Goal: Task Accomplishment & Management: Manage account settings

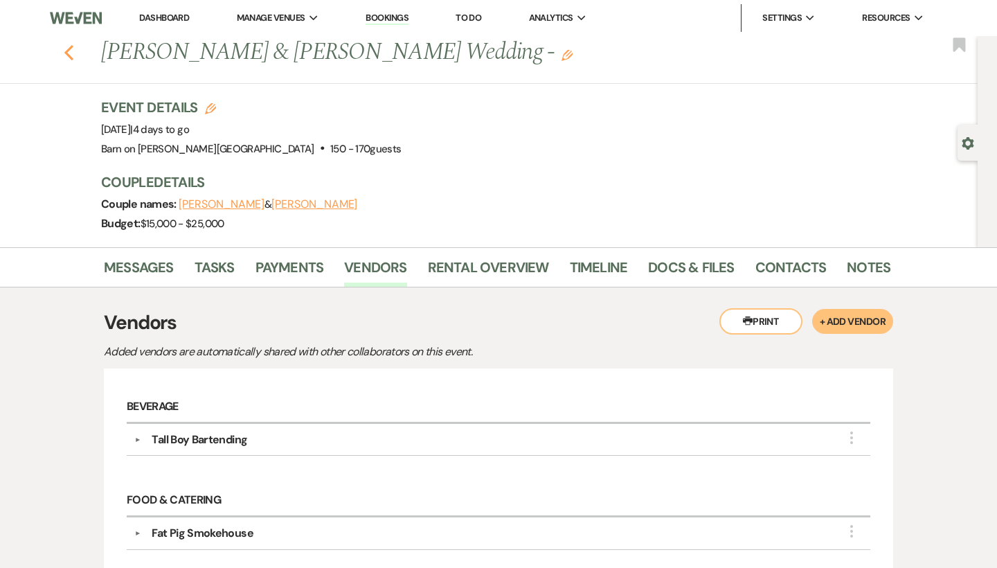
click at [71, 53] on icon "Previous" at bounding box center [69, 52] width 10 height 17
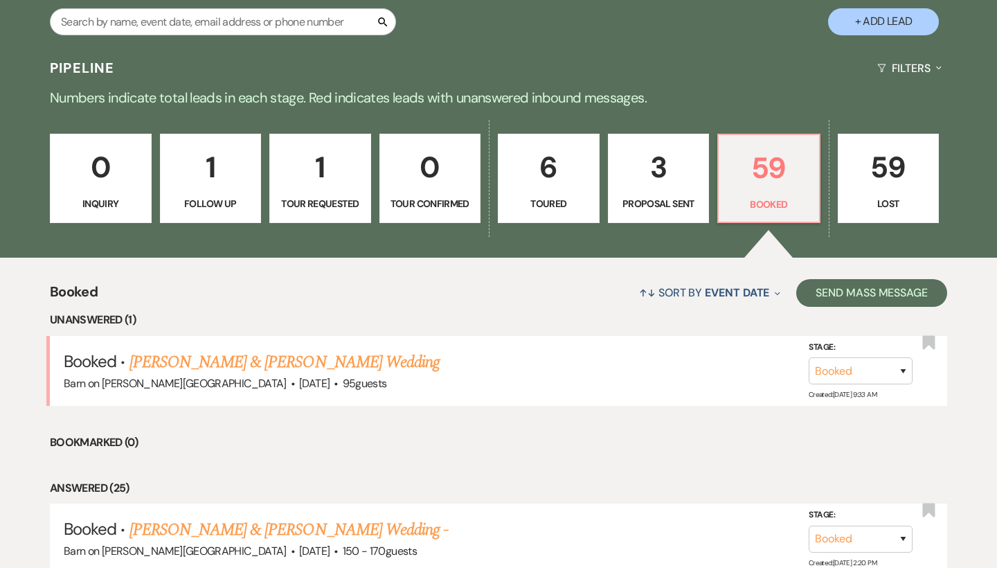
scroll to position [309, 0]
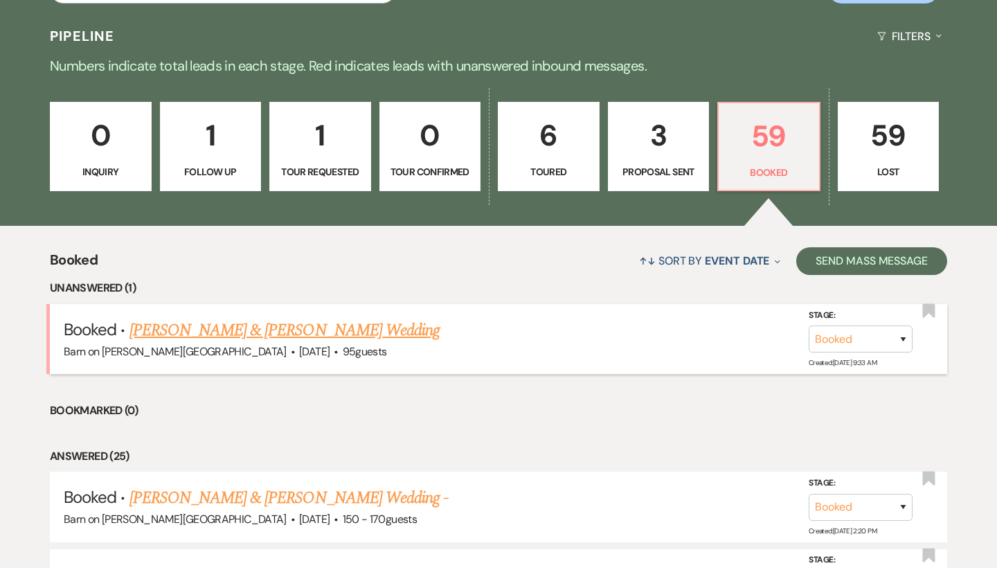
click at [283, 326] on link "[PERSON_NAME] & [PERSON_NAME] Wedding" at bounding box center [285, 330] width 310 height 25
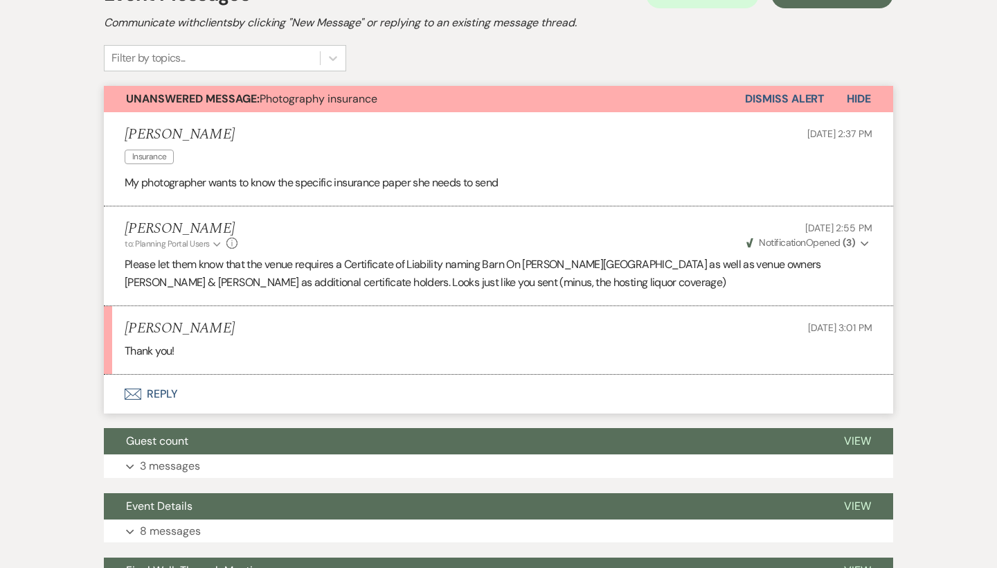
click at [796, 100] on button "Dismiss Alert" at bounding box center [785, 99] width 80 height 26
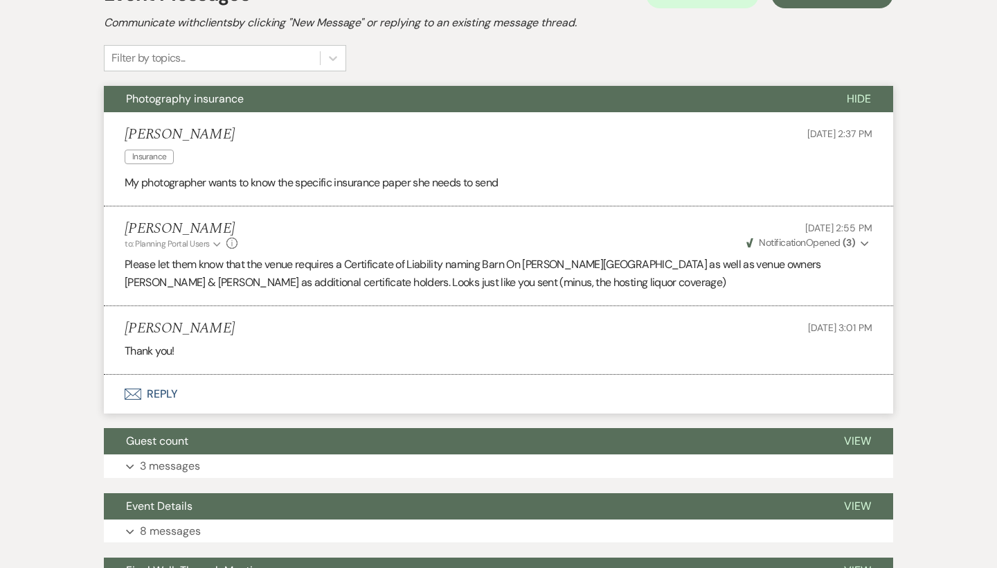
click at [870, 98] on span "Hide" at bounding box center [859, 98] width 24 height 15
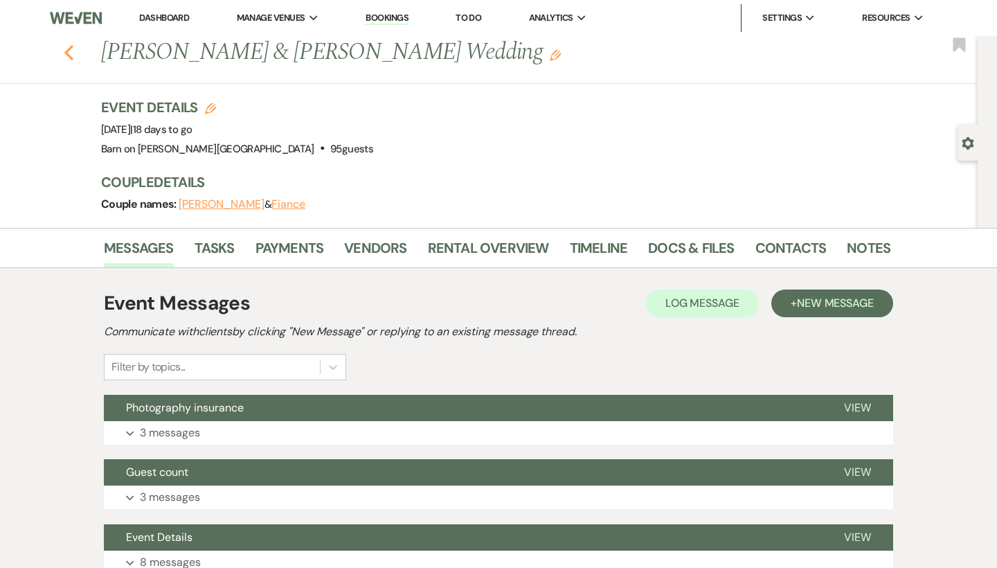
click at [72, 51] on icon "Previous" at bounding box center [69, 52] width 10 height 17
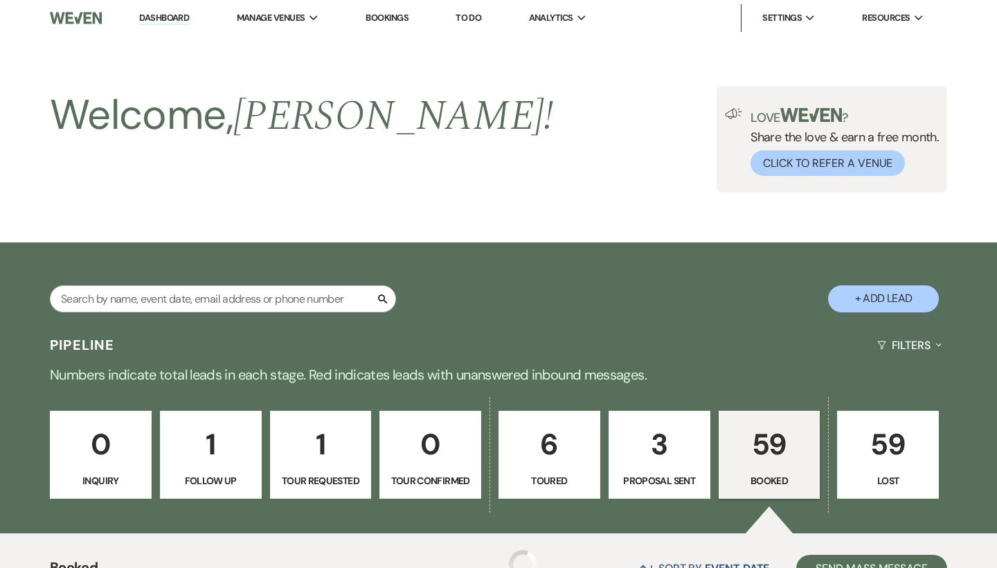
scroll to position [309, 0]
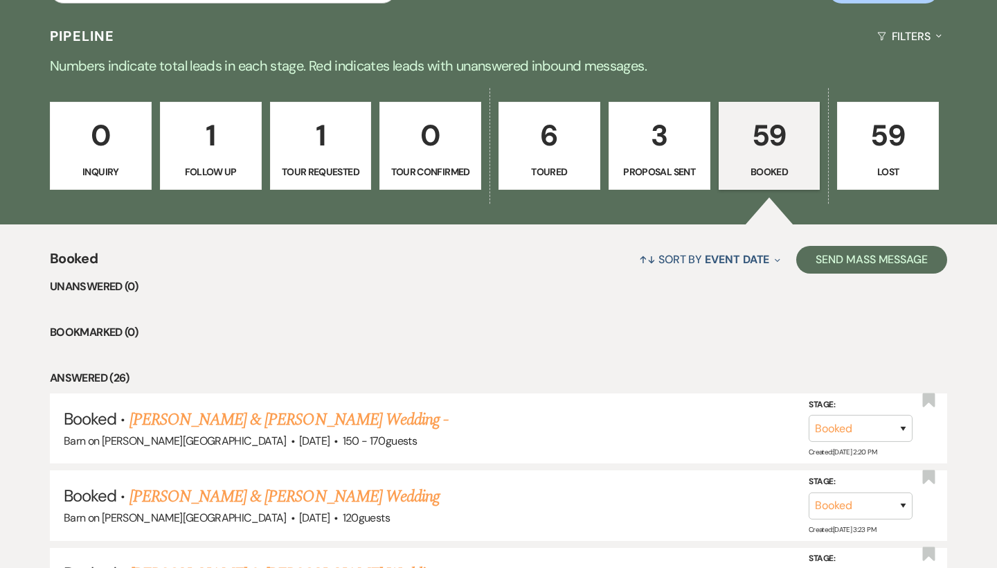
click at [557, 163] on link "6 Toured" at bounding box center [550, 146] width 102 height 89
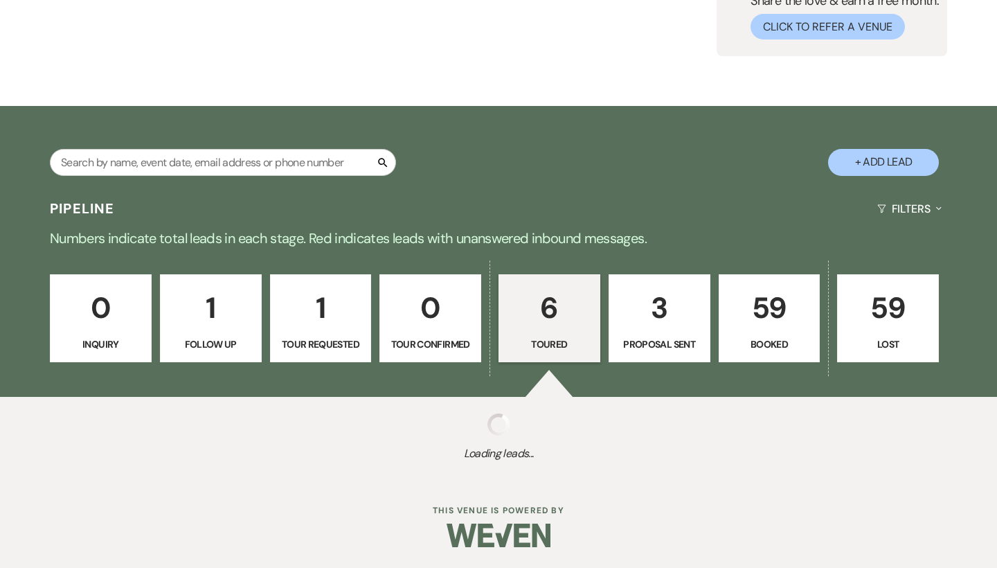
scroll to position [136, 0]
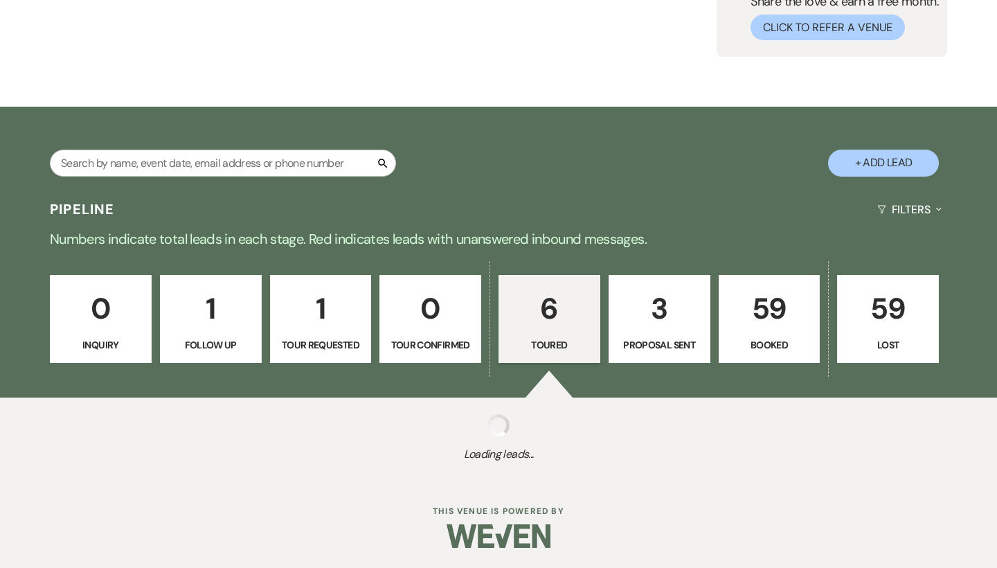
select select "5"
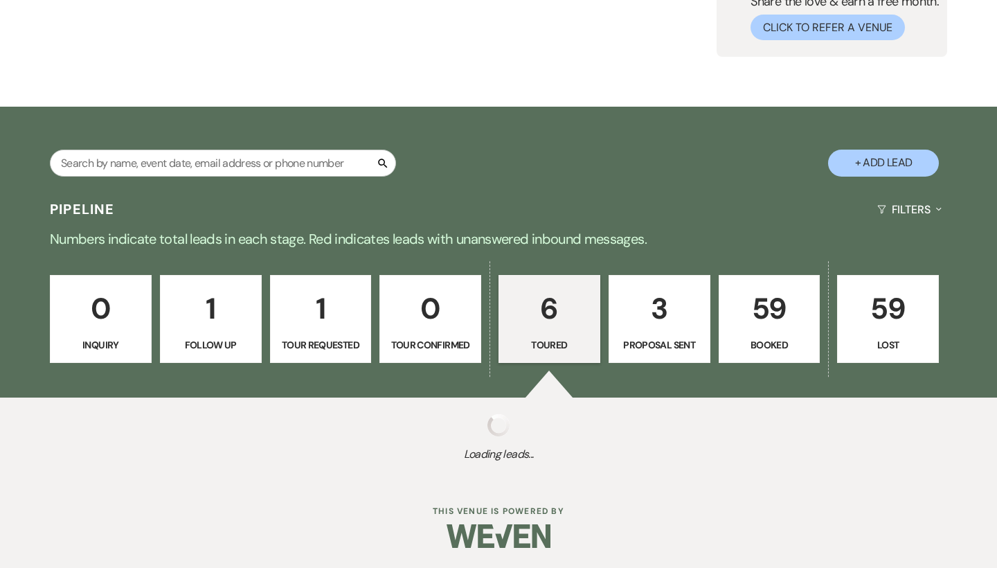
select select "5"
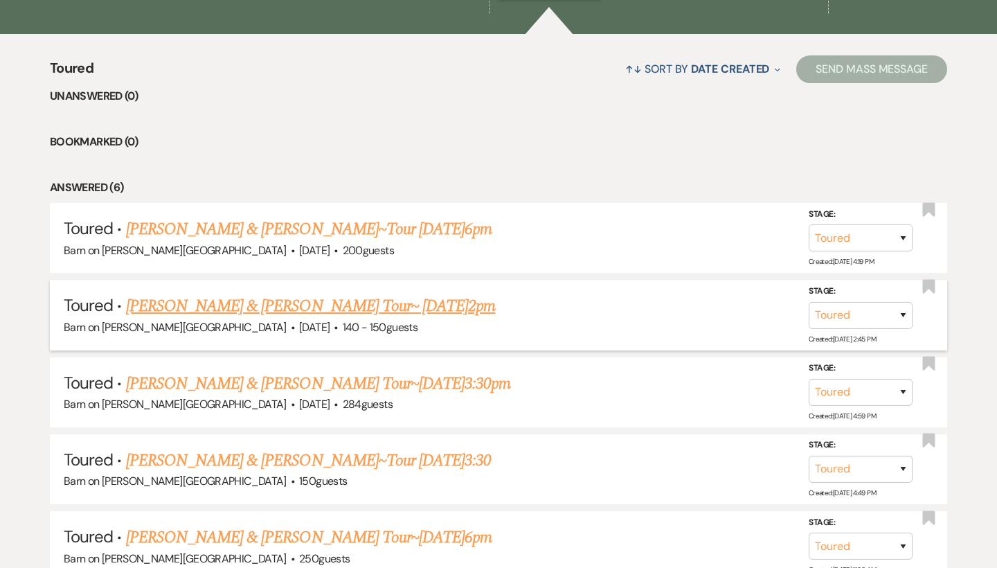
scroll to position [500, 0]
click at [466, 229] on link "[PERSON_NAME] & [PERSON_NAME]~Tour [DATE]6pm" at bounding box center [309, 228] width 366 height 25
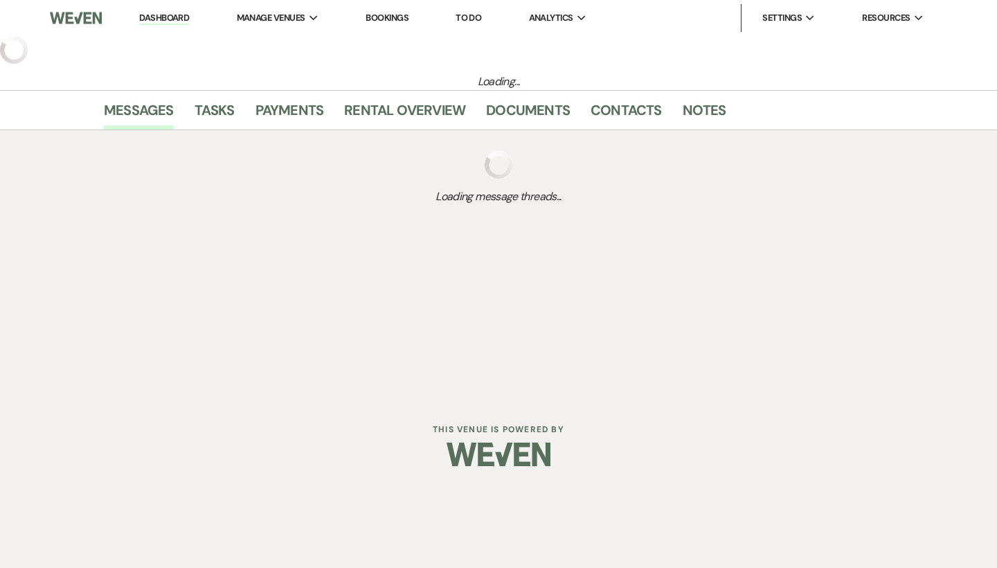
select select "5"
select select "12"
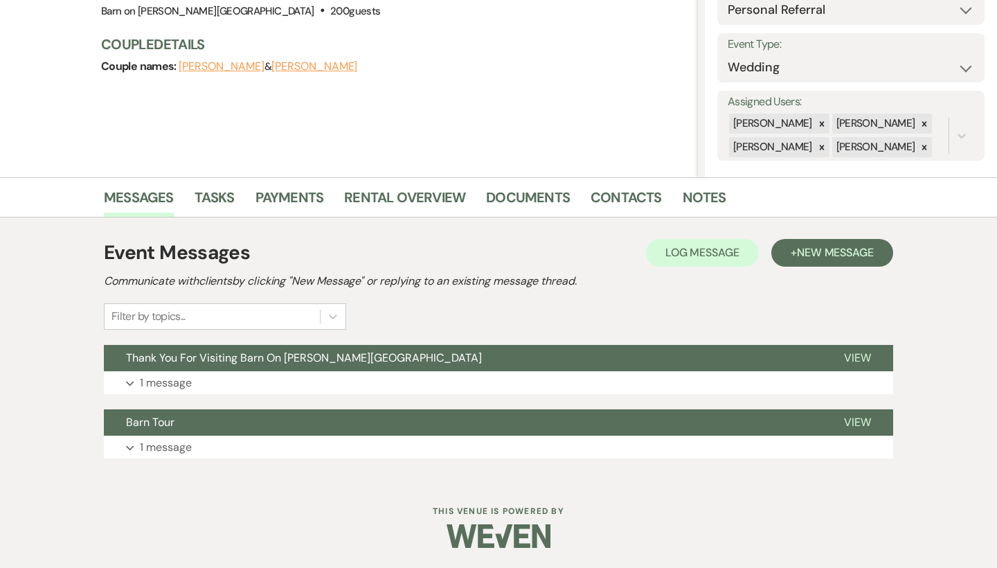
scroll to position [170, 0]
click at [864, 357] on span "View" at bounding box center [857, 358] width 27 height 15
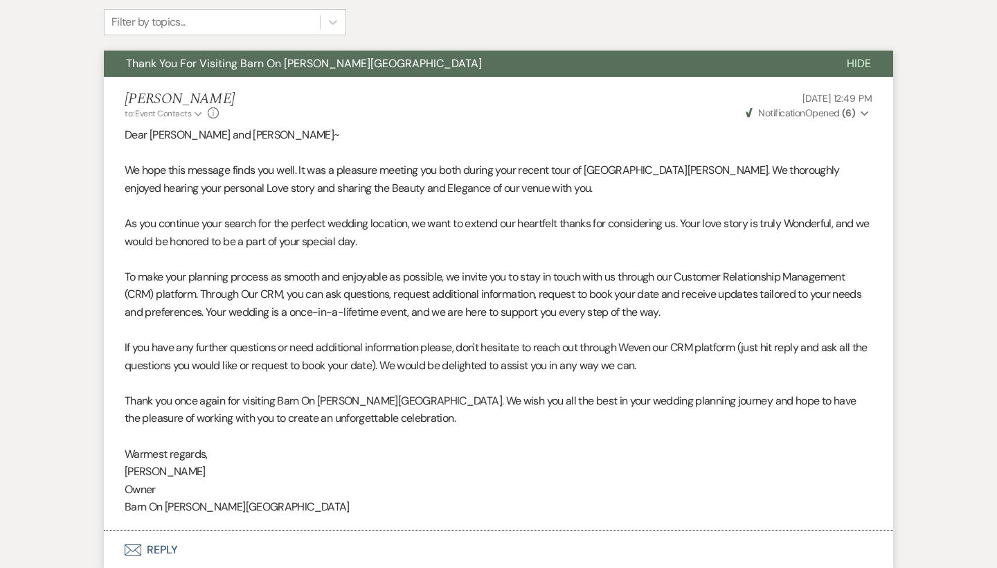
scroll to position [461, 0]
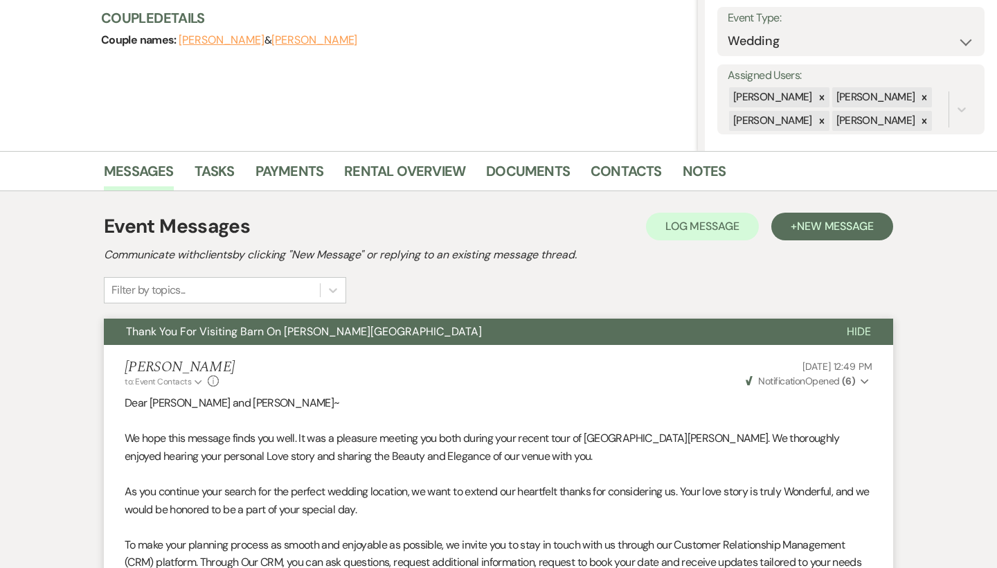
click at [871, 326] on button "Hide" at bounding box center [859, 332] width 69 height 26
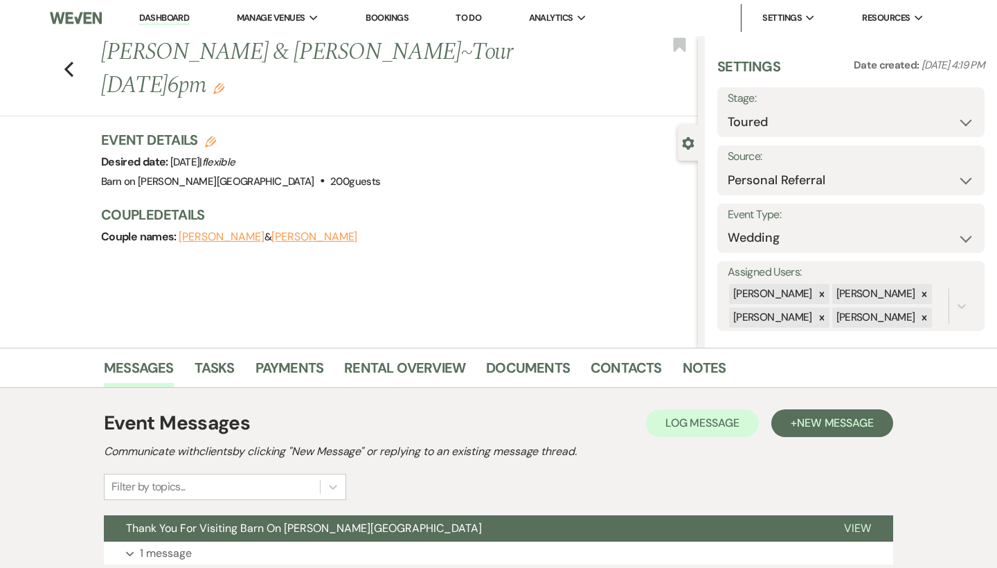
scroll to position [0, 0]
click at [67, 68] on use "button" at bounding box center [68, 69] width 9 height 15
select select "5"
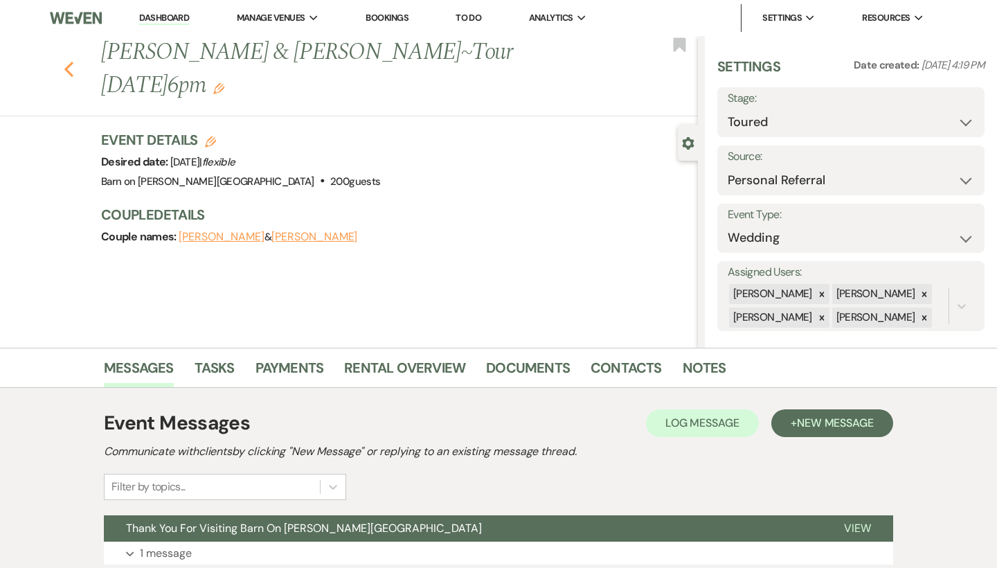
select select "5"
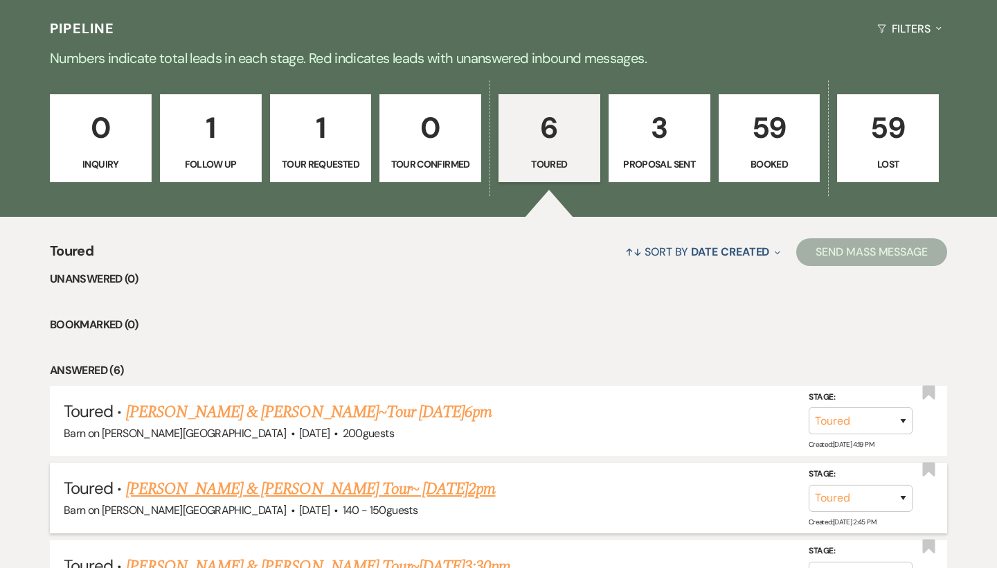
scroll to position [314, 0]
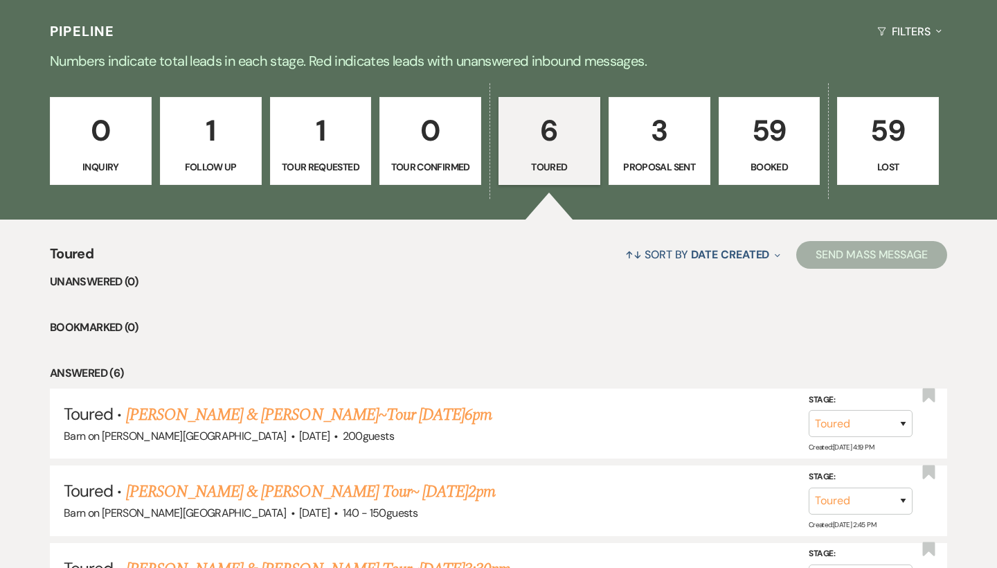
click at [322, 154] on link "1 Tour Requested" at bounding box center [321, 141] width 102 height 89
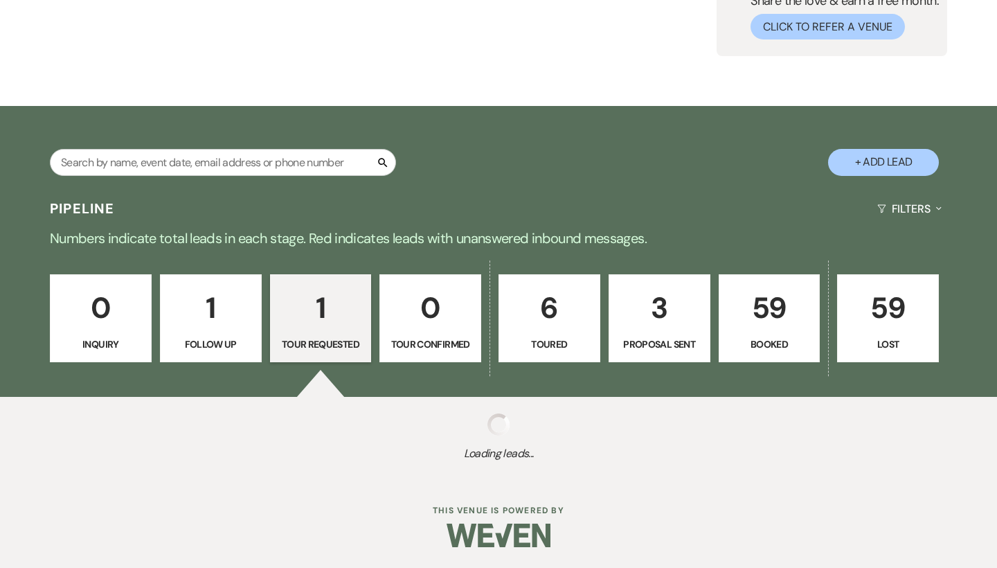
scroll to position [136, 0]
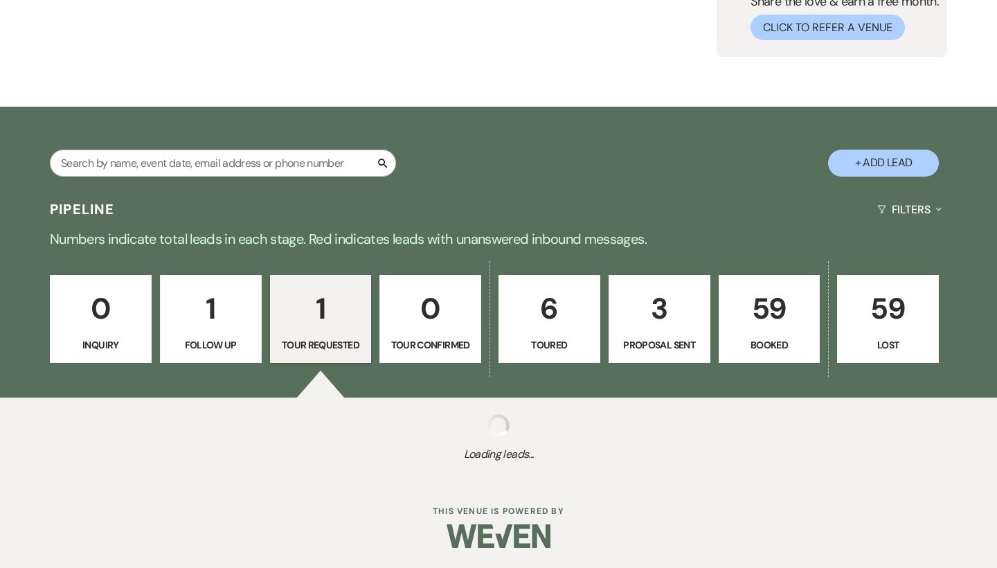
select select "2"
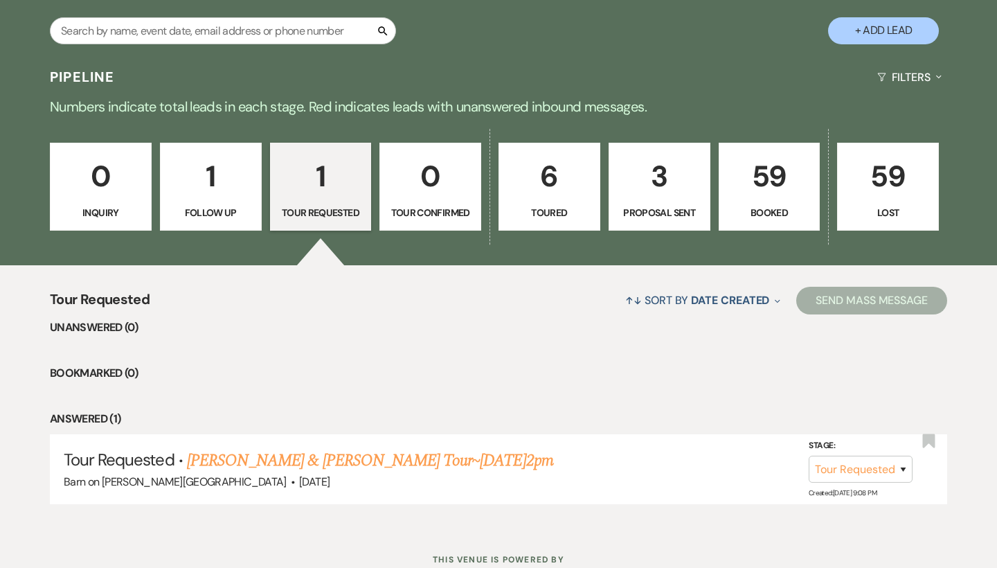
scroll to position [263, 0]
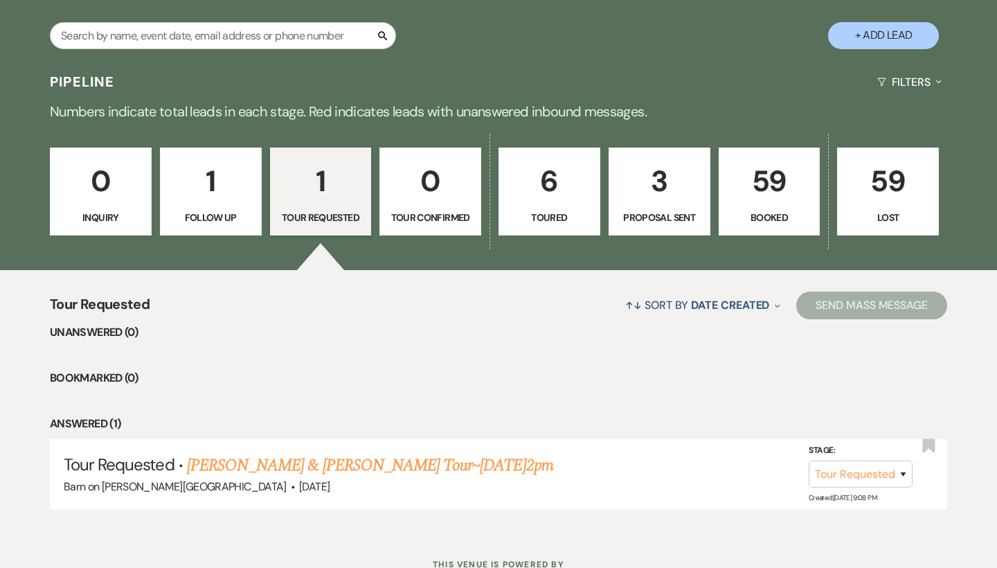
click at [225, 210] on p "Follow Up" at bounding box center [211, 217] width 84 height 15
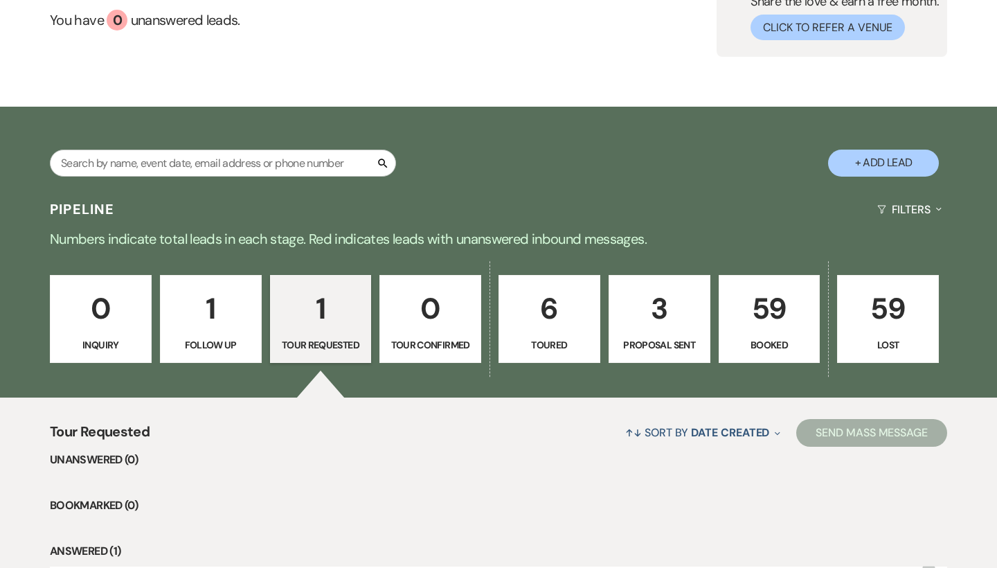
select select "9"
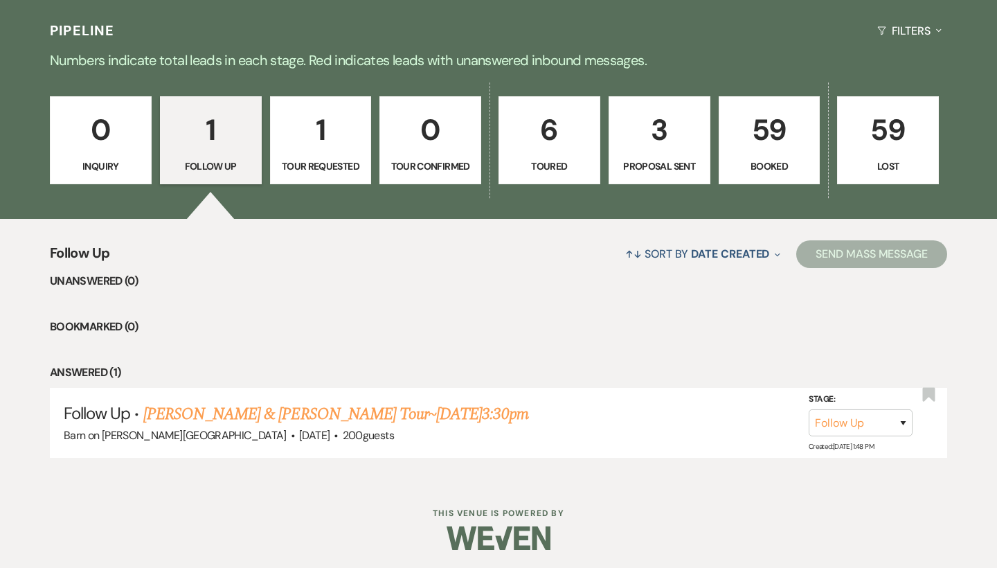
scroll to position [314, 0]
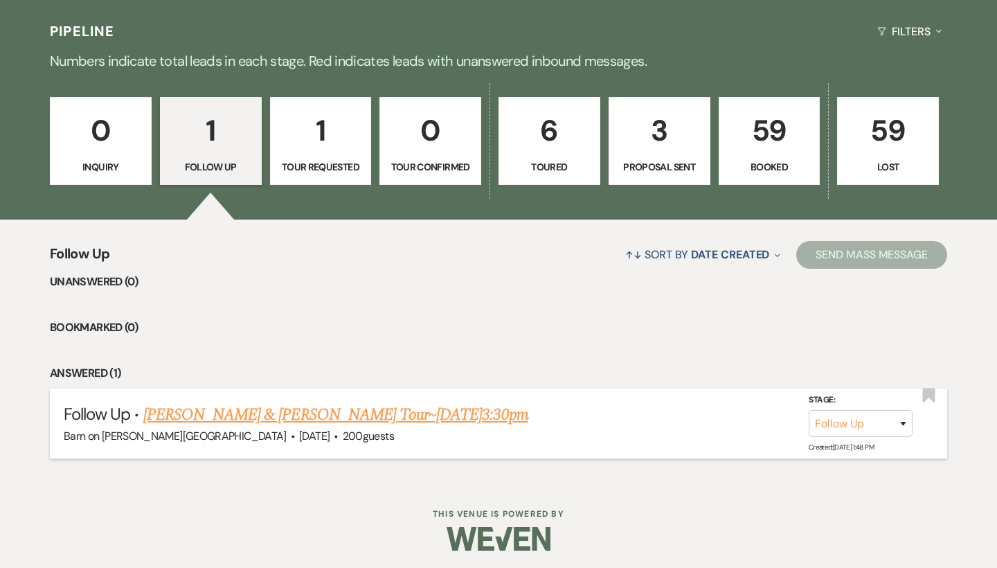
click at [291, 415] on link "[PERSON_NAME] & [PERSON_NAME] Tour~[DATE]3:30pm" at bounding box center [335, 414] width 385 height 25
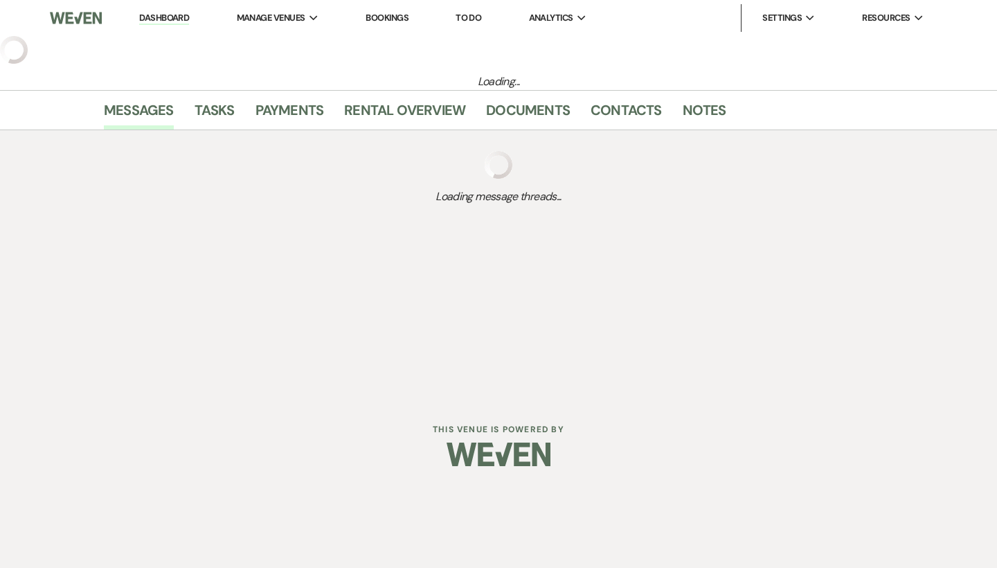
select select "9"
select select "12"
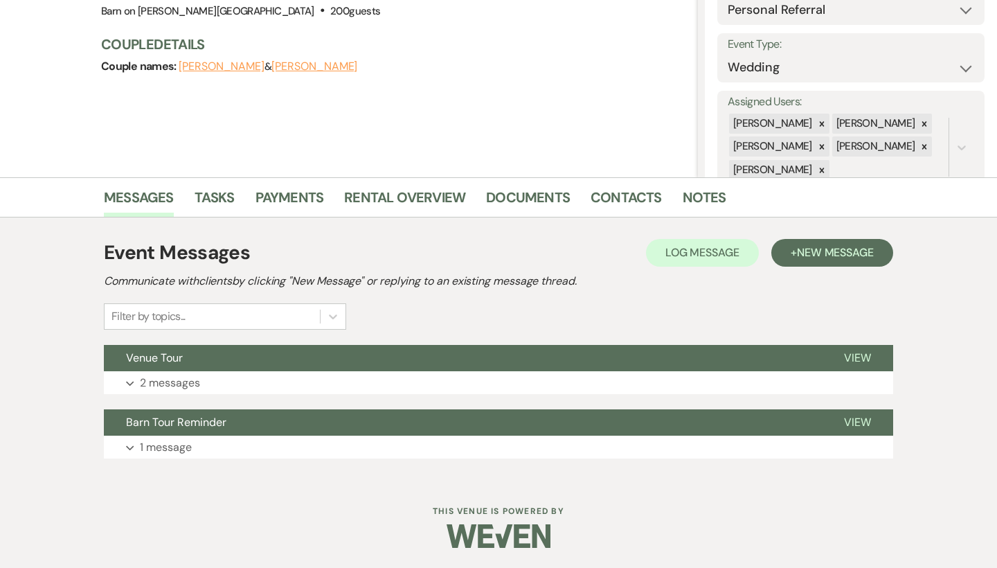
scroll to position [170, 0]
click at [859, 356] on span "View" at bounding box center [857, 358] width 27 height 15
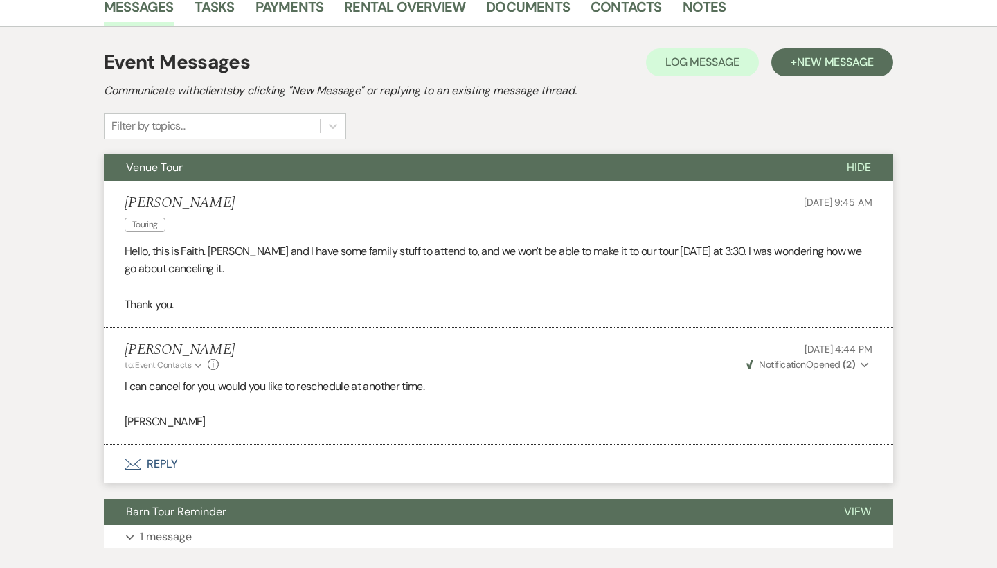
scroll to position [357, 0]
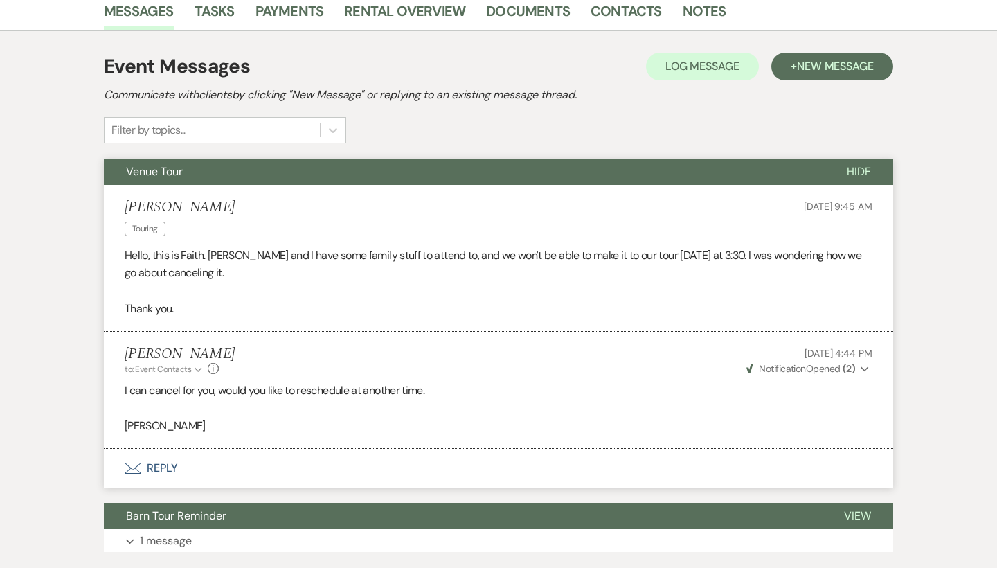
click at [864, 172] on span "Hide" at bounding box center [859, 171] width 24 height 15
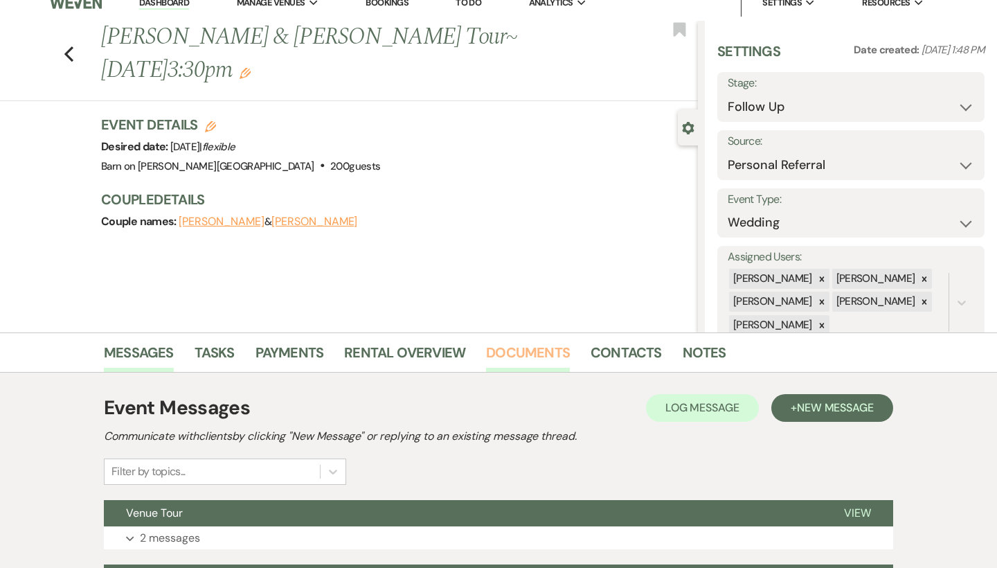
scroll to position [0, 0]
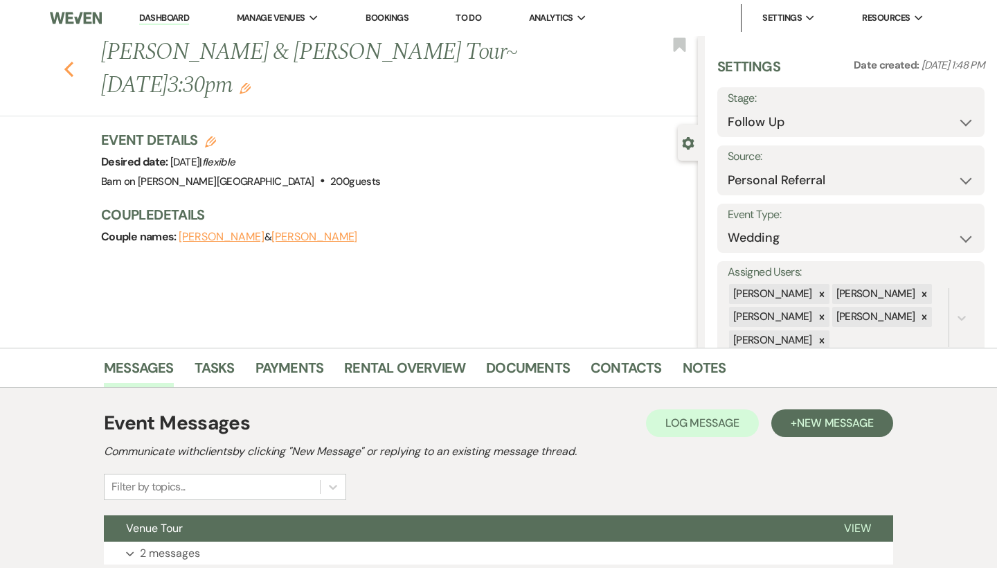
click at [71, 67] on icon "Previous" at bounding box center [69, 69] width 10 height 17
select select "9"
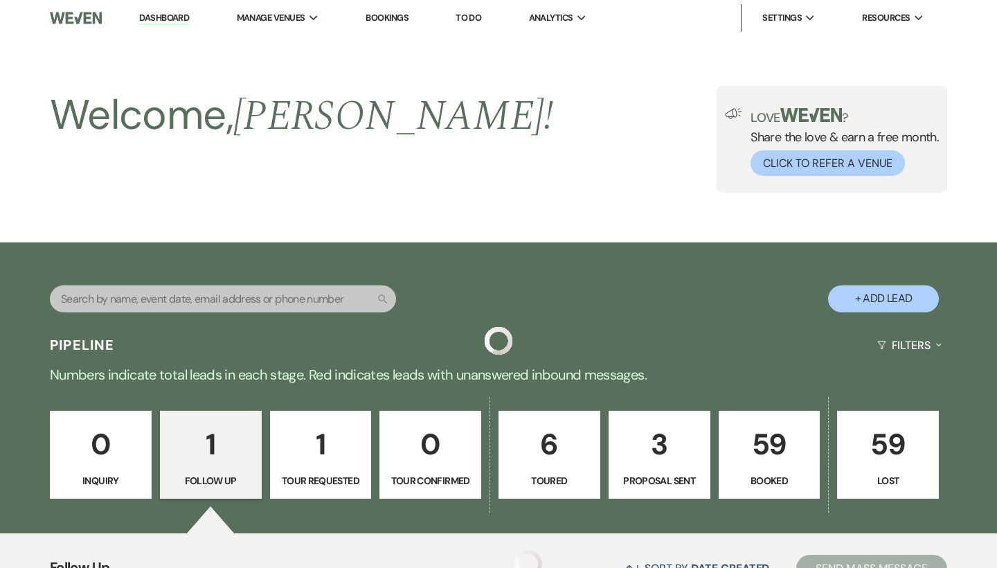
scroll to position [314, 0]
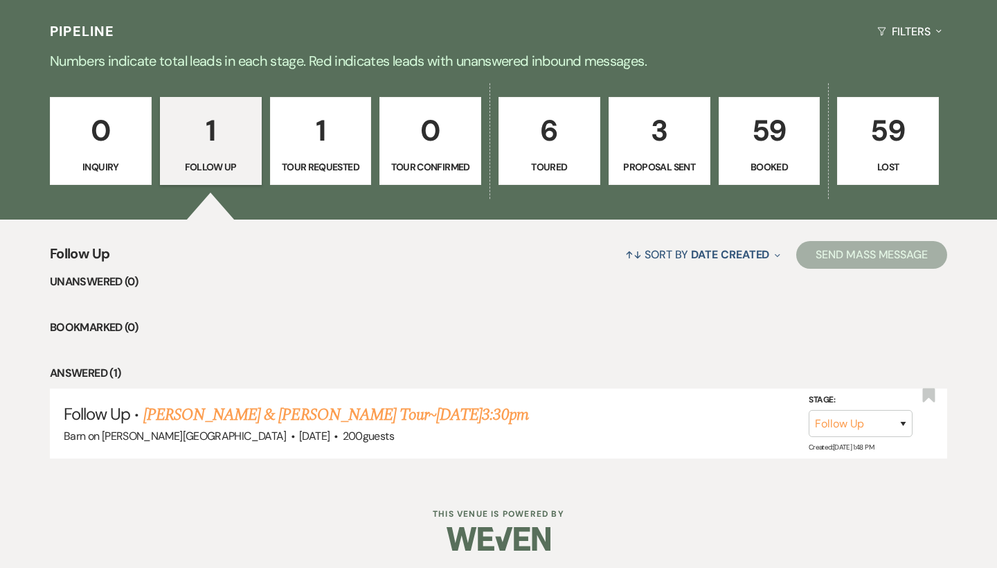
click at [660, 159] on p "Proposal Sent" at bounding box center [660, 166] width 84 height 15
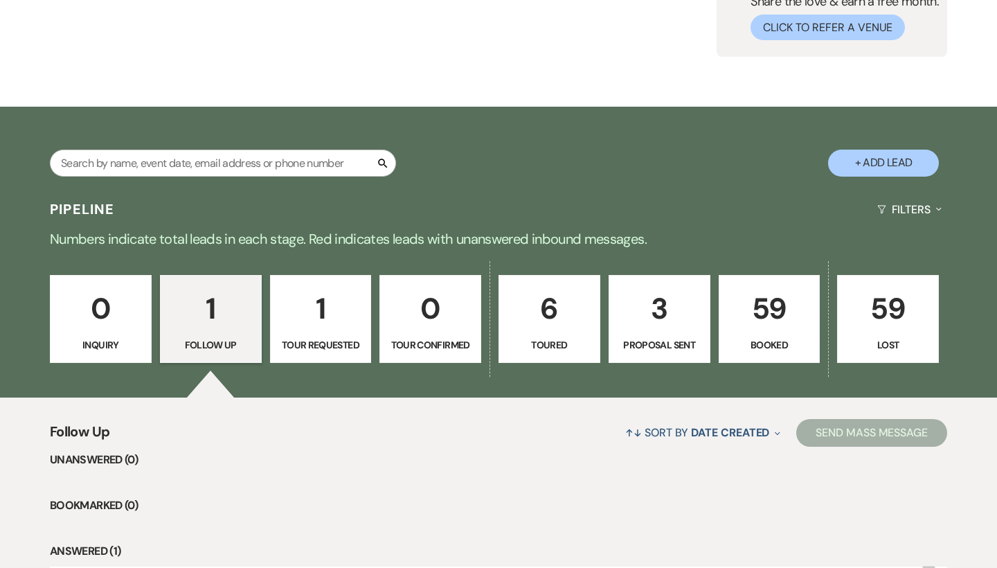
select select "6"
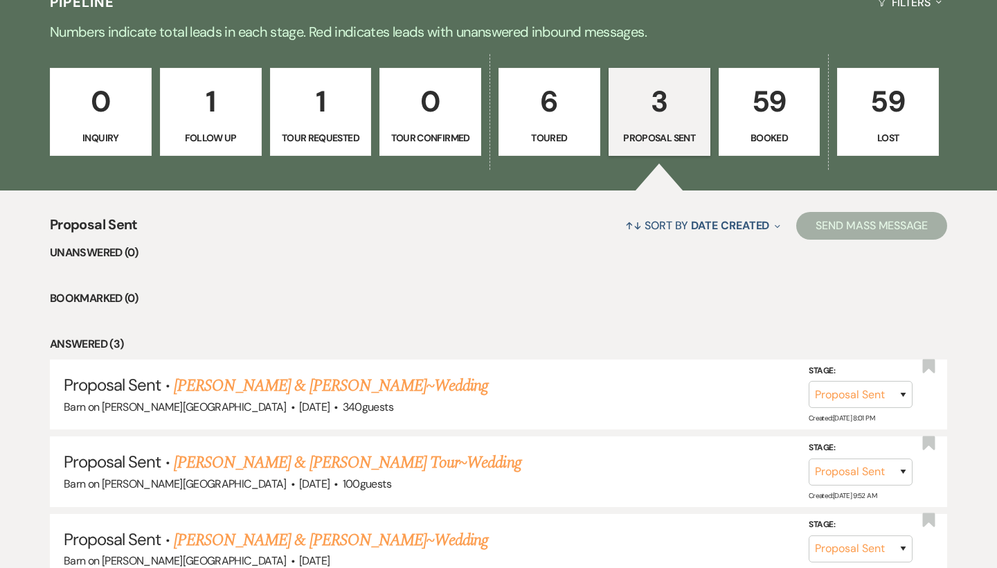
scroll to position [330, 0]
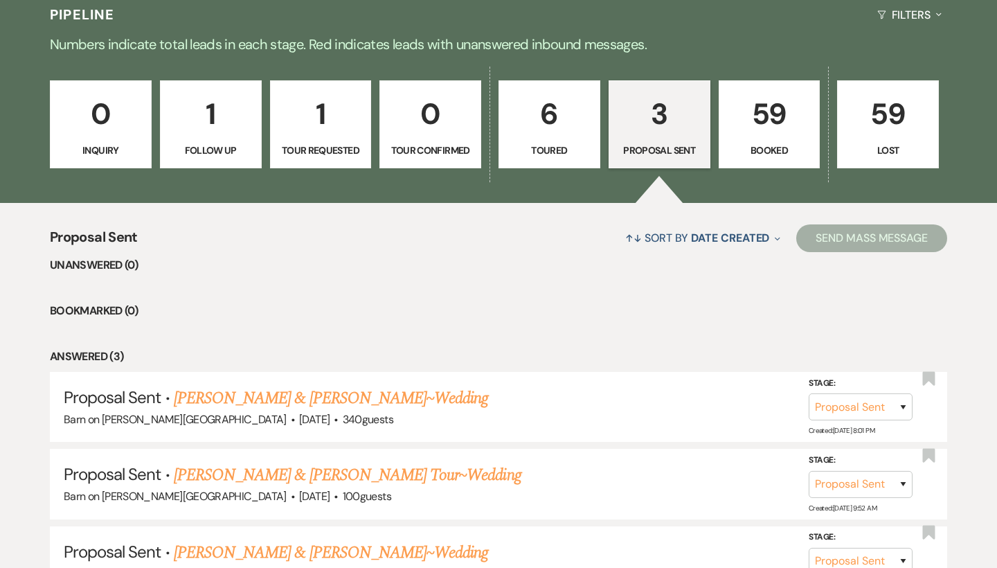
click at [790, 143] on p "Booked" at bounding box center [770, 150] width 84 height 15
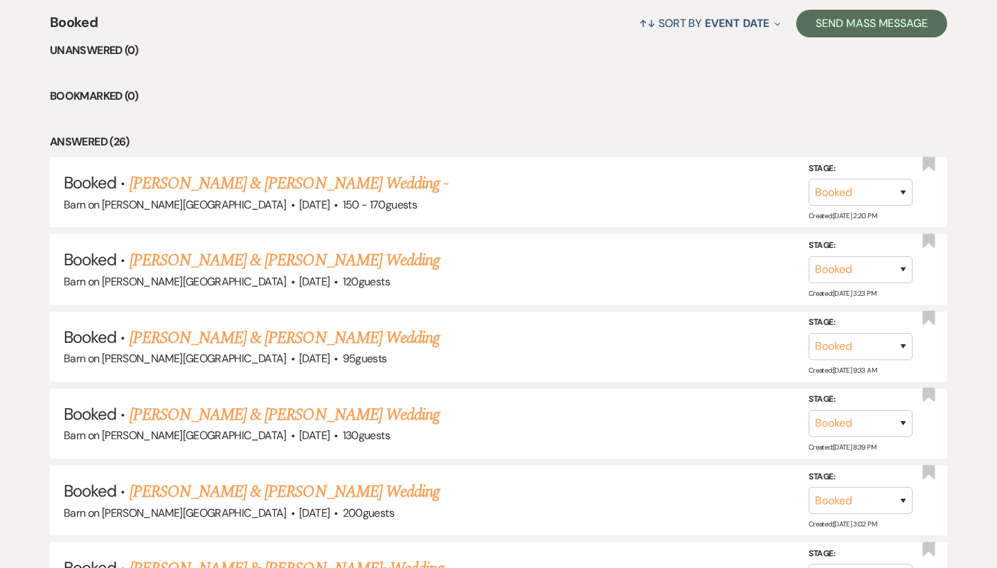
scroll to position [546, 0]
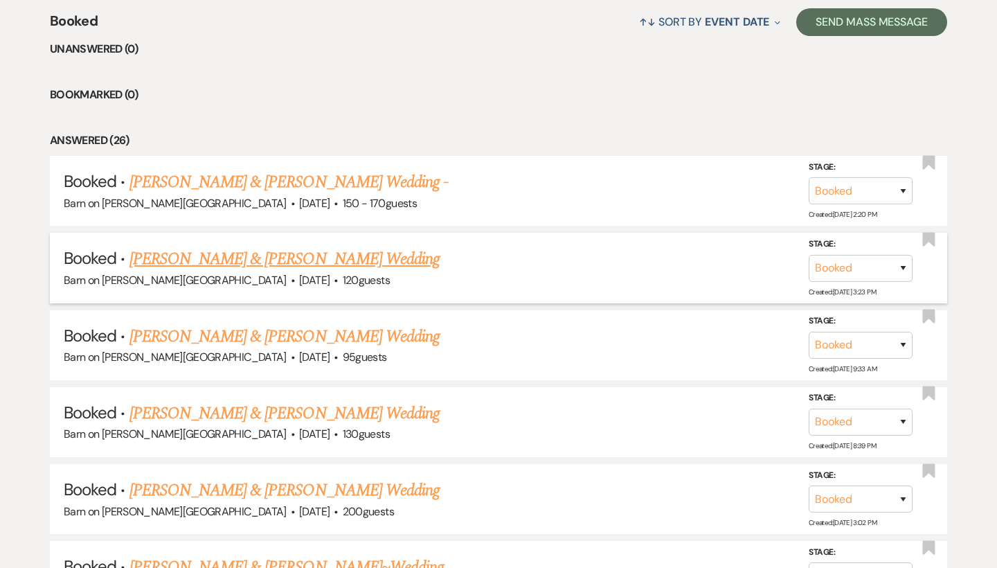
click at [297, 258] on link "[PERSON_NAME] & [PERSON_NAME] Wedding" at bounding box center [285, 259] width 310 height 25
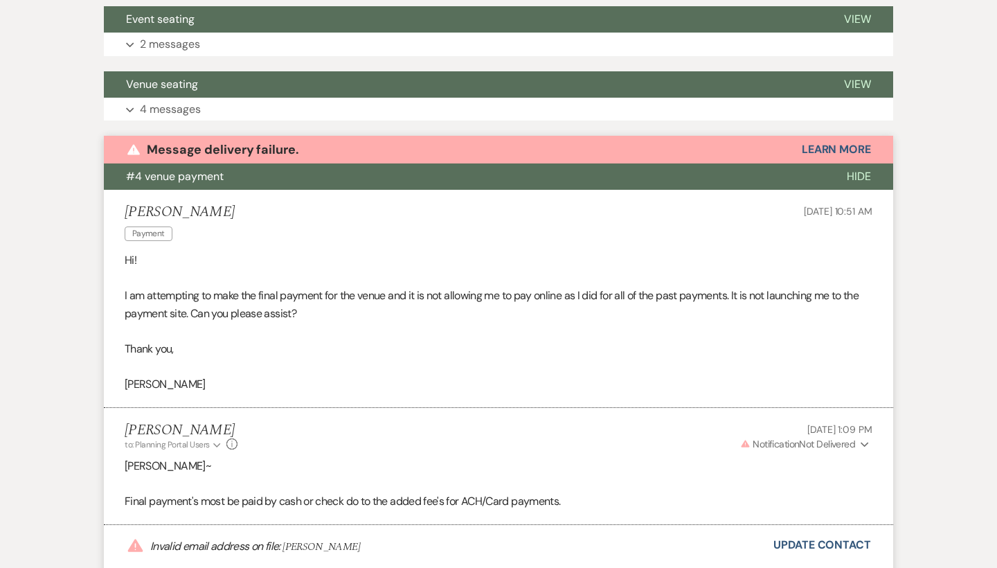
scroll to position [353, 0]
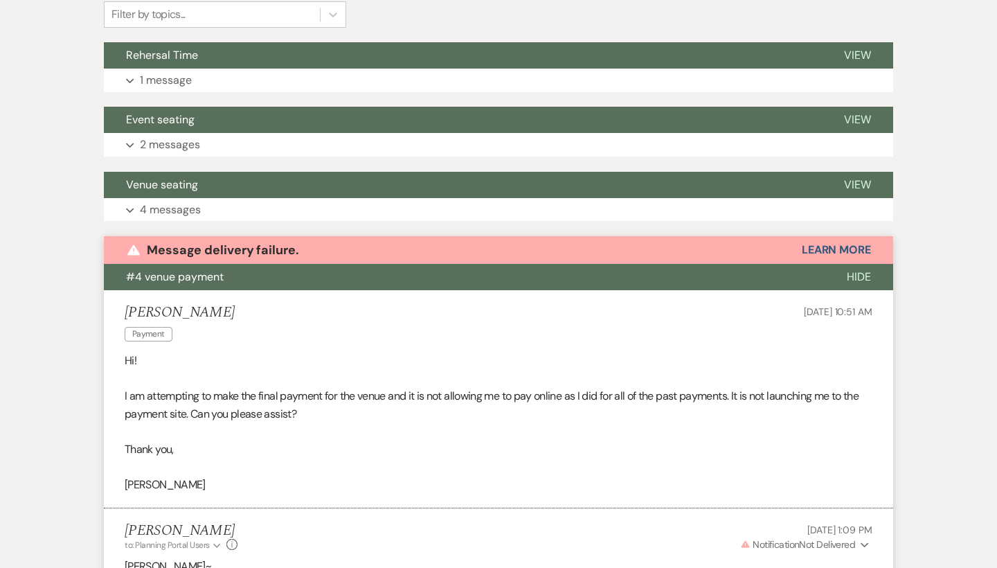
click at [871, 274] on button "Hide" at bounding box center [859, 277] width 69 height 26
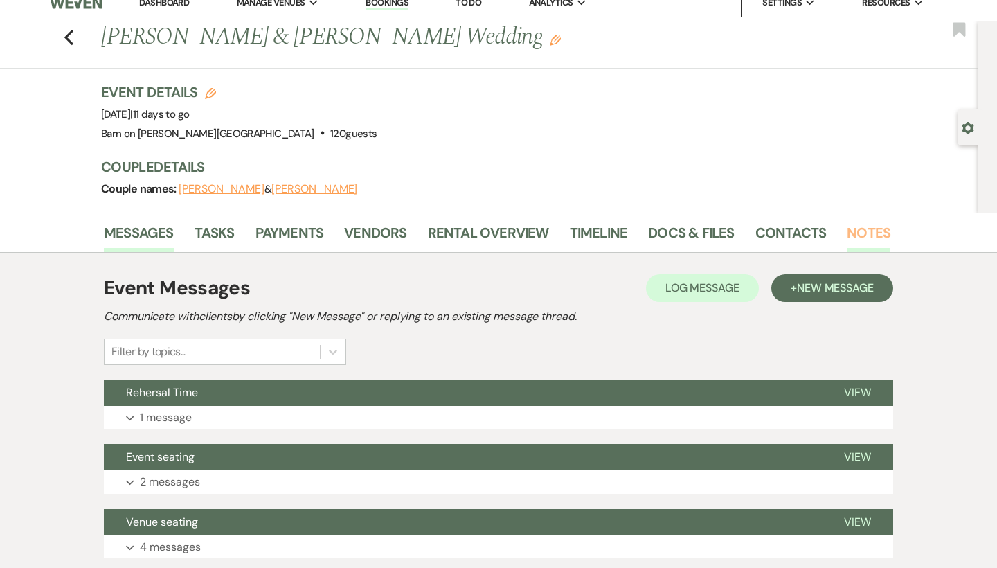
scroll to position [0, 0]
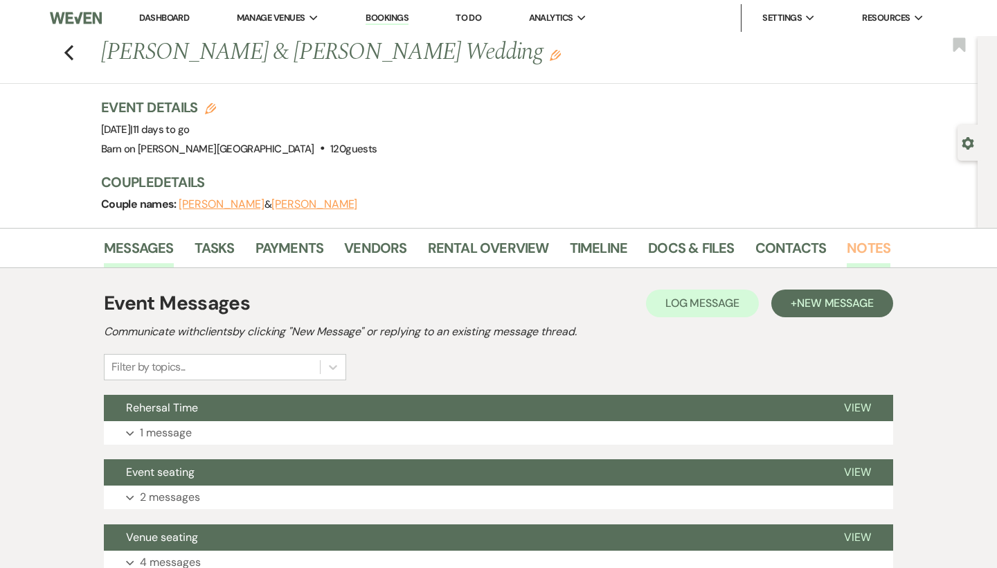
click at [868, 244] on link "Notes" at bounding box center [869, 252] width 44 height 30
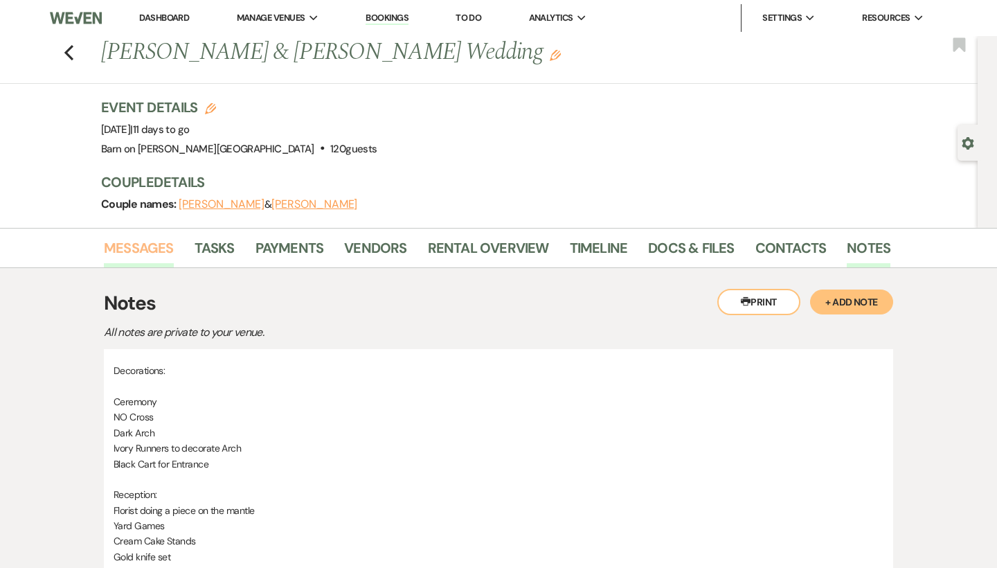
click at [156, 245] on link "Messages" at bounding box center [139, 252] width 70 height 30
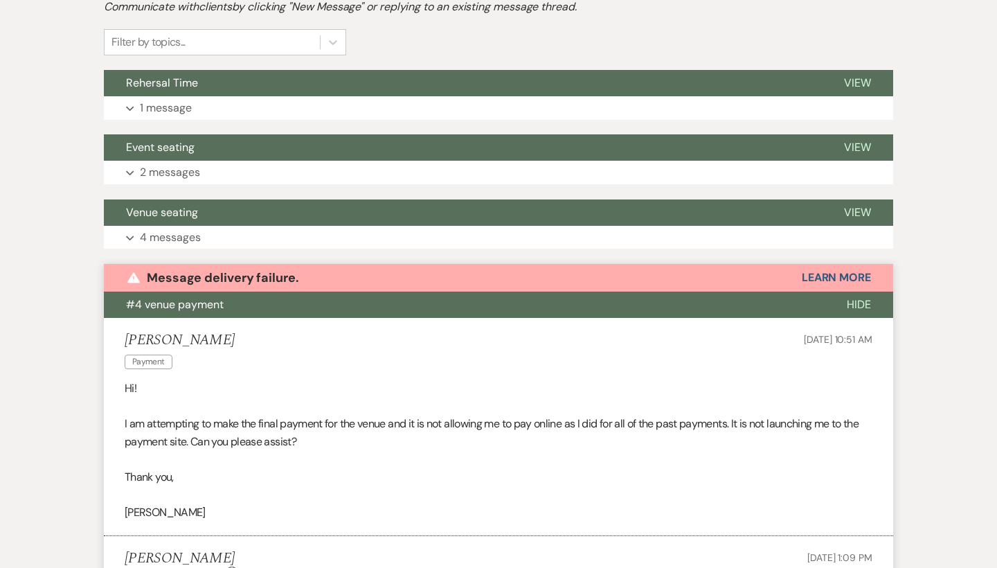
scroll to position [316, 0]
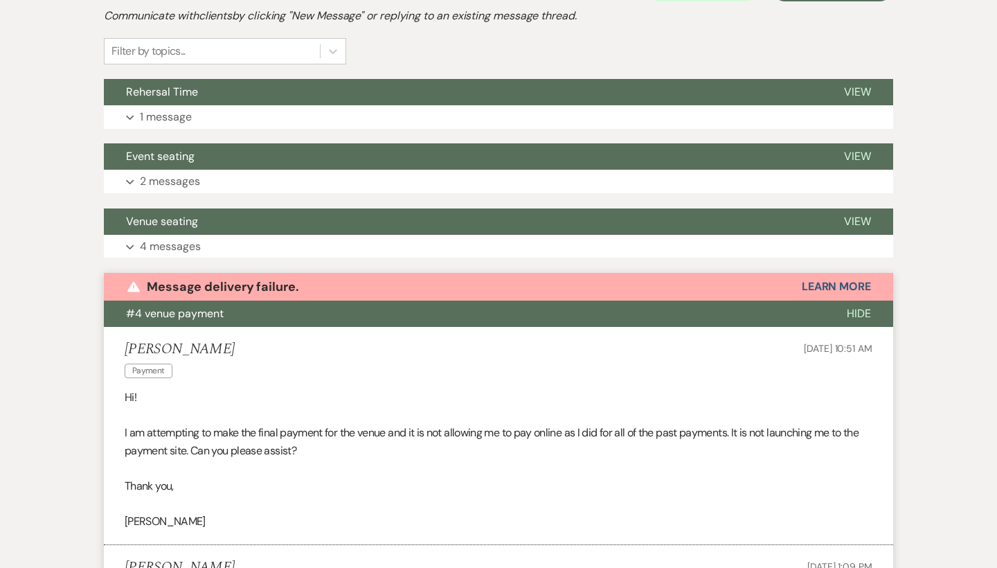
click at [862, 309] on span "Hide" at bounding box center [859, 313] width 24 height 15
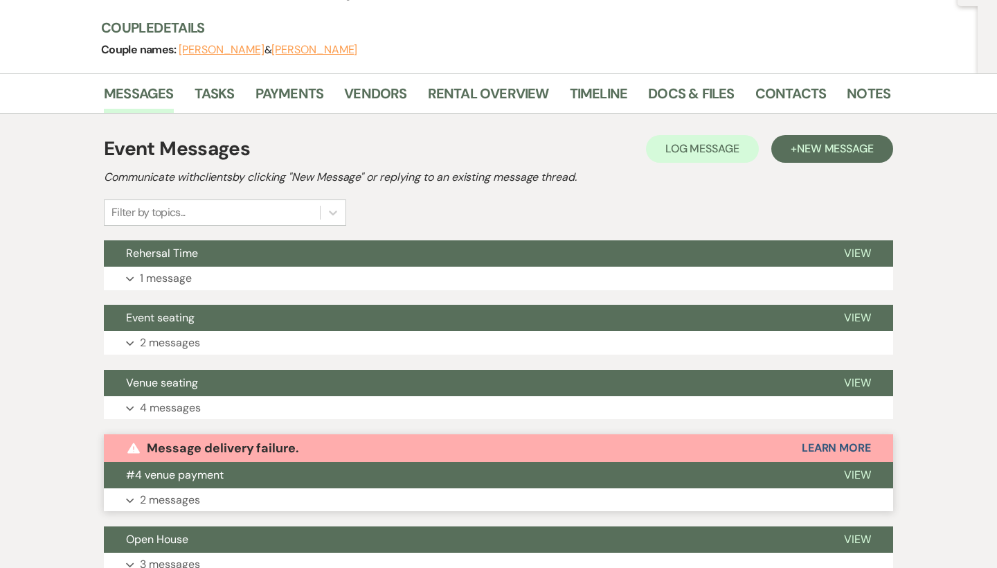
scroll to position [151, 0]
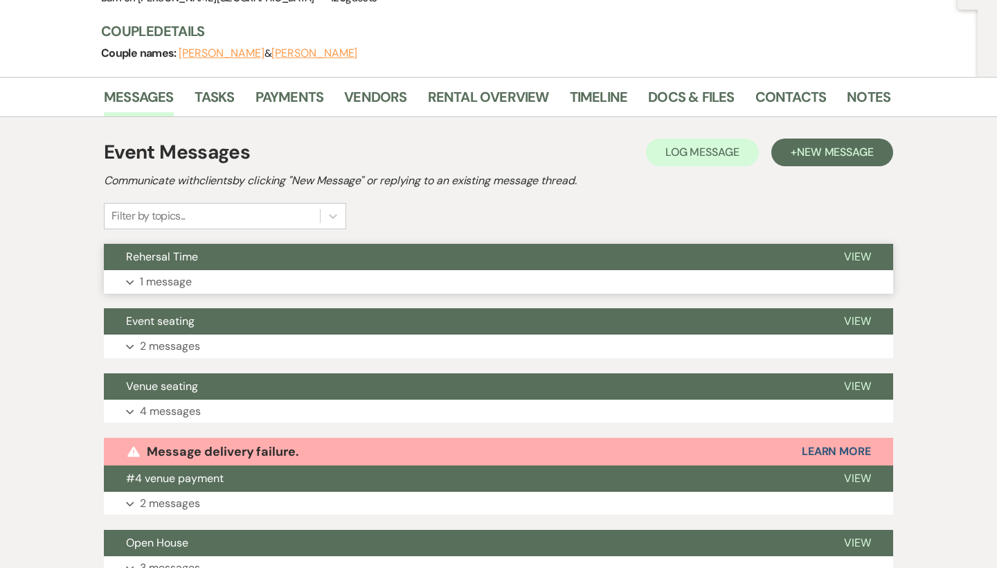
click at [866, 255] on span "View" at bounding box center [857, 256] width 27 height 15
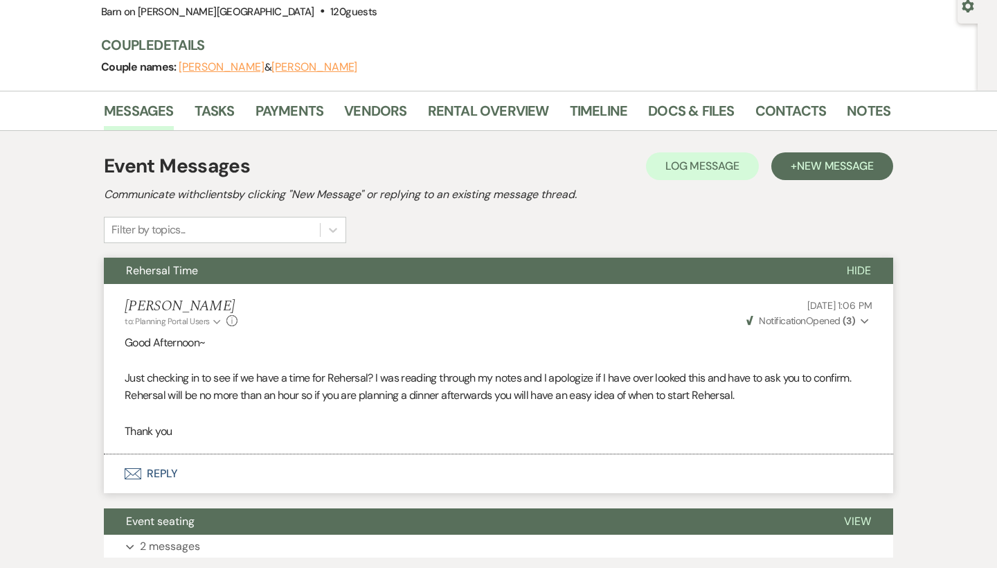
scroll to position [136, 0]
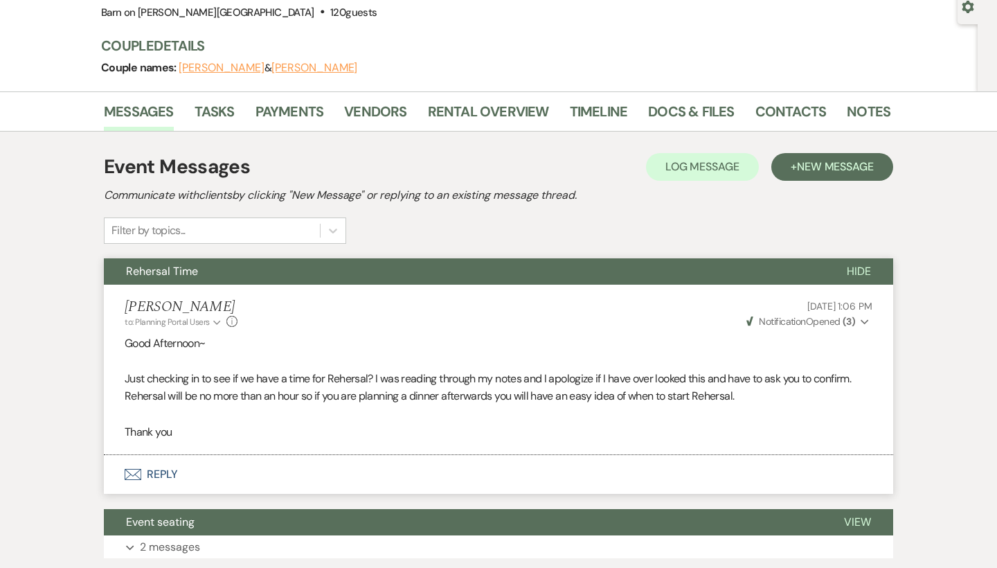
click at [871, 272] on span "Hide" at bounding box center [859, 271] width 24 height 15
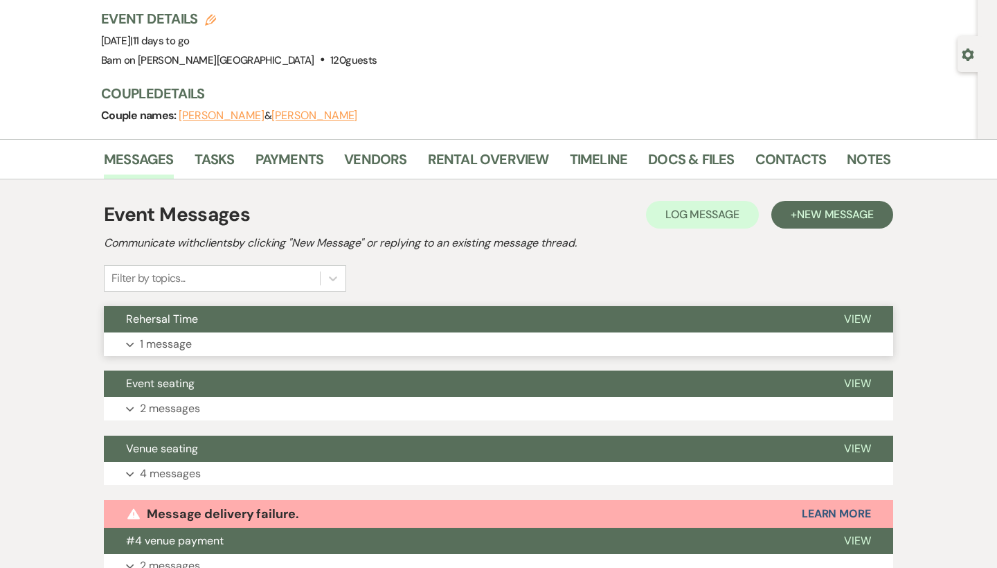
scroll to position [78, 0]
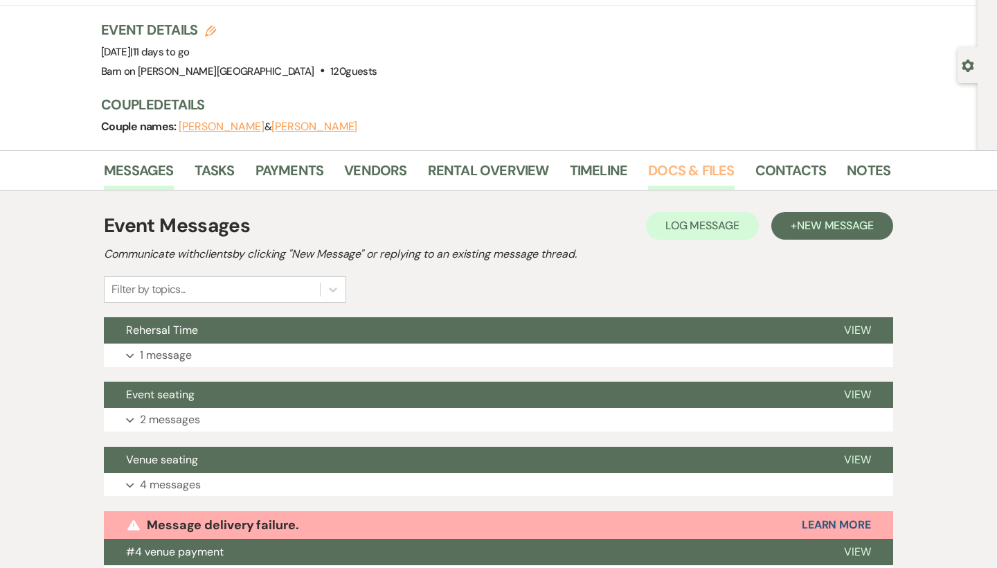
click at [714, 169] on link "Docs & Files" at bounding box center [691, 174] width 86 height 30
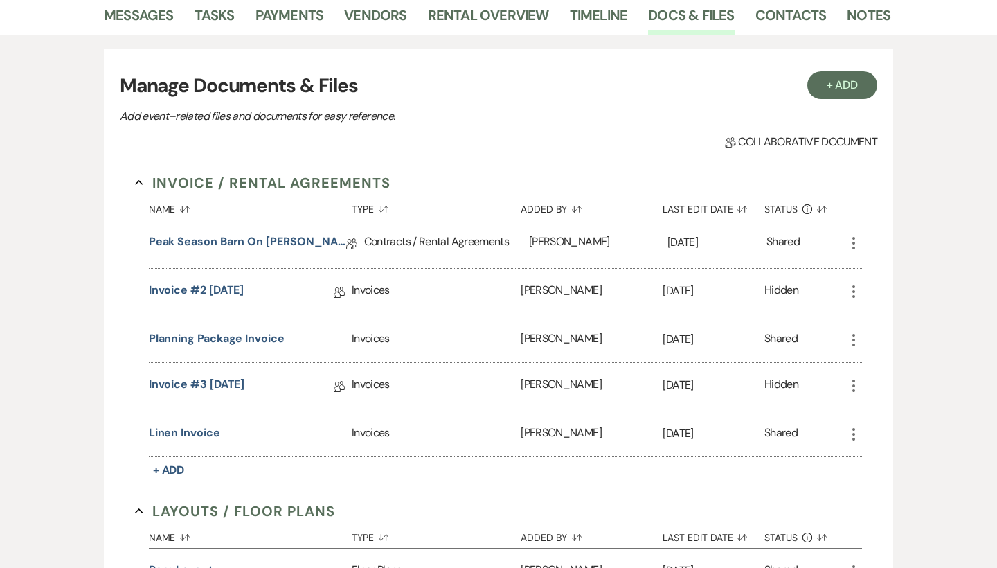
scroll to position [234, 0]
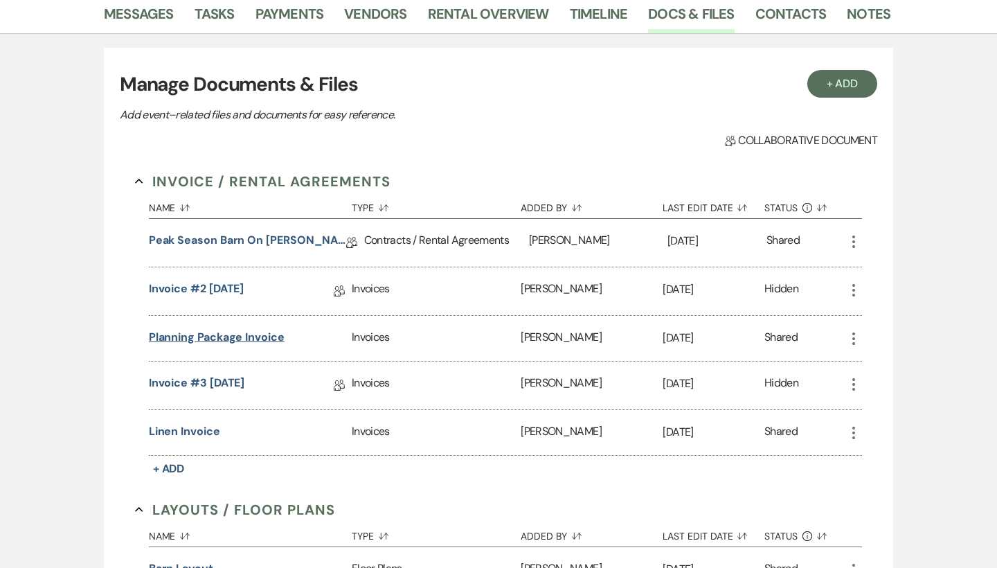
click at [278, 330] on button "Planning Package Invoice" at bounding box center [217, 337] width 136 height 17
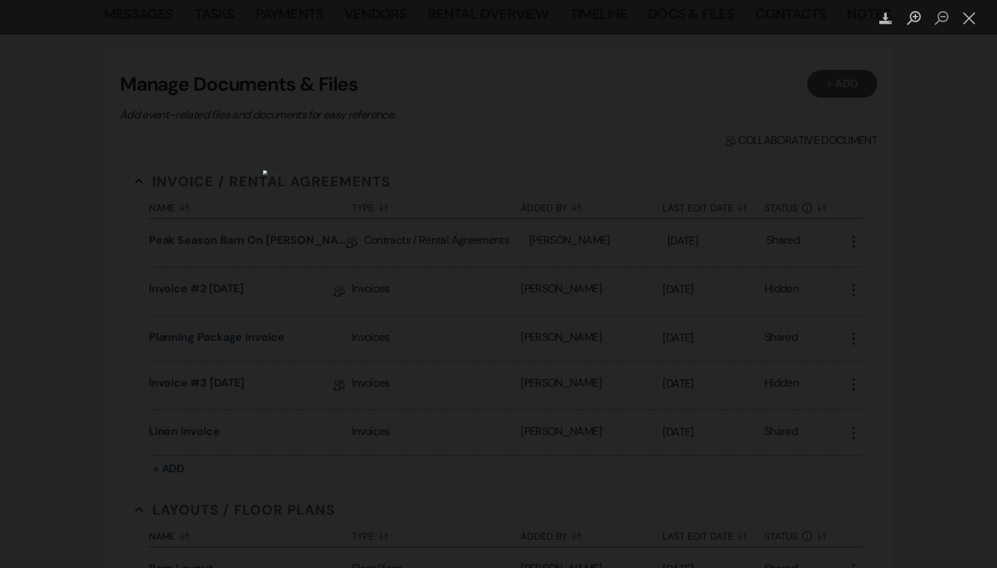
click at [755, 89] on div "Lightbox" at bounding box center [498, 284] width 997 height 568
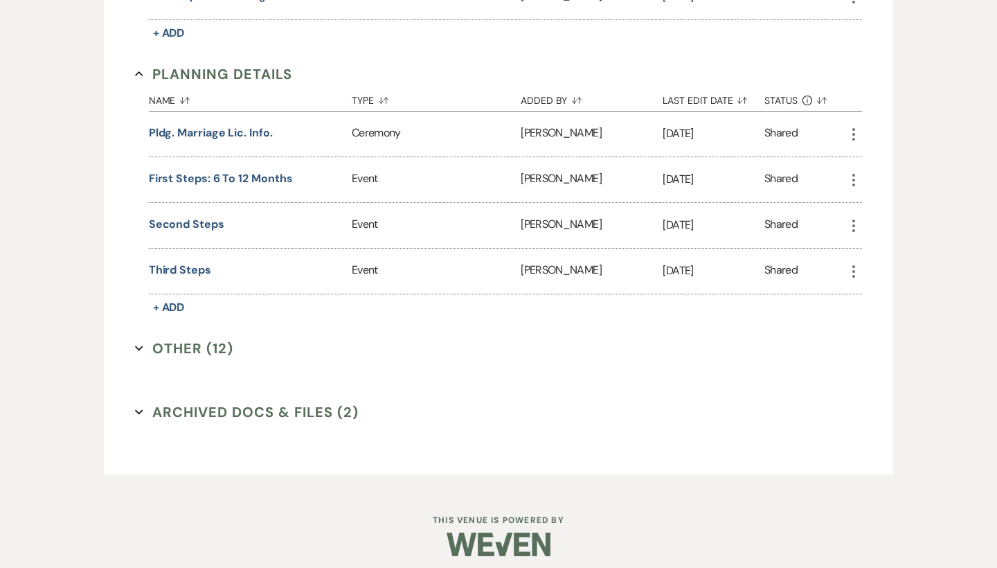
scroll to position [898, 0]
click at [142, 345] on icon "Expand" at bounding box center [139, 349] width 8 height 8
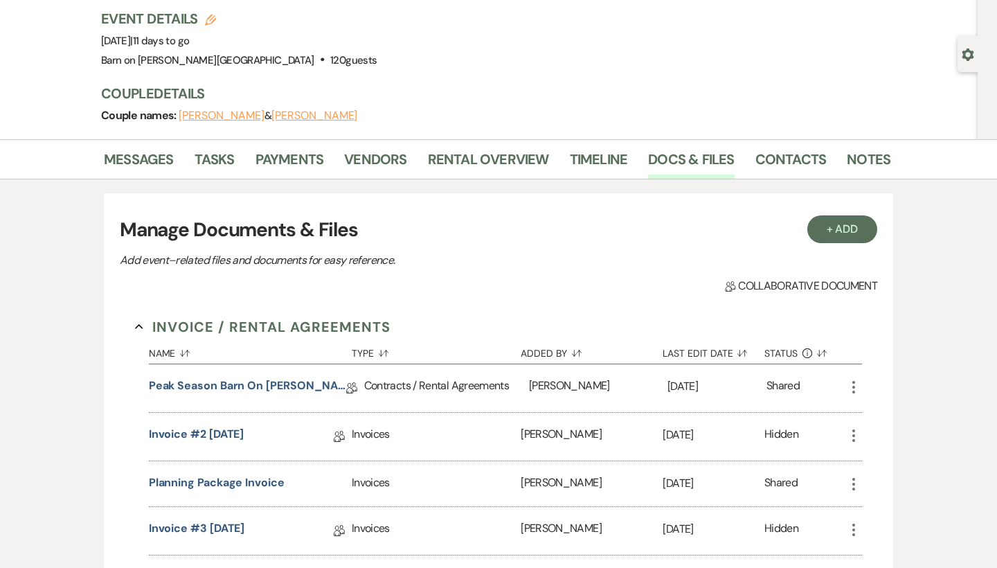
scroll to position [86, 0]
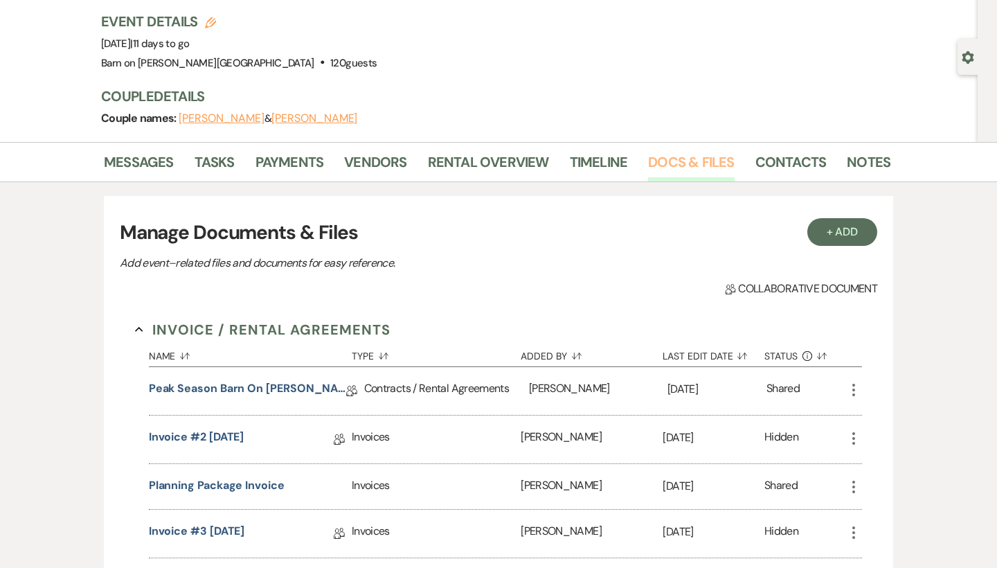
click at [715, 161] on link "Docs & Files" at bounding box center [691, 166] width 86 height 30
click at [859, 230] on button "+ Add" at bounding box center [843, 232] width 71 height 28
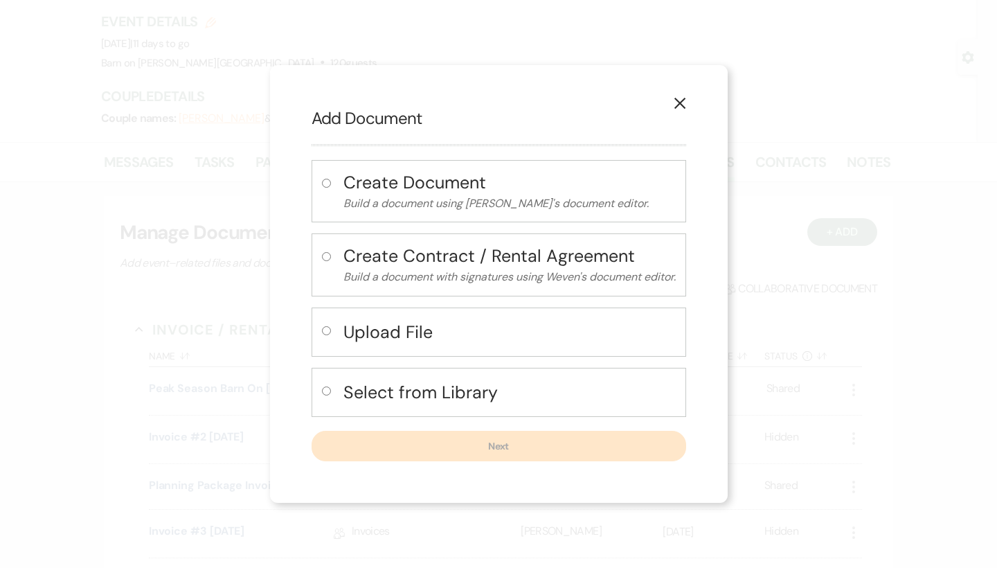
click at [325, 332] on input "radio" at bounding box center [326, 330] width 9 height 9
radio input "true"
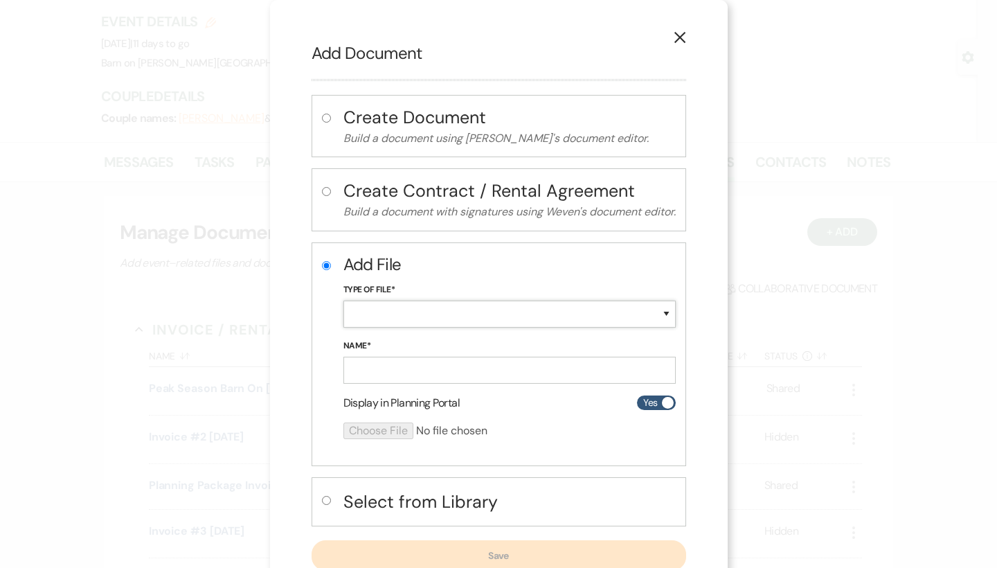
select select "18"
click at [400, 363] on input "Name*" at bounding box center [510, 370] width 332 height 27
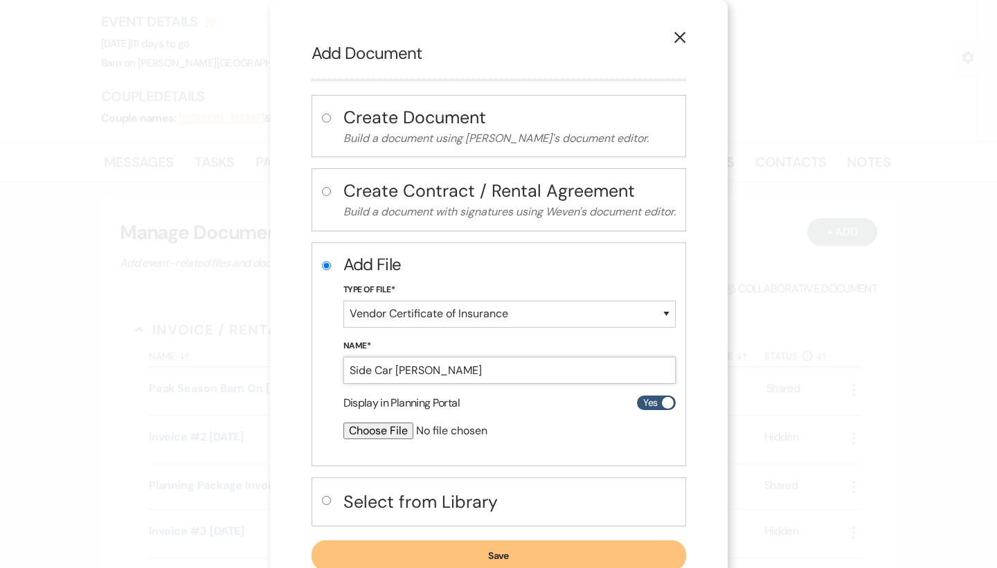
type input "Side Car [PERSON_NAME]"
click at [395, 428] on input "file" at bounding box center [473, 430] width 259 height 17
click at [684, 36] on icon "X" at bounding box center [680, 37] width 12 height 12
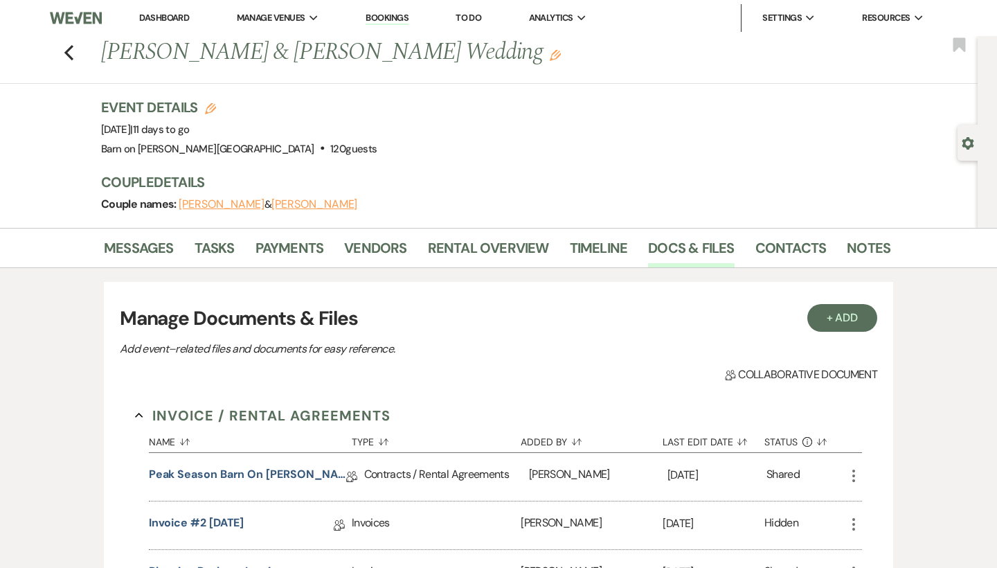
scroll to position [0, 0]
click at [70, 55] on use "button" at bounding box center [68, 52] width 9 height 15
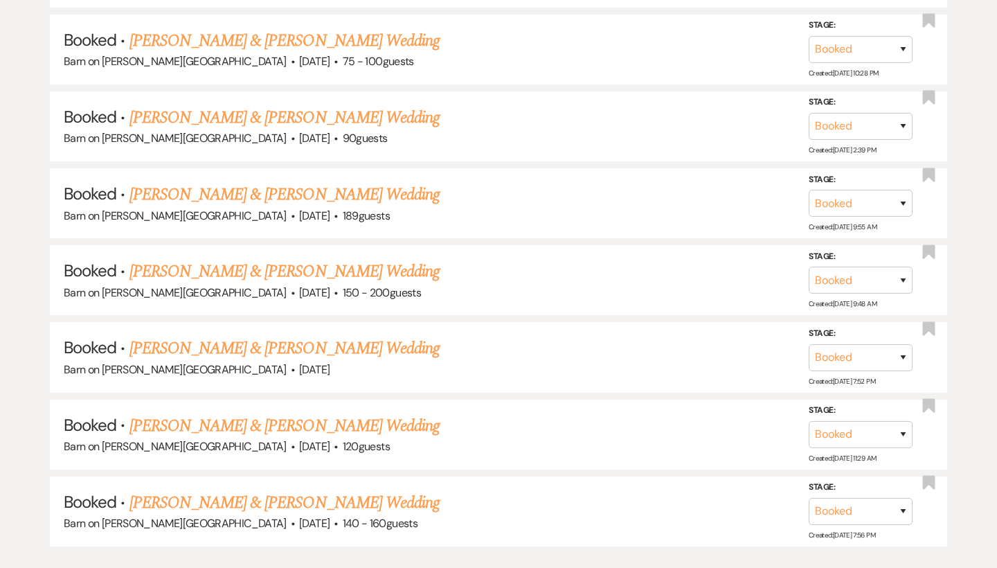
scroll to position [4737, 0]
click at [204, 491] on link "[PERSON_NAME] & [PERSON_NAME] Wedding" at bounding box center [285, 503] width 310 height 25
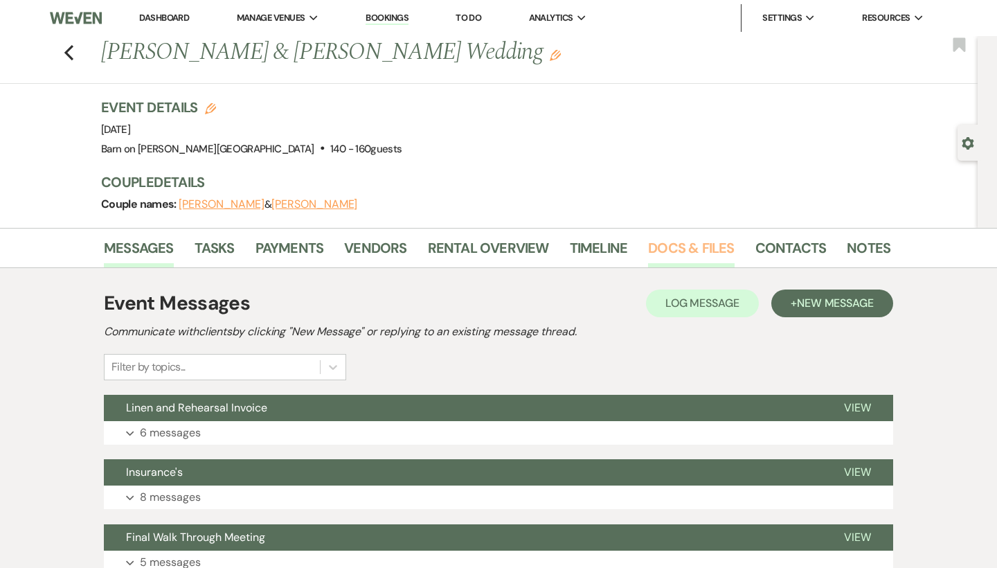
click at [652, 250] on link "Docs & Files" at bounding box center [691, 252] width 86 height 30
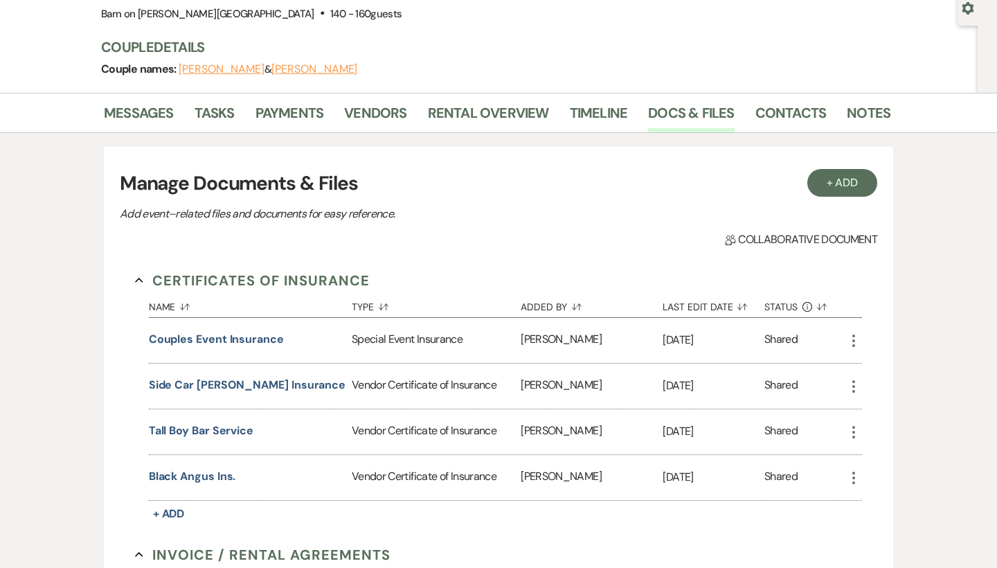
scroll to position [224, 0]
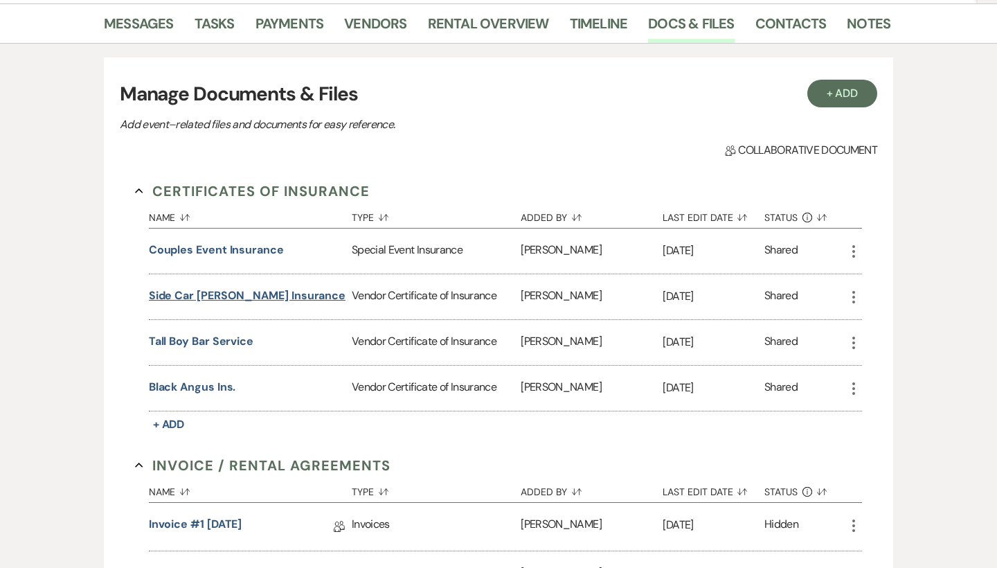
click at [227, 296] on button "Side Car [PERSON_NAME] Insurance" at bounding box center [247, 295] width 197 height 17
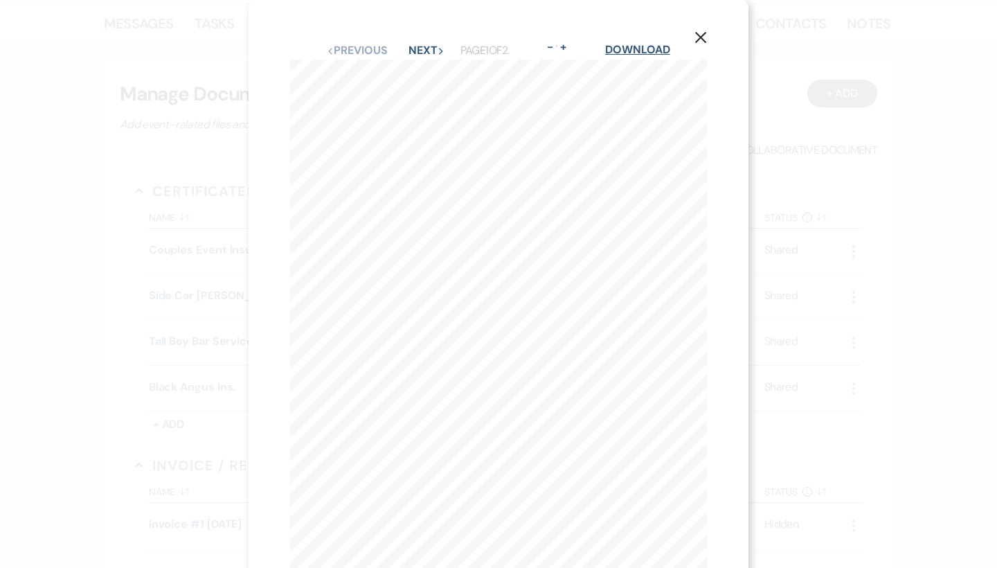
click at [663, 47] on link "Download" at bounding box center [637, 49] width 64 height 15
click at [701, 36] on icon "X" at bounding box center [701, 37] width 12 height 12
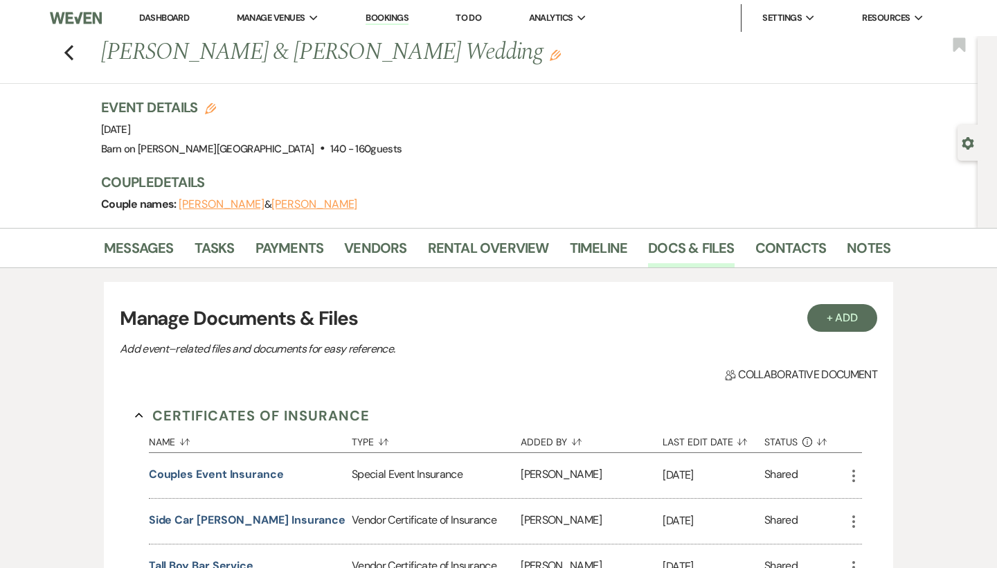
scroll to position [0, 0]
click at [69, 53] on icon "Previous" at bounding box center [69, 52] width 10 height 17
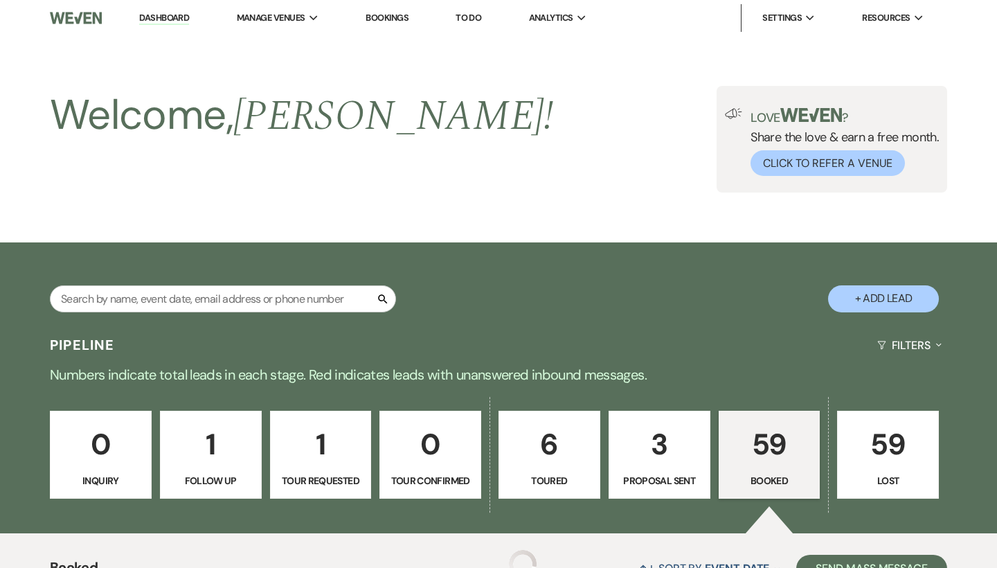
scroll to position [4737, 0]
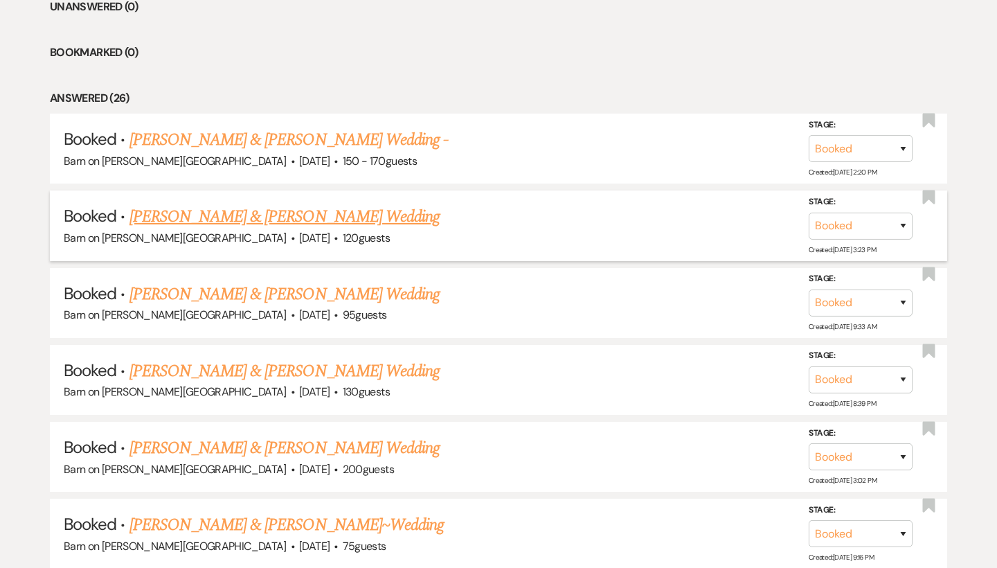
click at [290, 213] on link "[PERSON_NAME] & [PERSON_NAME] Wedding" at bounding box center [285, 216] width 310 height 25
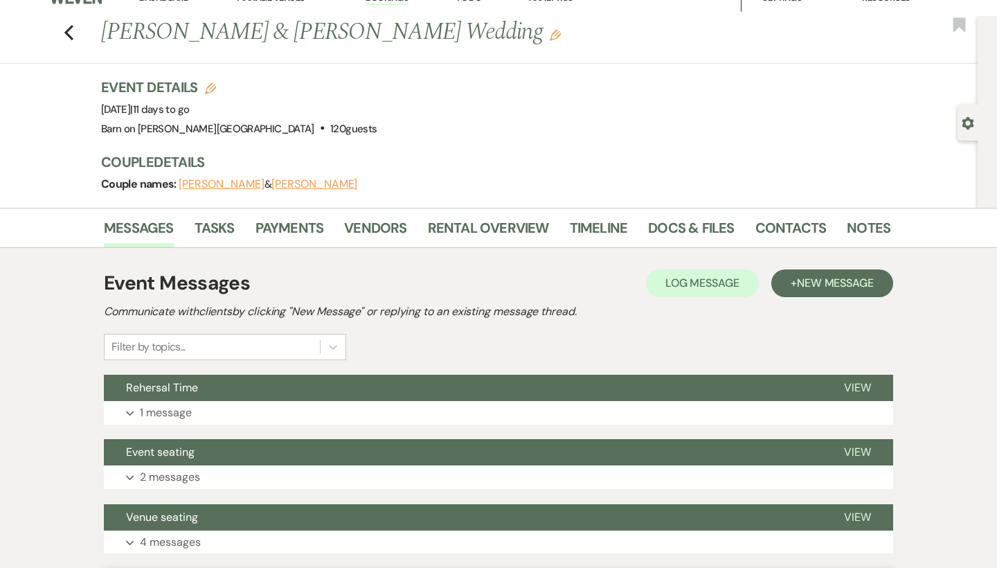
scroll to position [13, 0]
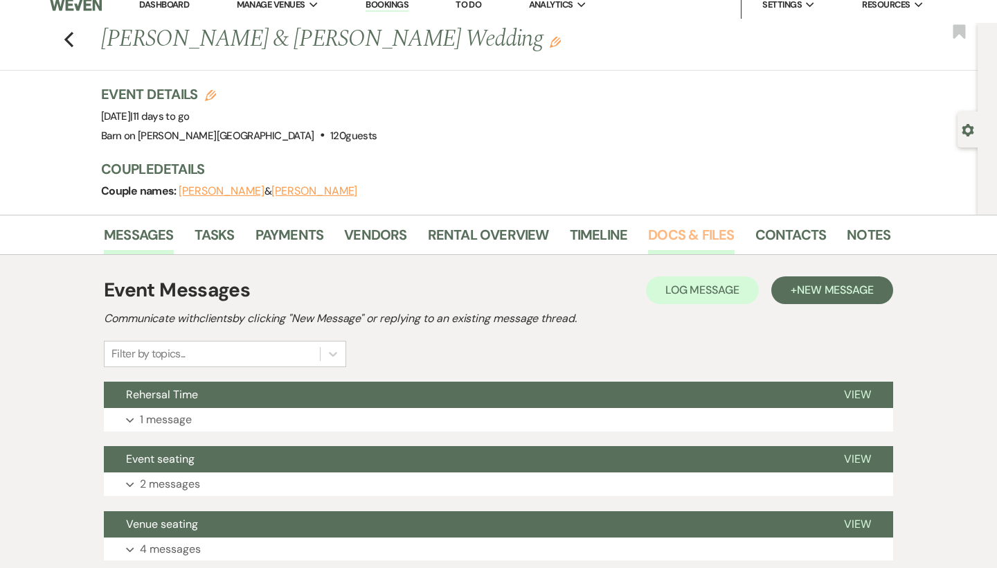
click at [703, 233] on link "Docs & Files" at bounding box center [691, 239] width 86 height 30
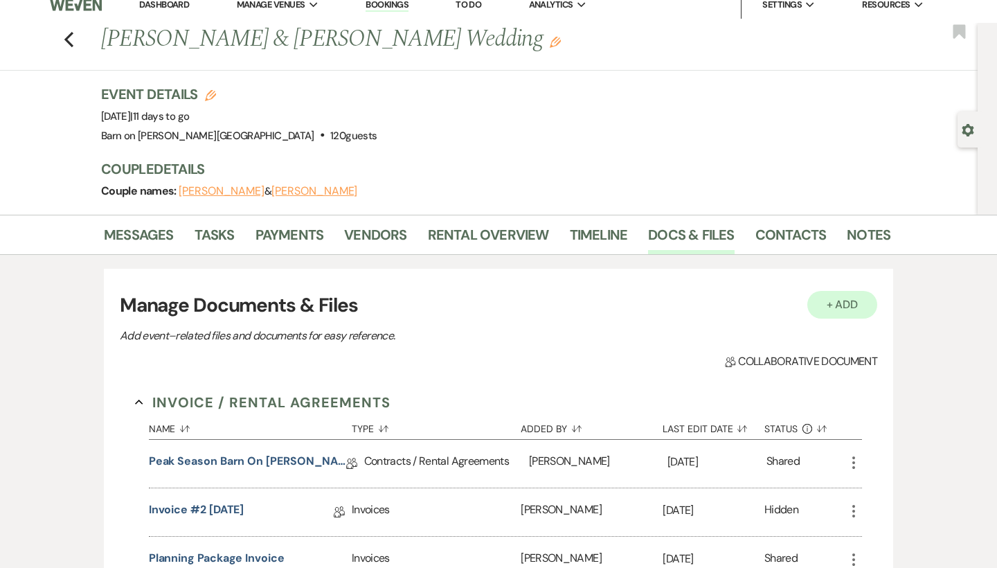
click at [846, 303] on button "+ Add" at bounding box center [843, 305] width 71 height 28
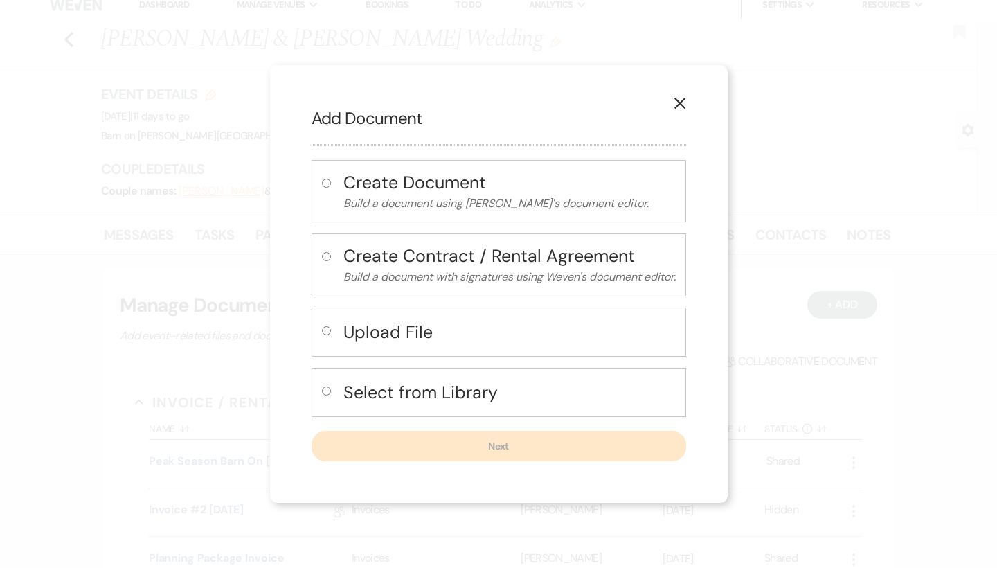
click at [322, 328] on input "radio" at bounding box center [326, 330] width 9 height 9
radio input "true"
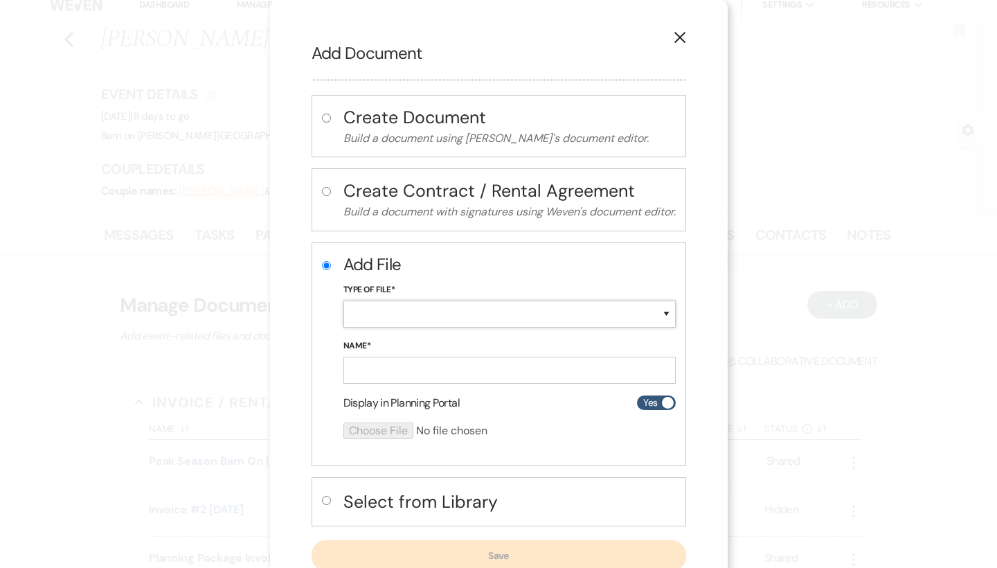
select select "18"
click at [378, 369] on input "Name*" at bounding box center [510, 370] width 332 height 27
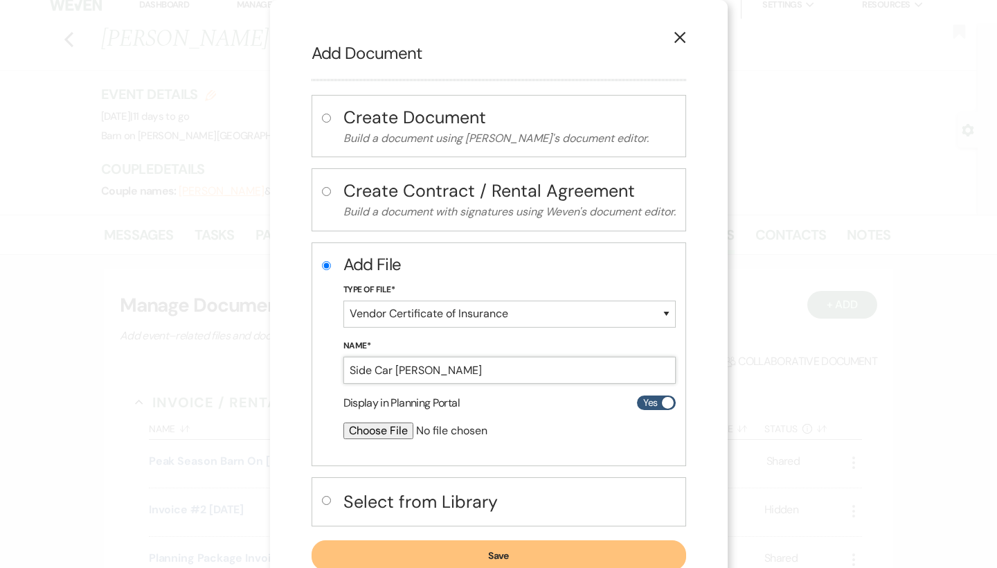
type input "Side Car [PERSON_NAME]"
click at [367, 430] on input "file" at bounding box center [473, 430] width 259 height 17
type input "C:\fakepath\Side Car [PERSON_NAME] Ins..pdf"
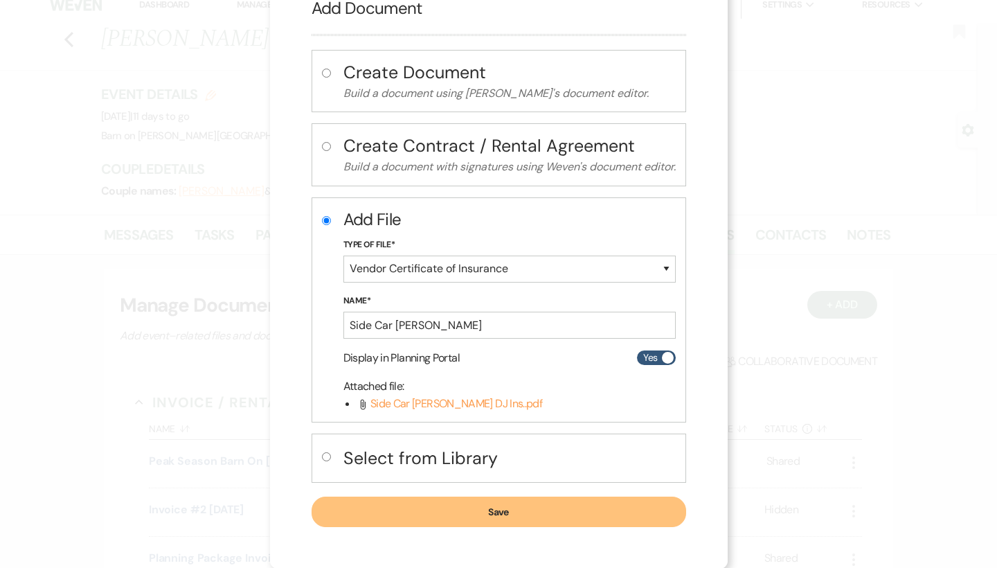
scroll to position [44, 0]
click at [621, 509] on button "Save" at bounding box center [499, 512] width 375 height 30
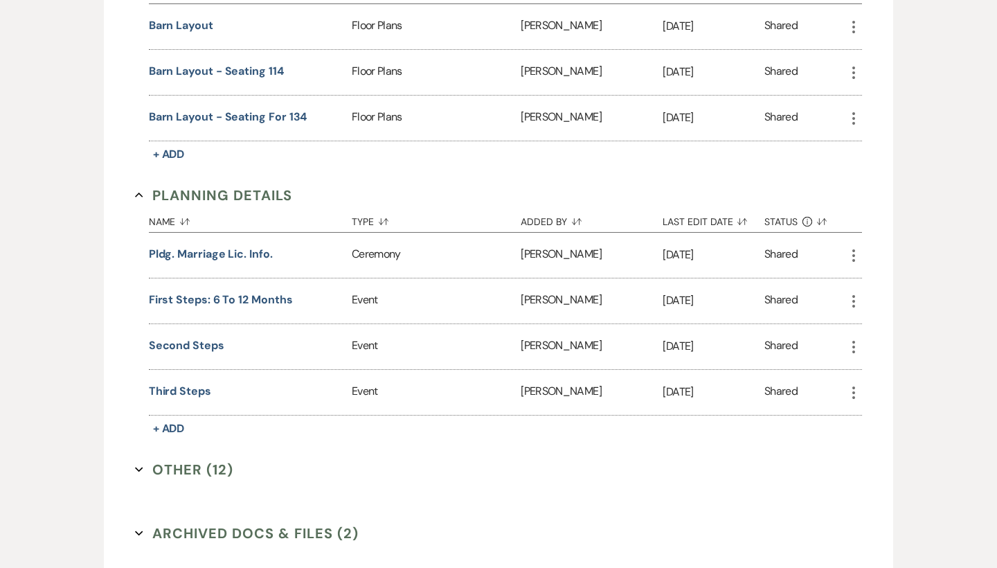
scroll to position [921, 0]
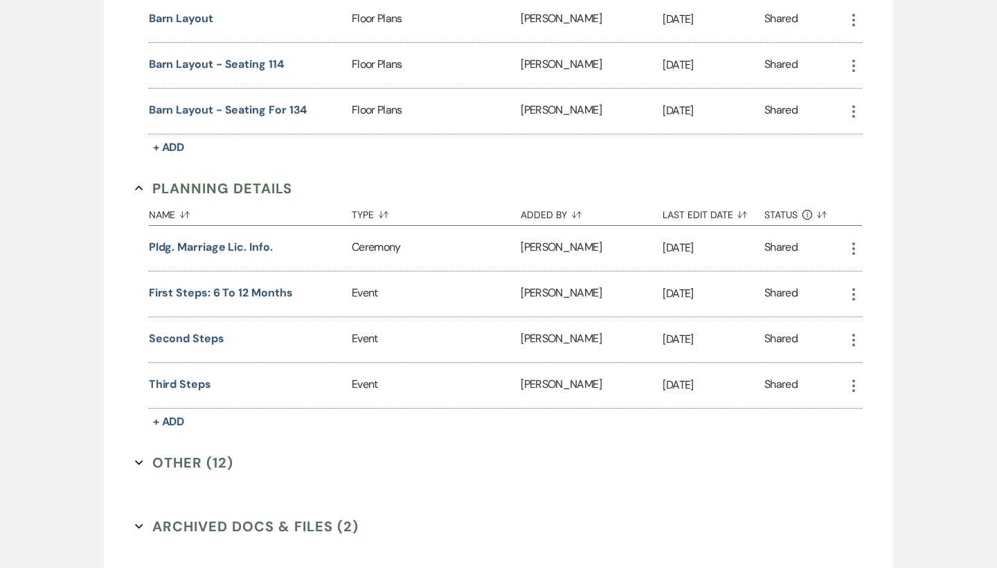
click at [138, 522] on icon "Expand" at bounding box center [139, 526] width 8 height 8
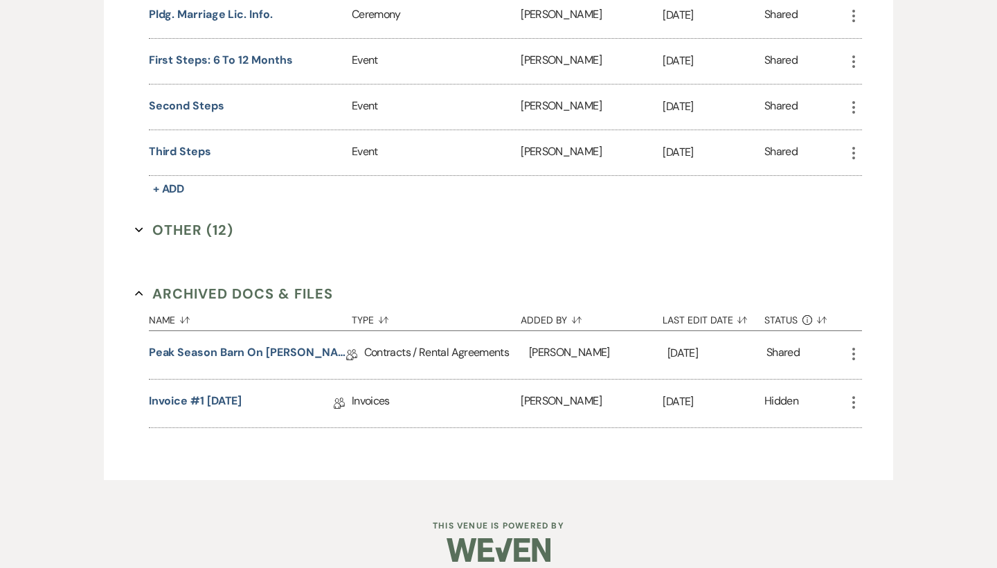
scroll to position [1153, 0]
click at [140, 290] on icon "Collapse" at bounding box center [139, 294] width 8 height 8
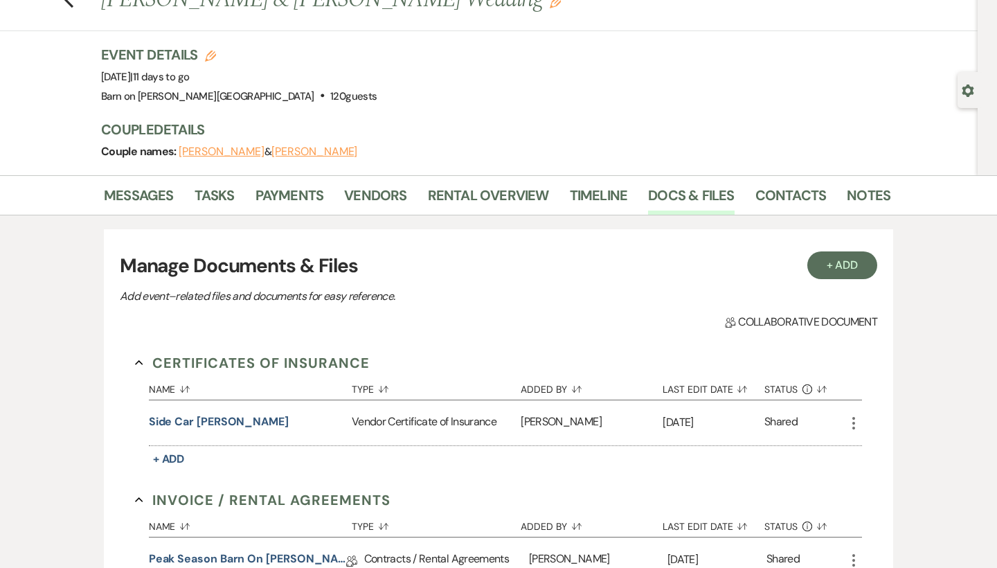
scroll to position [51, 0]
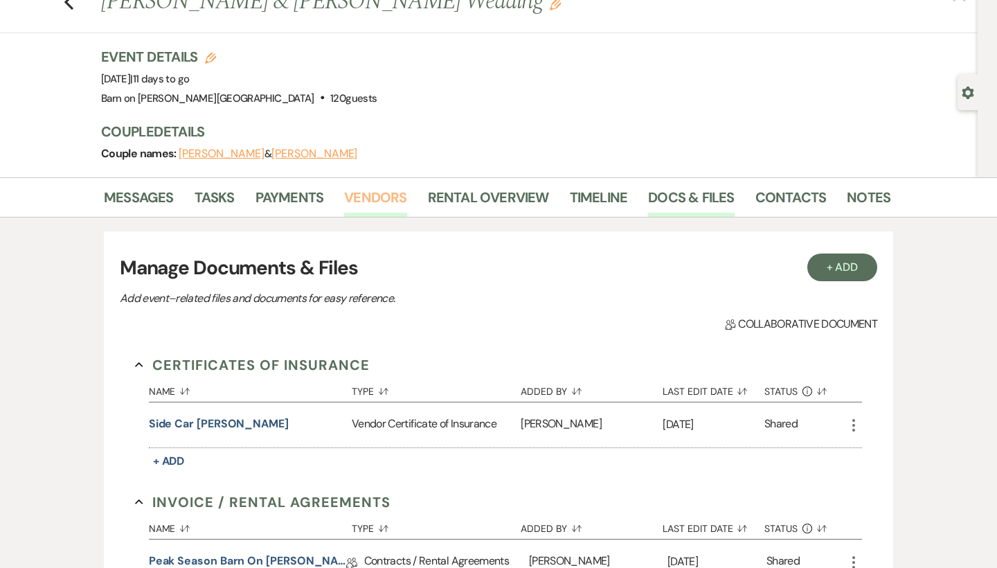
click at [401, 195] on link "Vendors" at bounding box center [375, 201] width 62 height 30
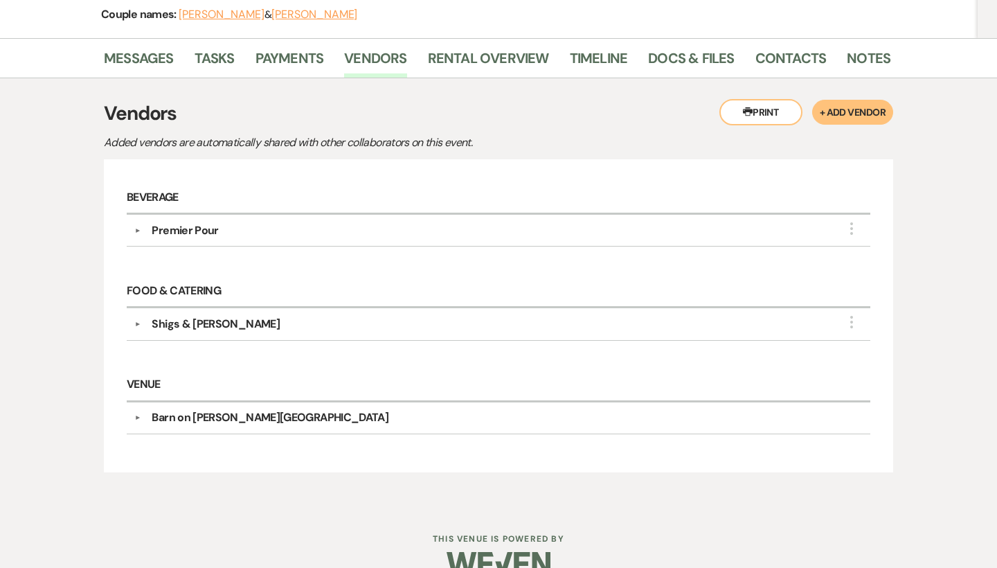
scroll to position [193, 0]
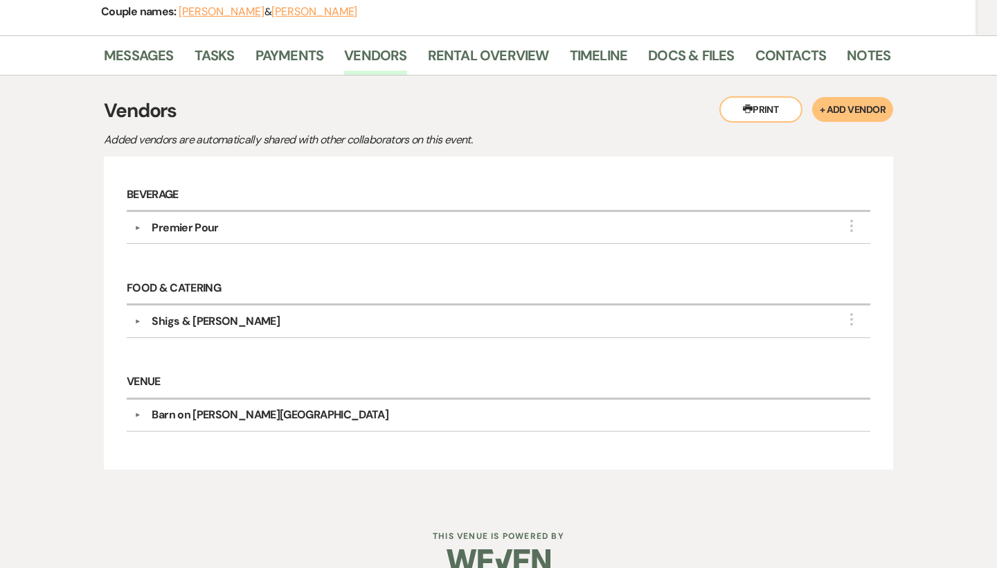
click at [138, 225] on button "▼" at bounding box center [137, 227] width 17 height 7
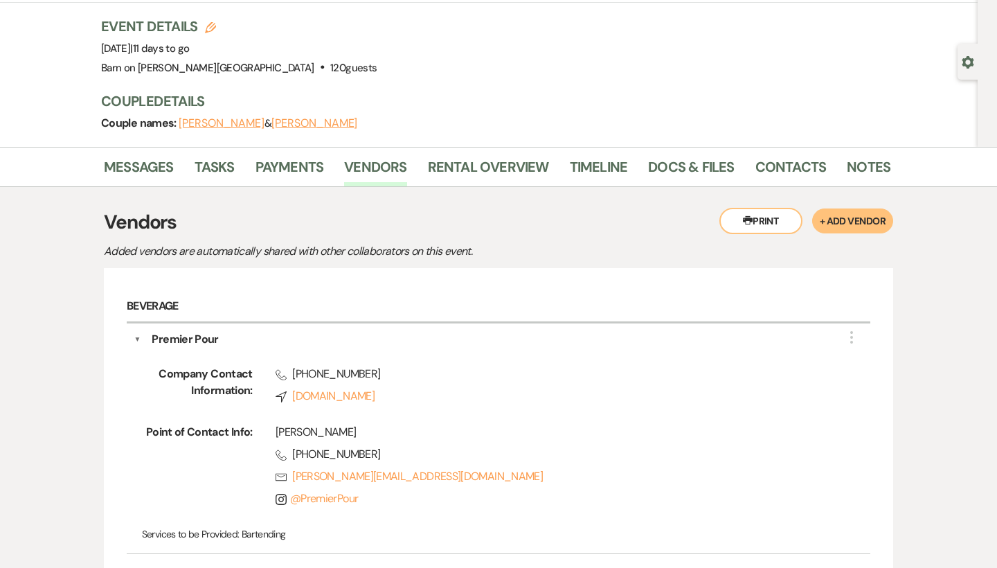
scroll to position [77, 0]
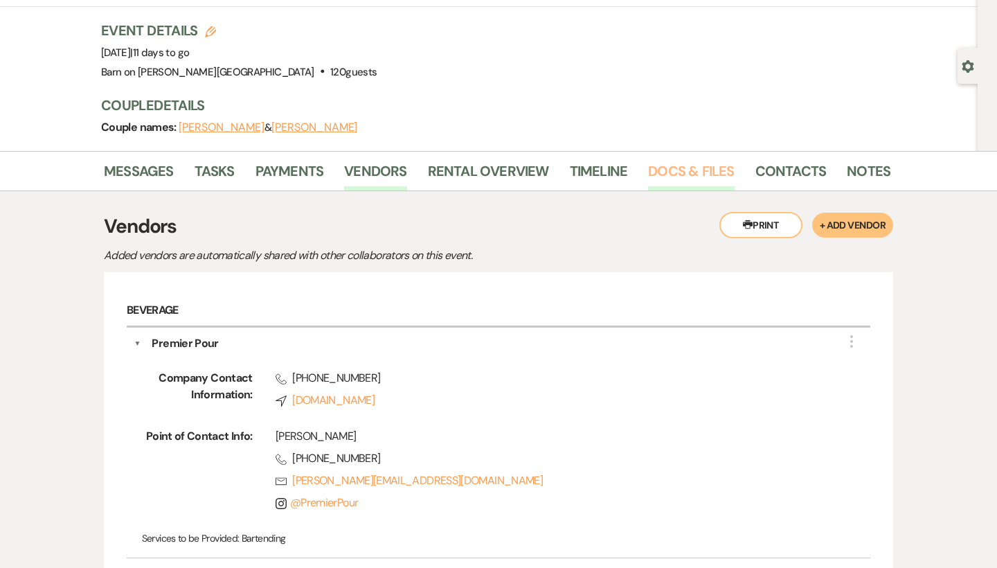
click at [712, 172] on link "Docs & Files" at bounding box center [691, 175] width 86 height 30
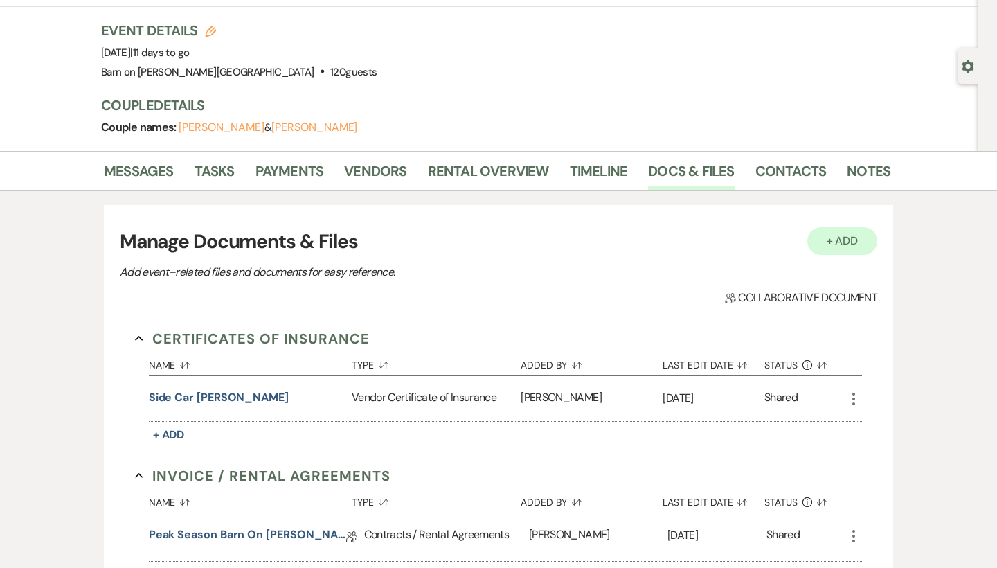
click at [852, 241] on button "+ Add" at bounding box center [843, 241] width 71 height 28
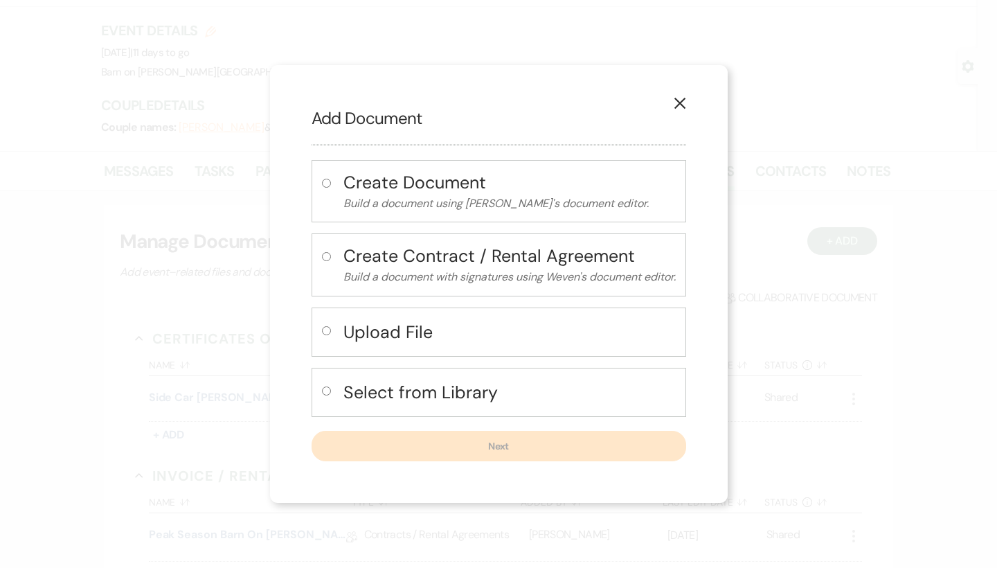
click at [322, 328] on input "radio" at bounding box center [326, 330] width 9 height 9
radio input "true"
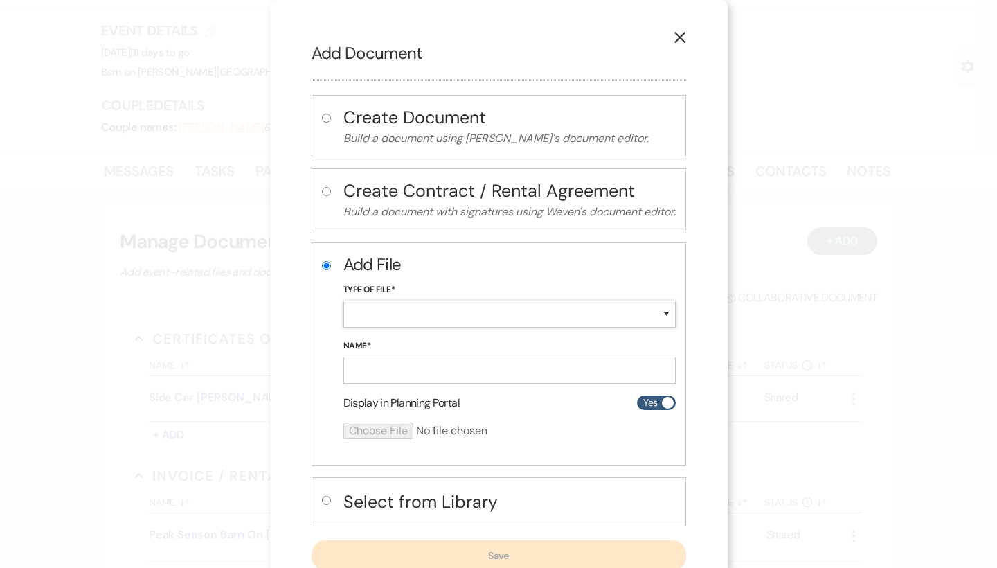
select select "18"
click at [386, 363] on input "Name*" at bounding box center [510, 370] width 332 height 27
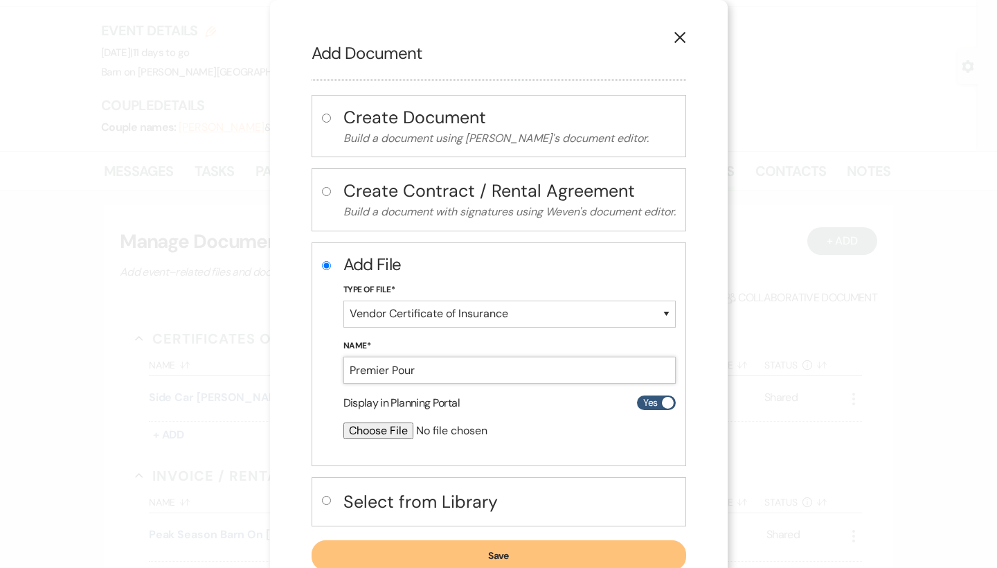
type input "Premier Pour"
click at [392, 427] on input "file" at bounding box center [473, 430] width 259 height 17
click at [684, 33] on icon "X" at bounding box center [680, 37] width 12 height 12
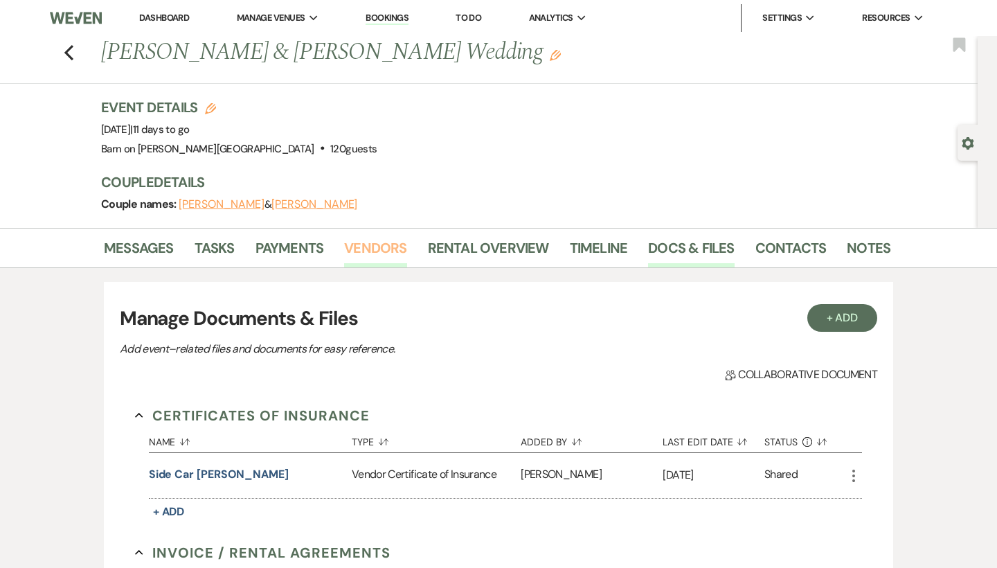
click at [369, 243] on link "Vendors" at bounding box center [375, 252] width 62 height 30
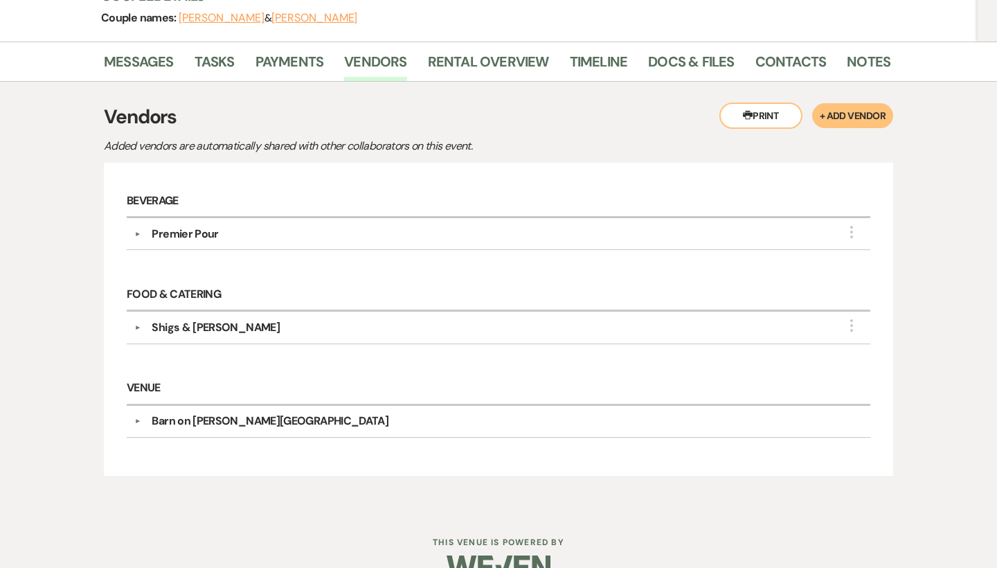
scroll to position [192, 0]
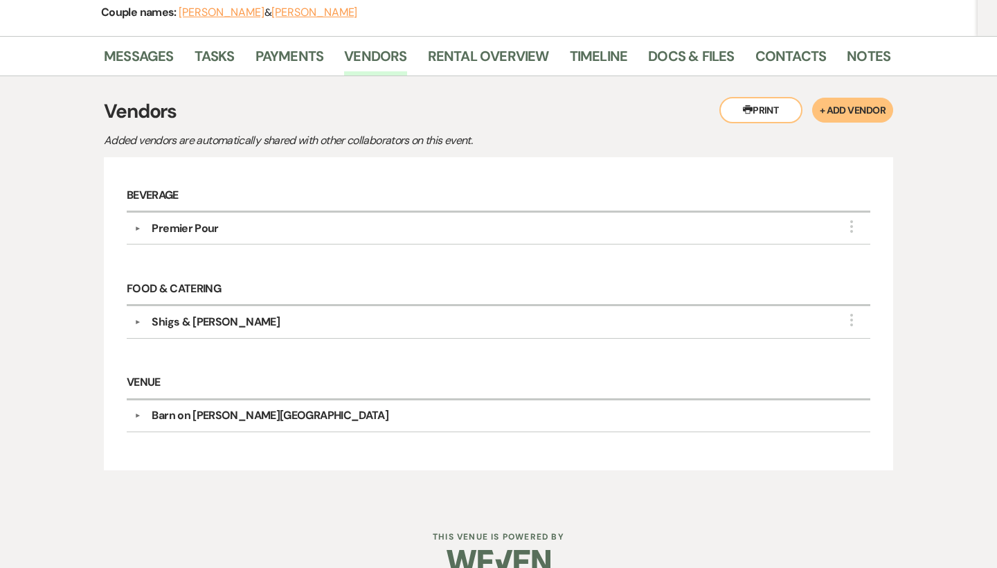
click at [203, 319] on div "Shigs & [PERSON_NAME]" at bounding box center [216, 322] width 128 height 17
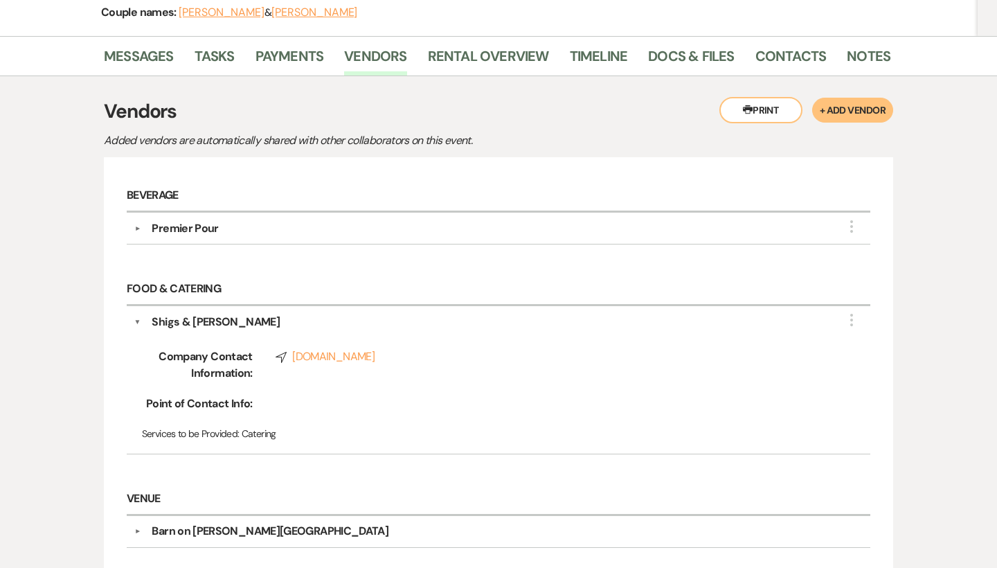
click at [202, 229] on div "Premier Pour" at bounding box center [185, 228] width 66 height 17
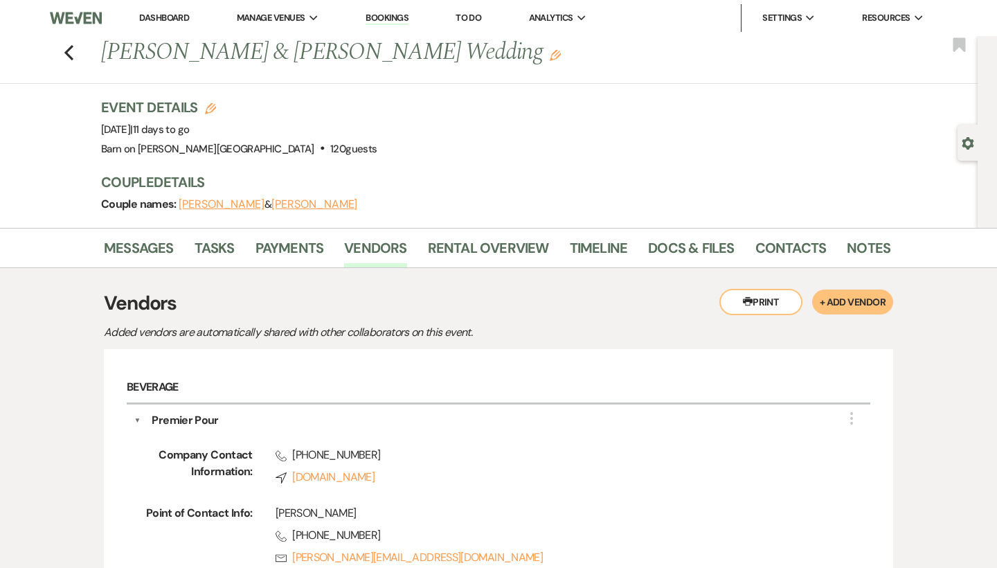
scroll to position [0, 0]
click at [71, 52] on icon "Previous" at bounding box center [69, 52] width 10 height 17
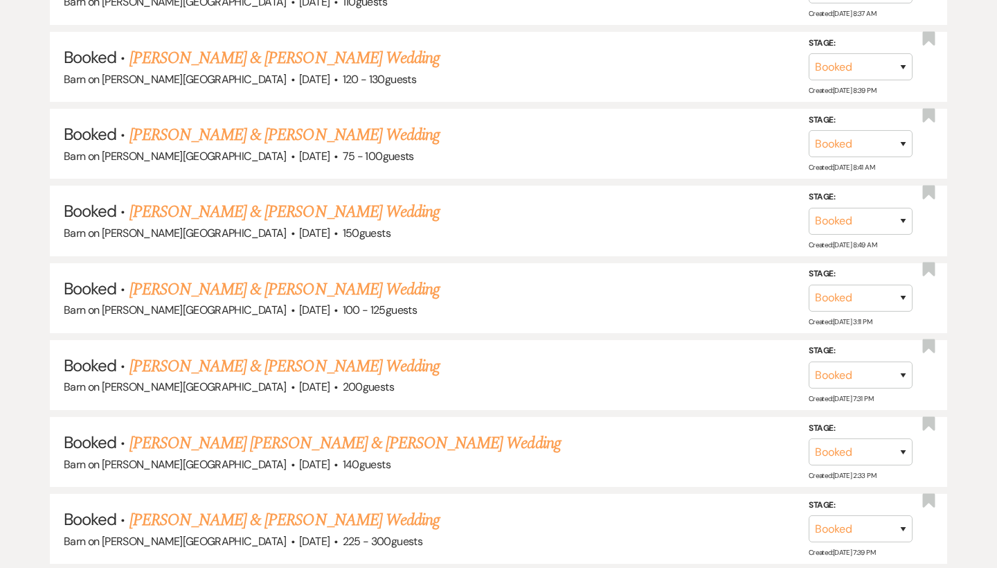
scroll to position [4104, 0]
click at [222, 278] on link "[PERSON_NAME] & [PERSON_NAME] Wedding" at bounding box center [285, 290] width 310 height 25
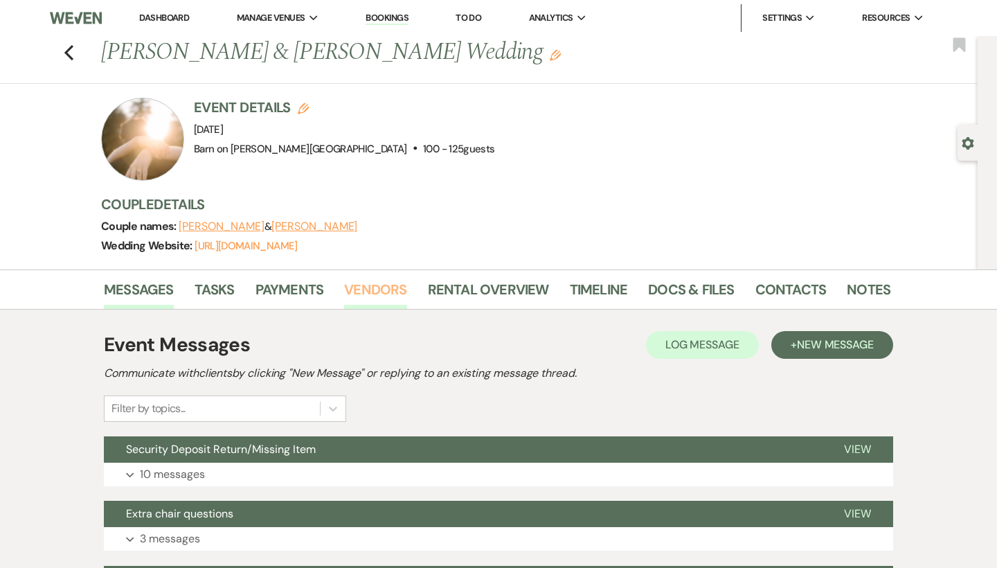
click at [392, 289] on link "Vendors" at bounding box center [375, 293] width 62 height 30
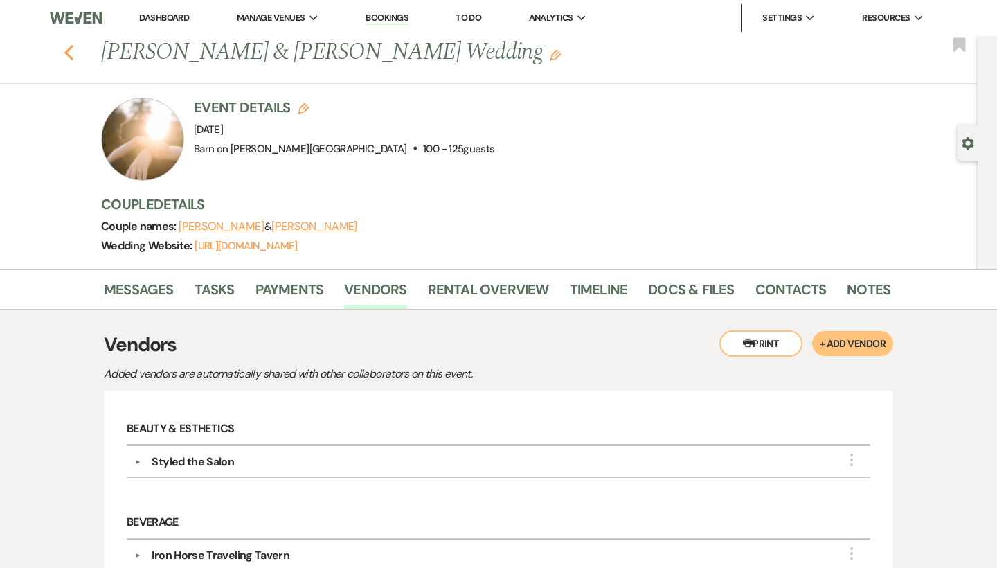
click at [70, 51] on icon "Previous" at bounding box center [69, 52] width 10 height 17
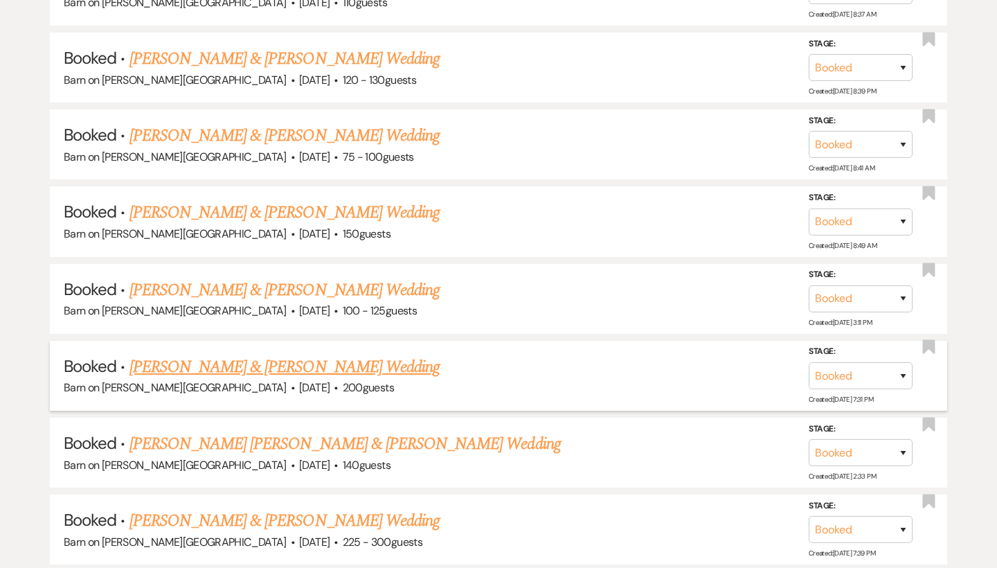
click at [181, 355] on link "[PERSON_NAME] & [PERSON_NAME] Wedding" at bounding box center [285, 367] width 310 height 25
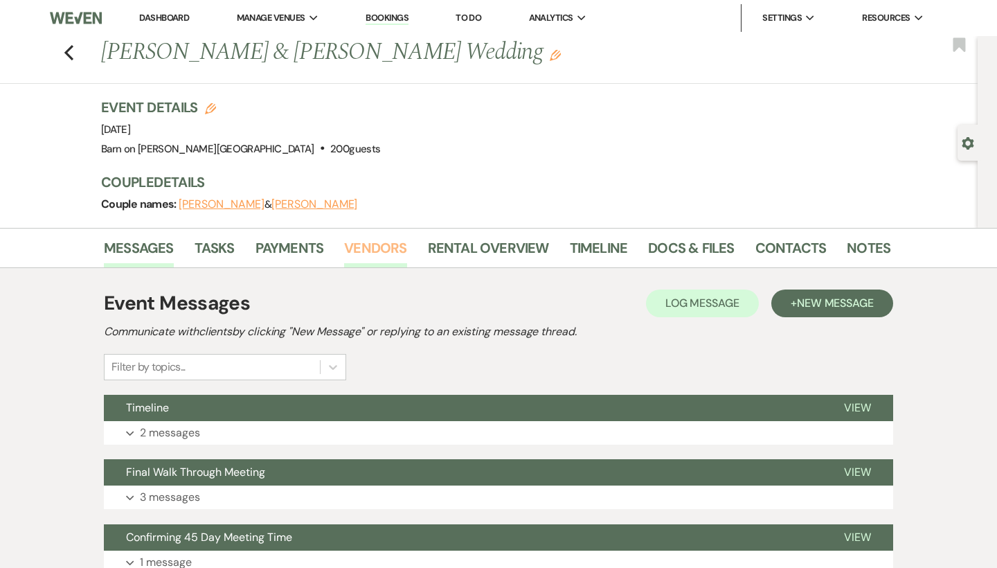
click at [388, 248] on link "Vendors" at bounding box center [375, 252] width 62 height 30
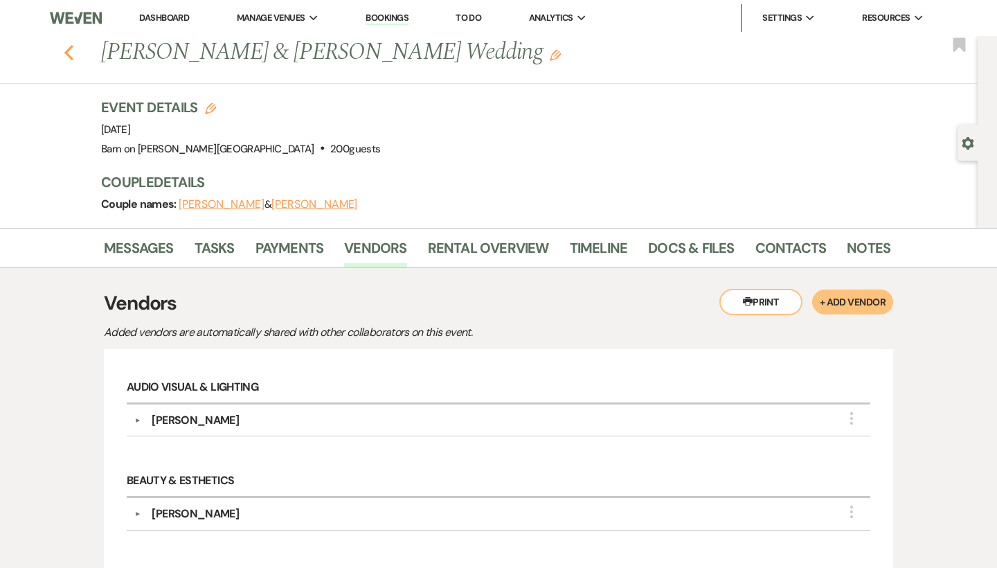
click at [68, 54] on use "button" at bounding box center [68, 52] width 9 height 15
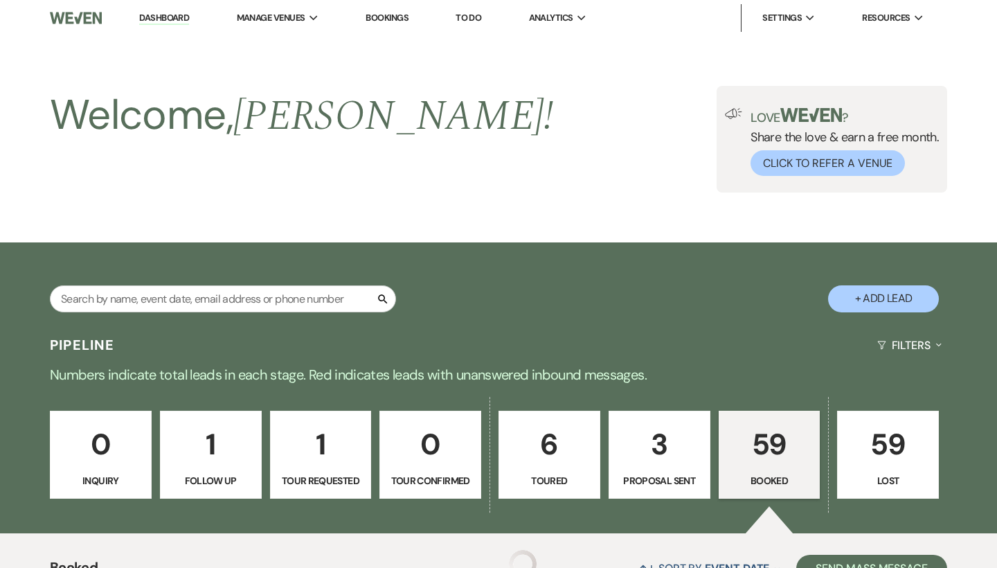
scroll to position [4104, 0]
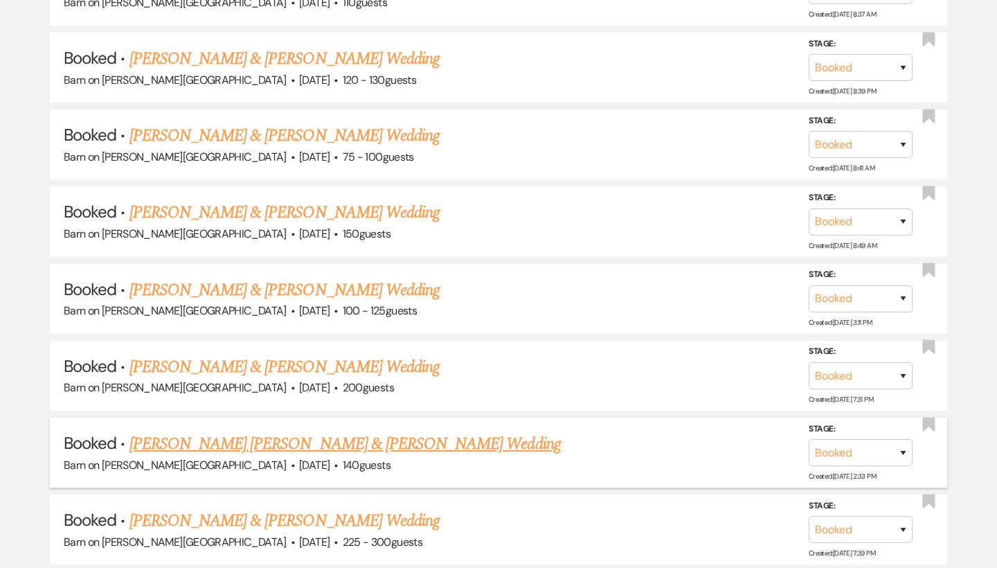
click at [265, 431] on link "[PERSON_NAME] [PERSON_NAME] & [PERSON_NAME] Wedding" at bounding box center [345, 443] width 431 height 25
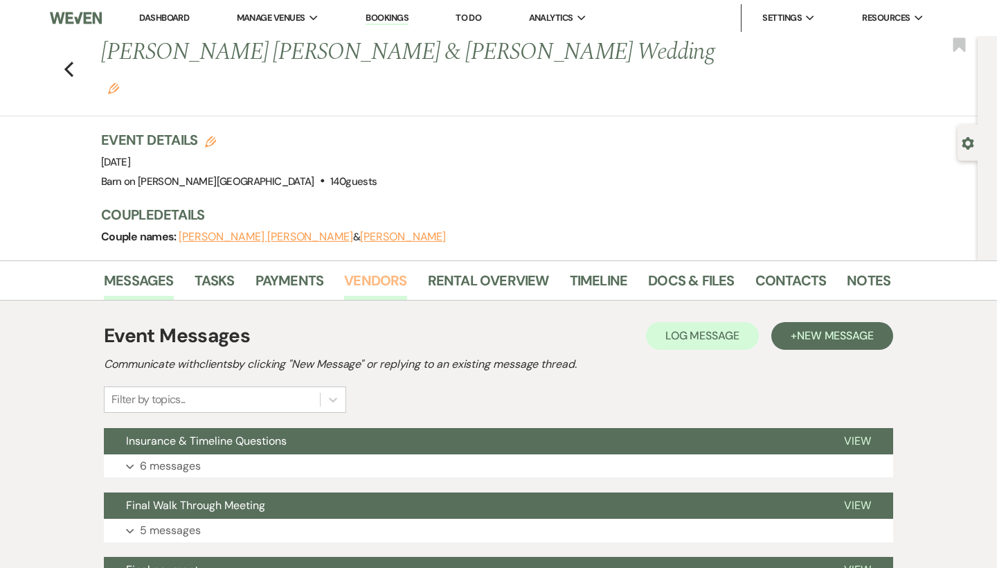
click at [391, 269] on link "Vendors" at bounding box center [375, 284] width 62 height 30
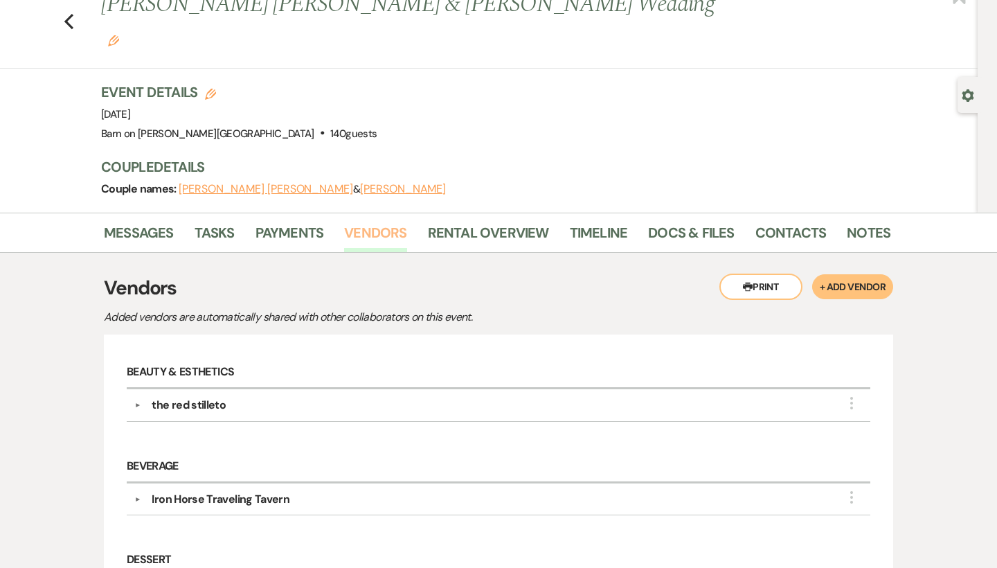
scroll to position [48, 0]
click at [71, 12] on icon "Previous" at bounding box center [69, 20] width 10 height 17
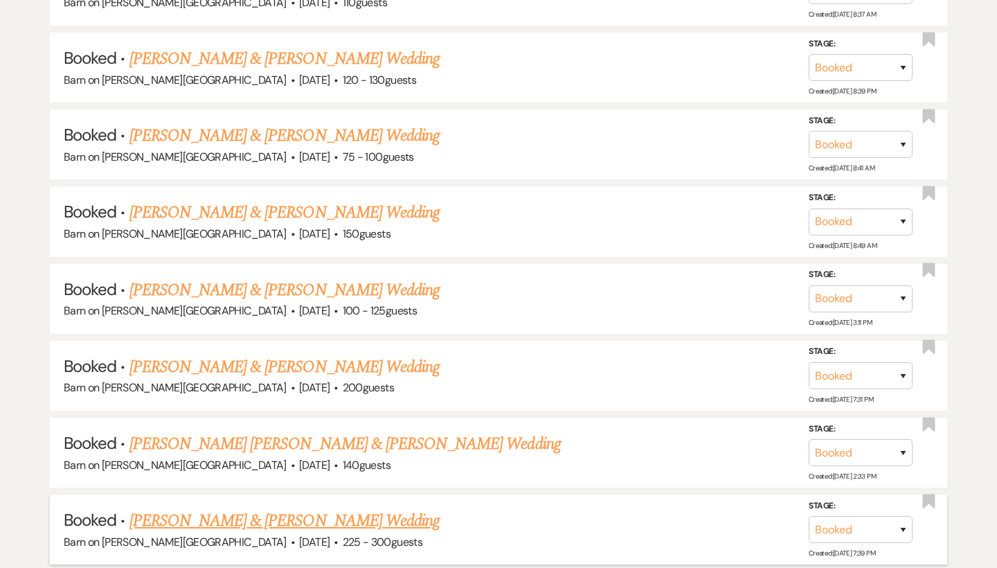
click at [182, 508] on link "[PERSON_NAME] & [PERSON_NAME] Wedding" at bounding box center [285, 520] width 310 height 25
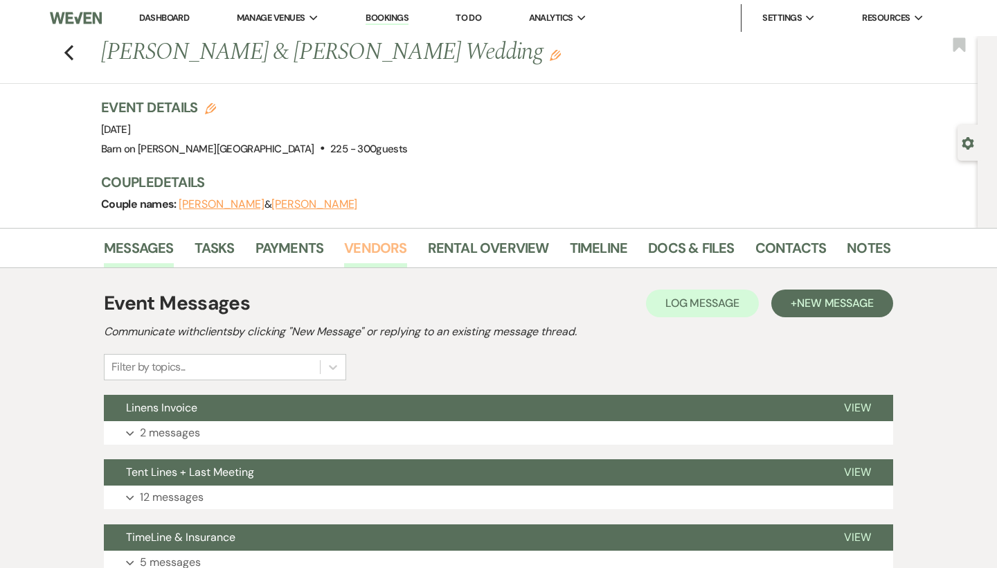
click at [361, 247] on link "Vendors" at bounding box center [375, 252] width 62 height 30
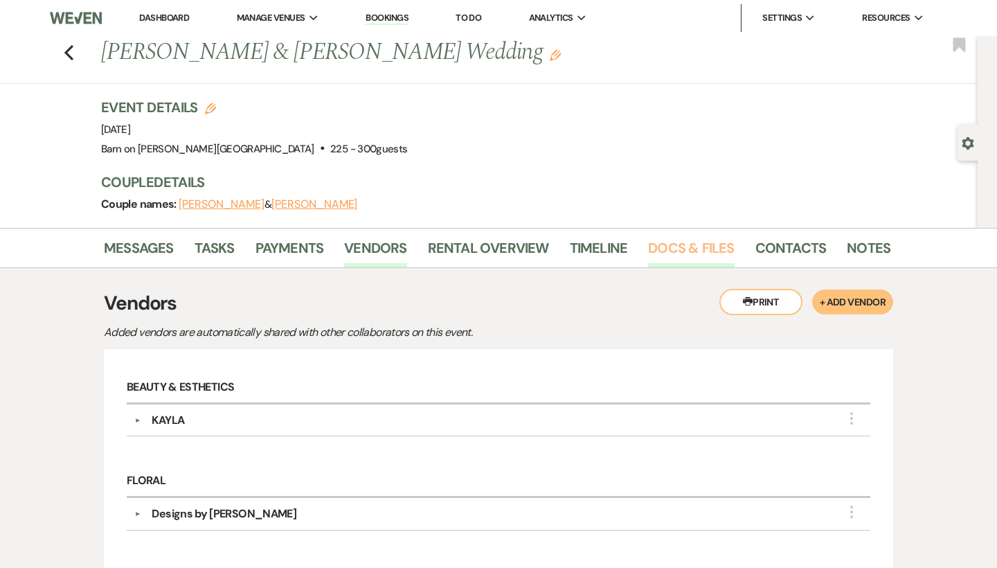
click at [713, 244] on link "Docs & Files" at bounding box center [691, 252] width 86 height 30
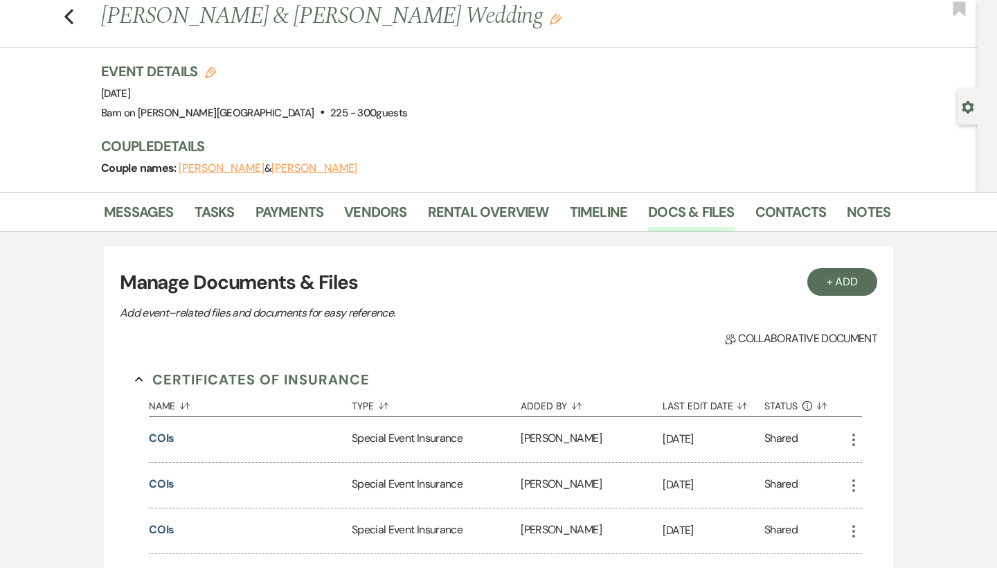
scroll to position [7, 0]
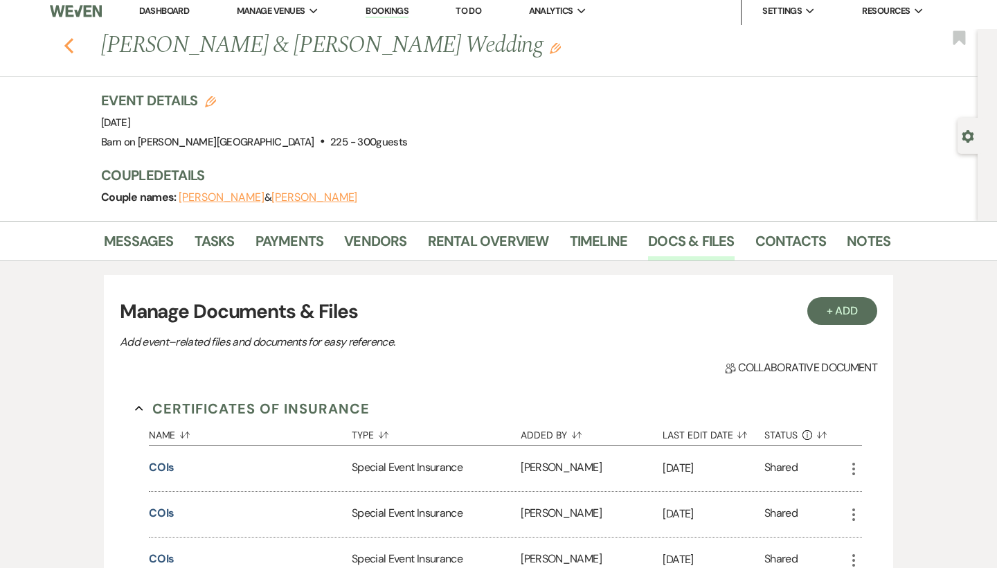
click at [68, 48] on use "button" at bounding box center [68, 45] width 9 height 15
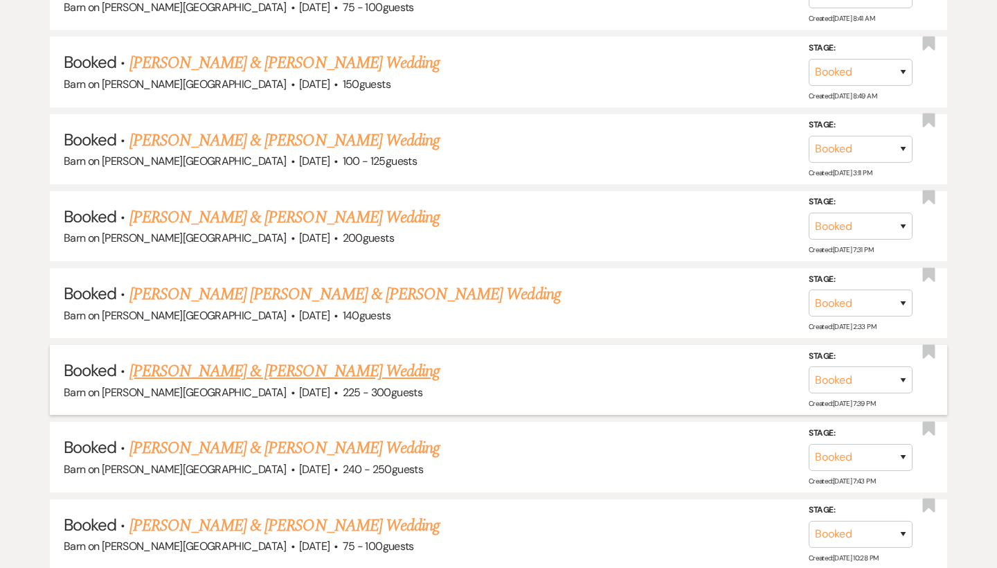
scroll to position [4268, 0]
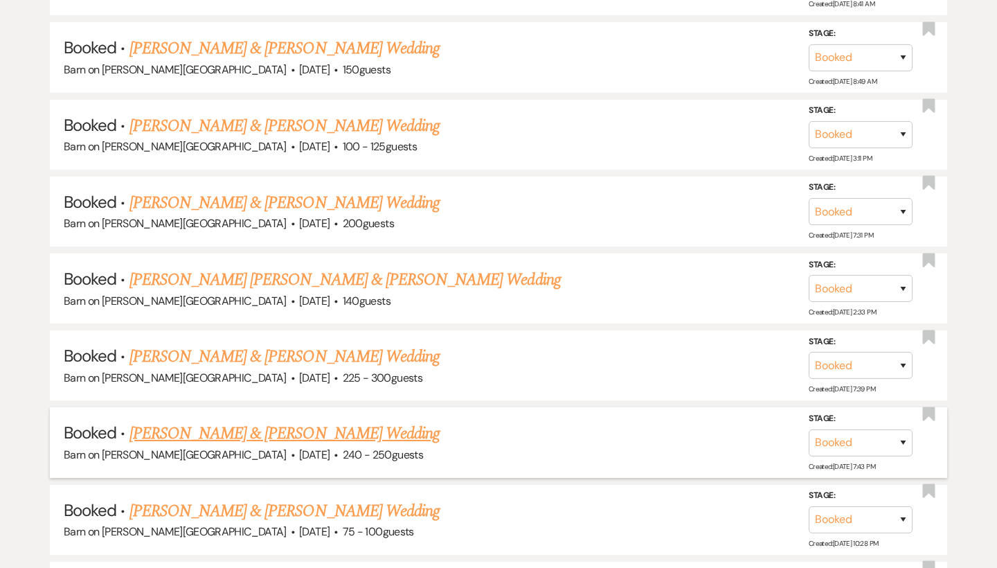
click at [210, 421] on link "[PERSON_NAME] & [PERSON_NAME] Wedding" at bounding box center [285, 433] width 310 height 25
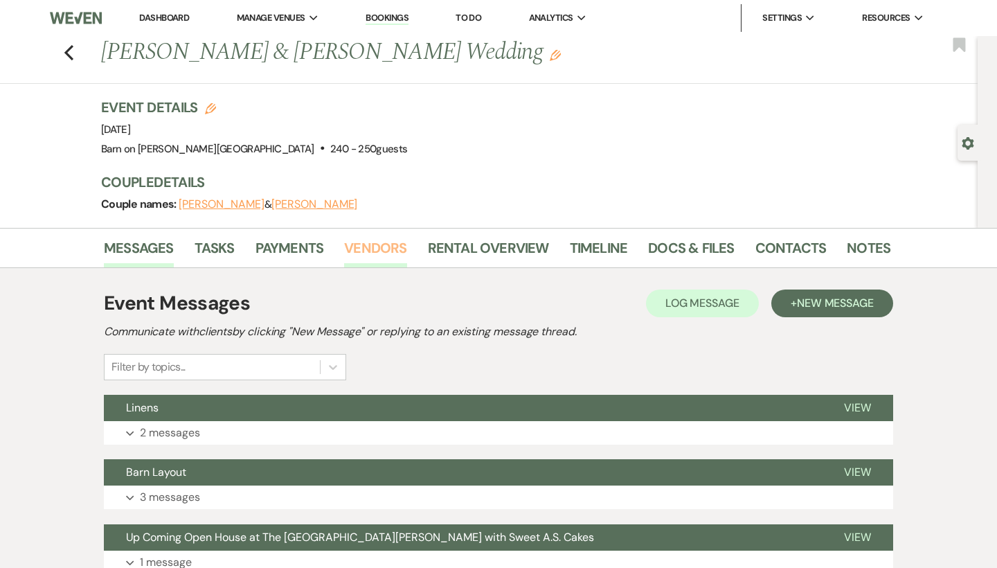
click at [371, 247] on link "Vendors" at bounding box center [375, 252] width 62 height 30
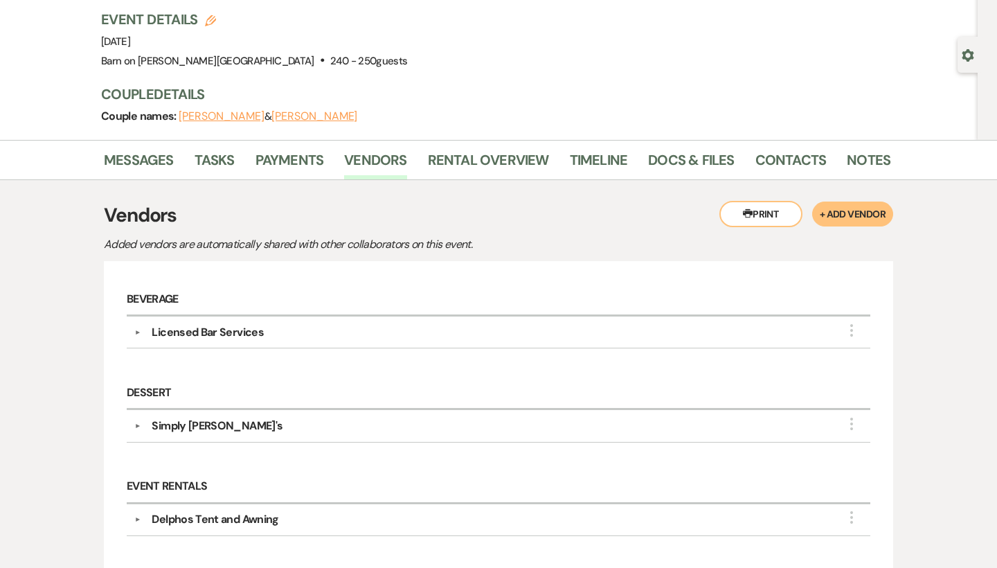
scroll to position [24, 0]
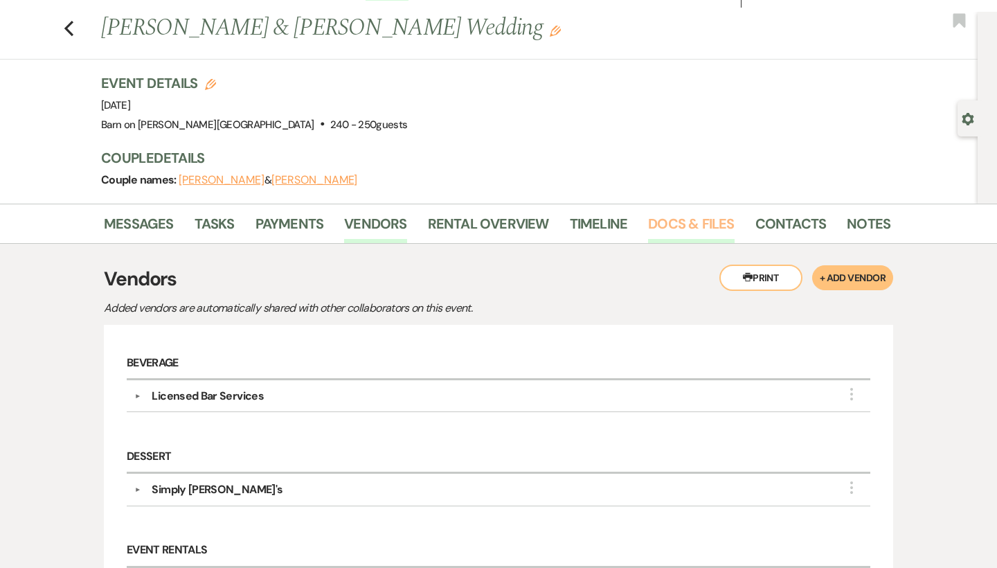
click at [706, 224] on link "Docs & Files" at bounding box center [691, 228] width 86 height 30
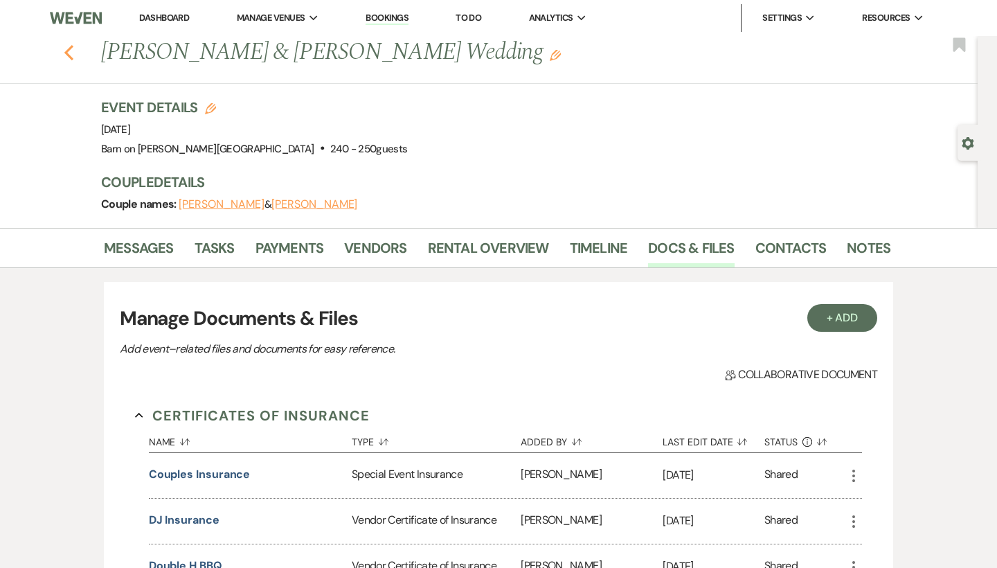
click at [69, 54] on use "button" at bounding box center [68, 52] width 9 height 15
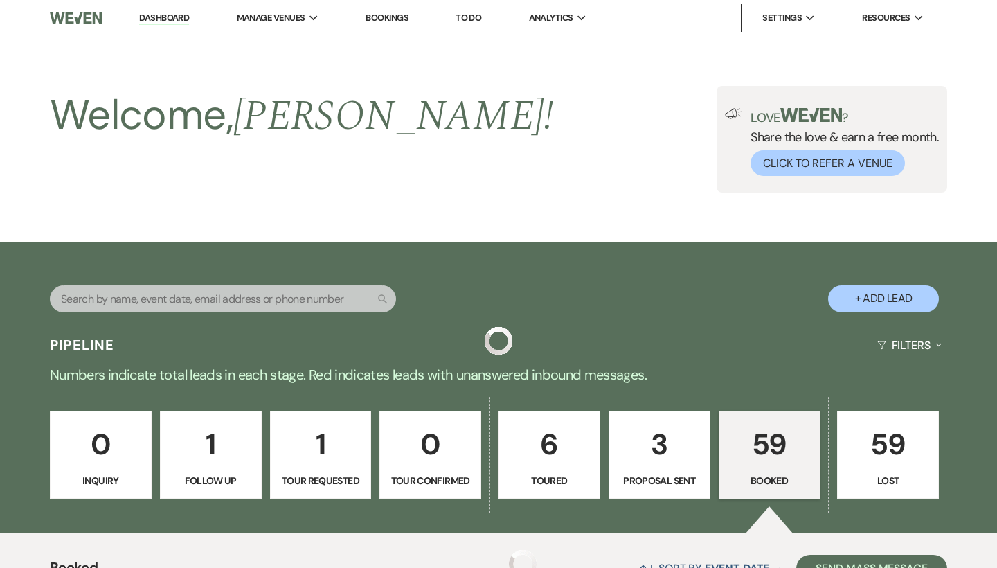
scroll to position [4268, 0]
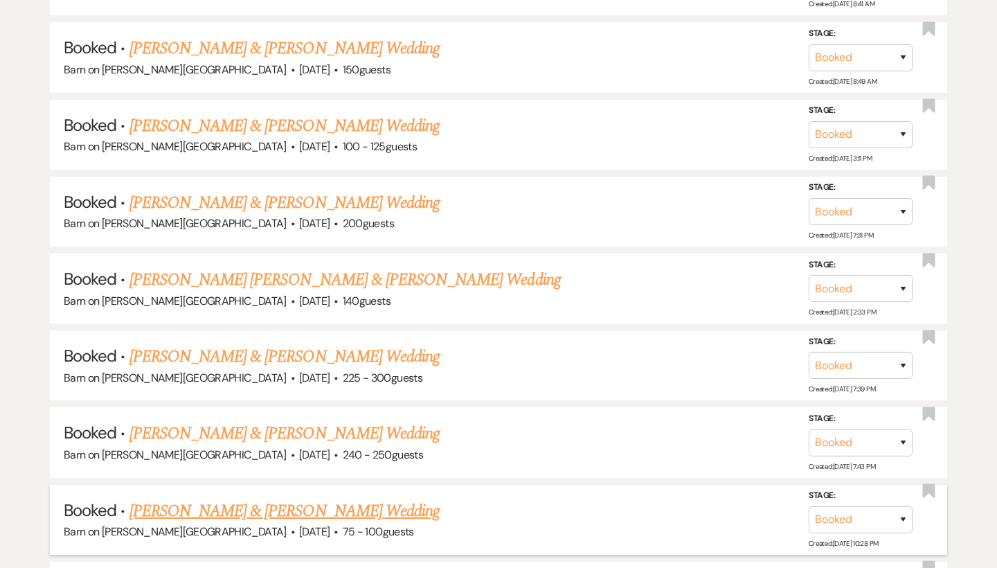
click at [222, 499] on link "[PERSON_NAME] & [PERSON_NAME] Wedding" at bounding box center [285, 511] width 310 height 25
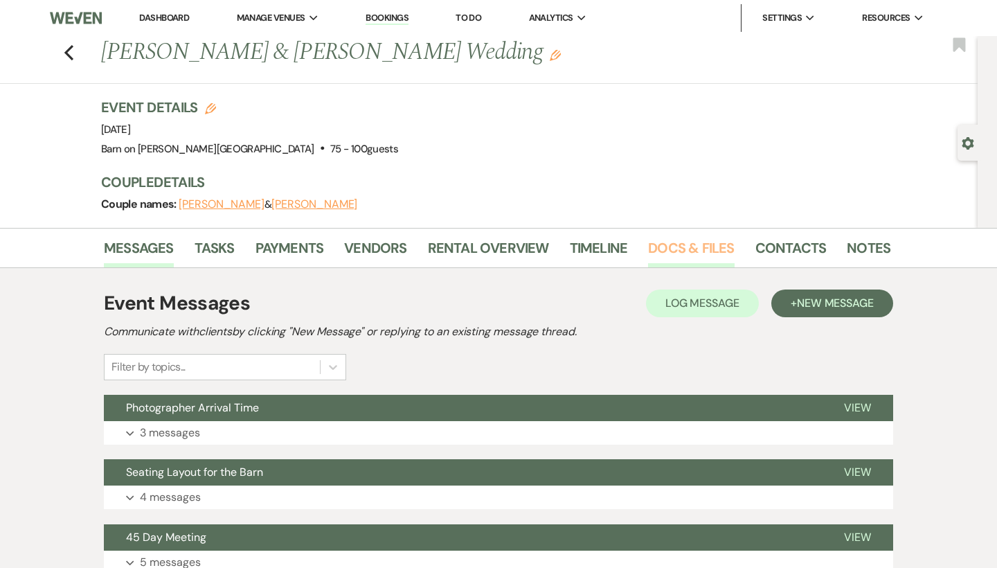
click at [681, 246] on link "Docs & Files" at bounding box center [691, 252] width 86 height 30
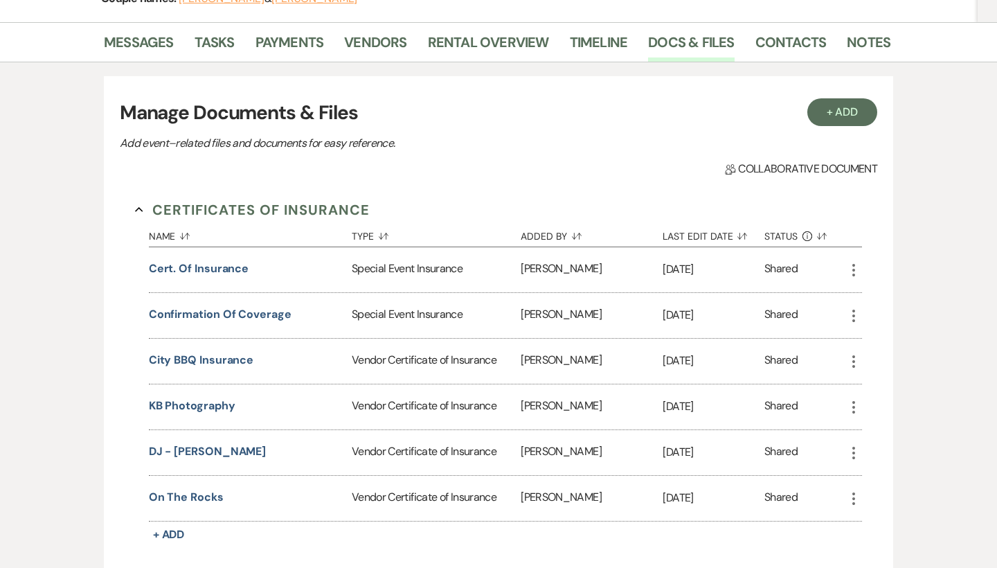
scroll to position [205, 0]
click at [199, 495] on button "On The Rocks" at bounding box center [186, 498] width 75 height 17
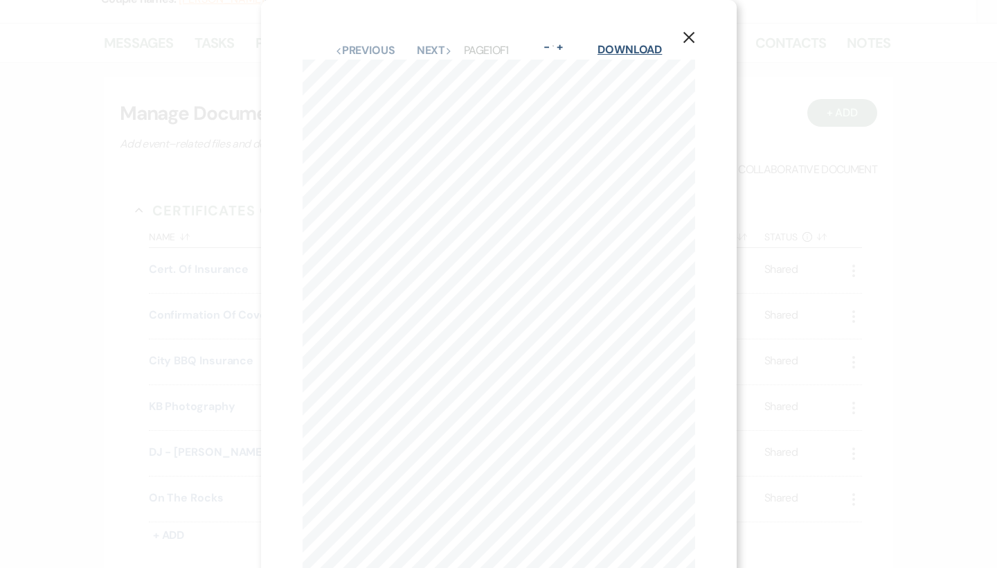
click at [626, 48] on link "Download" at bounding box center [630, 49] width 64 height 15
click at [695, 33] on button "X" at bounding box center [689, 37] width 21 height 24
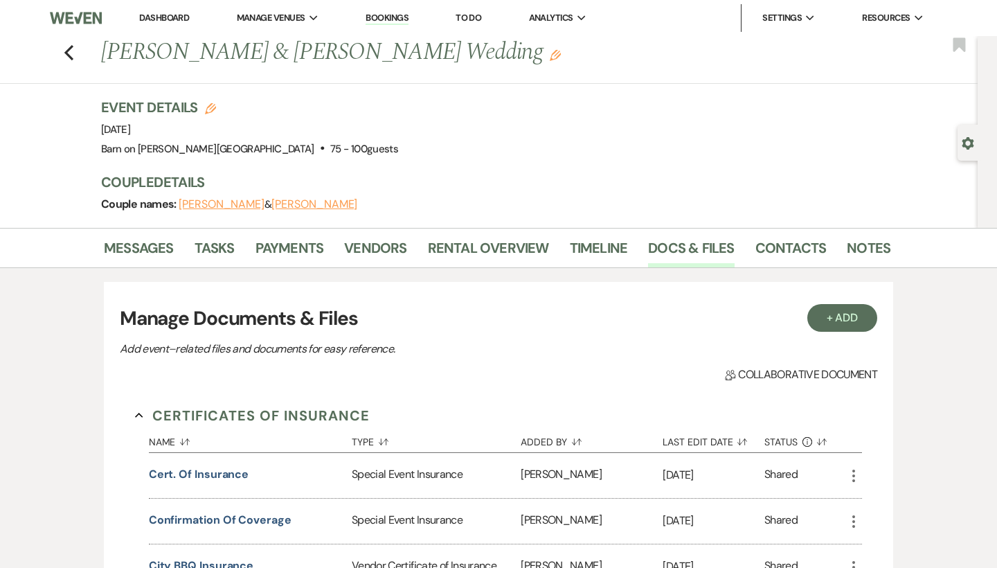
scroll to position [0, 0]
click at [69, 50] on use "button" at bounding box center [68, 52] width 9 height 15
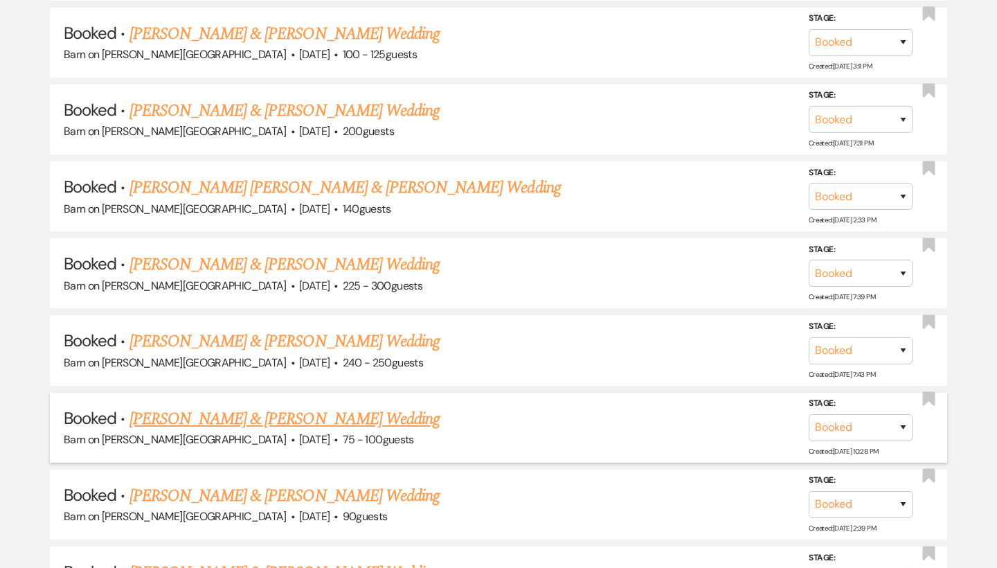
scroll to position [4360, 0]
click at [132, 483] on link "[PERSON_NAME] & [PERSON_NAME] Wedding" at bounding box center [285, 495] width 310 height 25
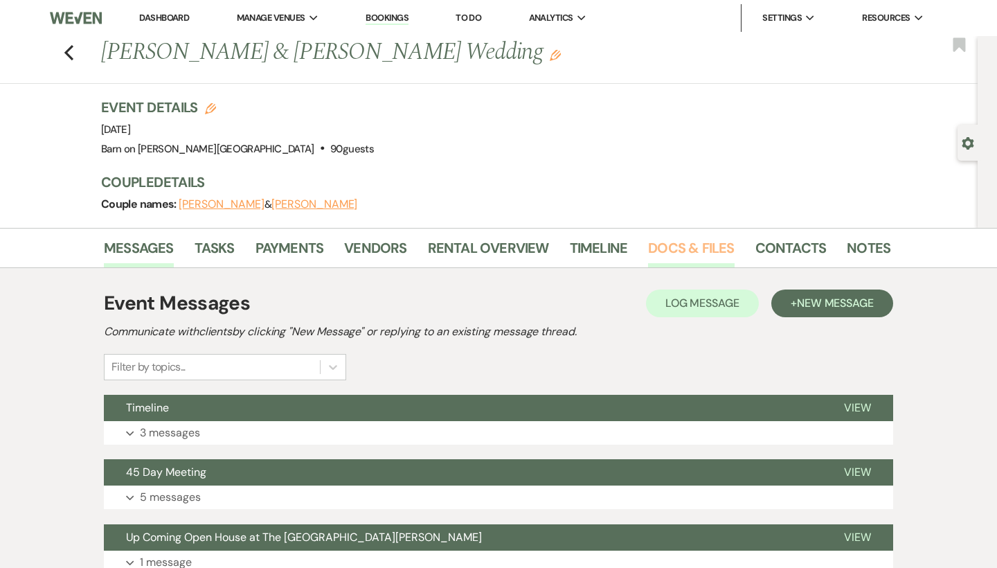
click at [685, 244] on link "Docs & Files" at bounding box center [691, 252] width 86 height 30
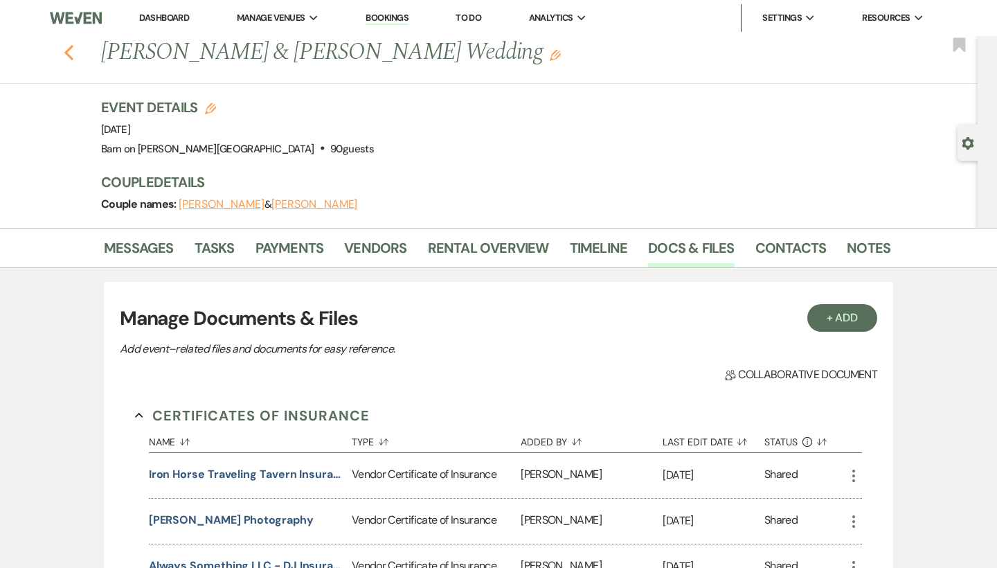
click at [69, 55] on use "button" at bounding box center [68, 52] width 9 height 15
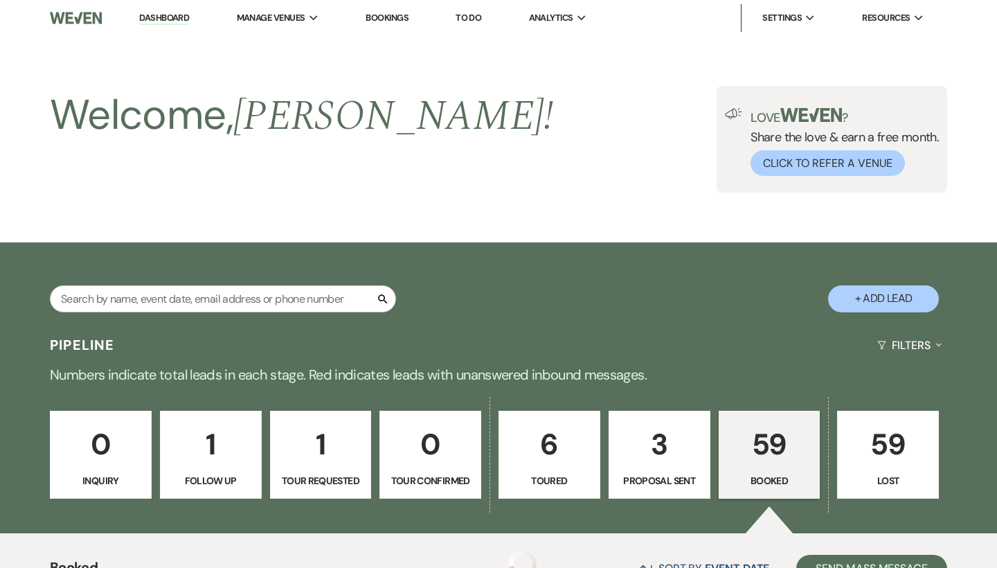
scroll to position [4360, 0]
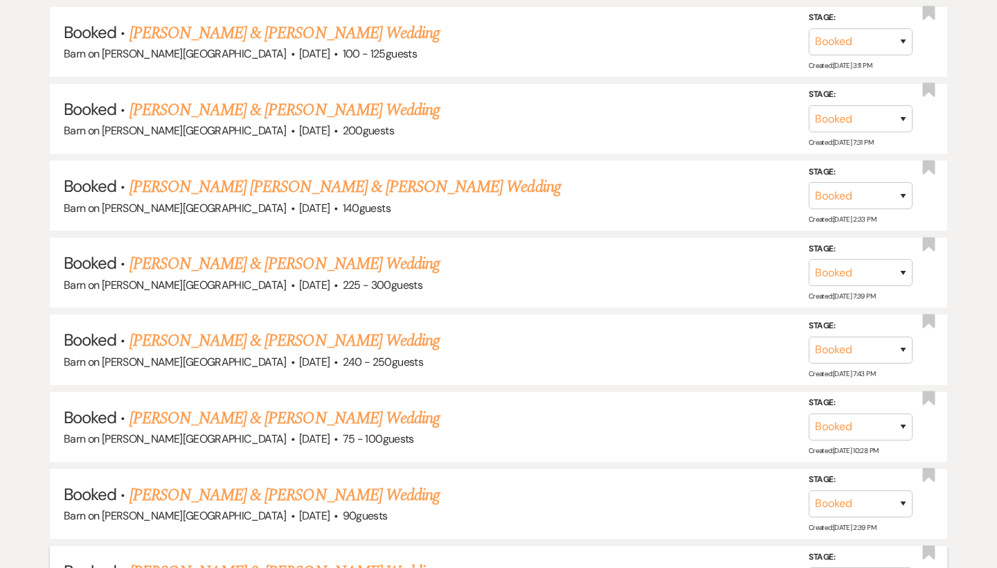
click at [234, 560] on link "[PERSON_NAME] & [PERSON_NAME] Wedding" at bounding box center [285, 572] width 310 height 25
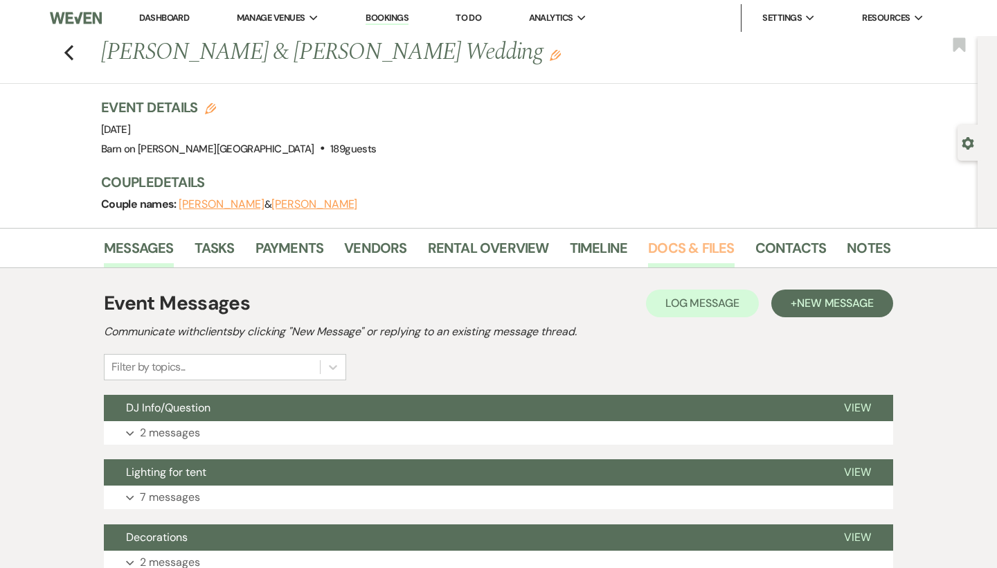
click at [672, 249] on link "Docs & Files" at bounding box center [691, 252] width 86 height 30
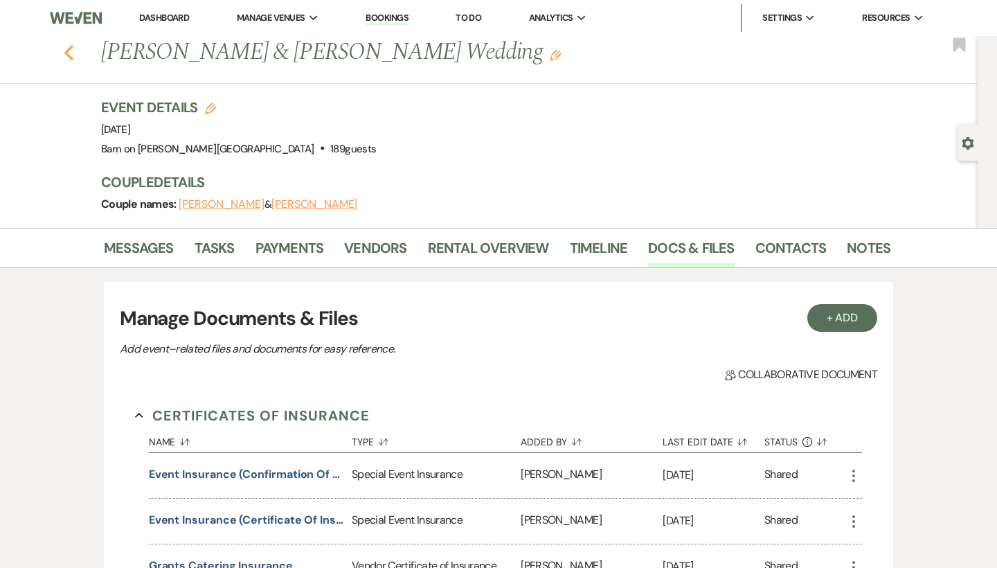
click at [69, 55] on use "button" at bounding box center [68, 52] width 9 height 15
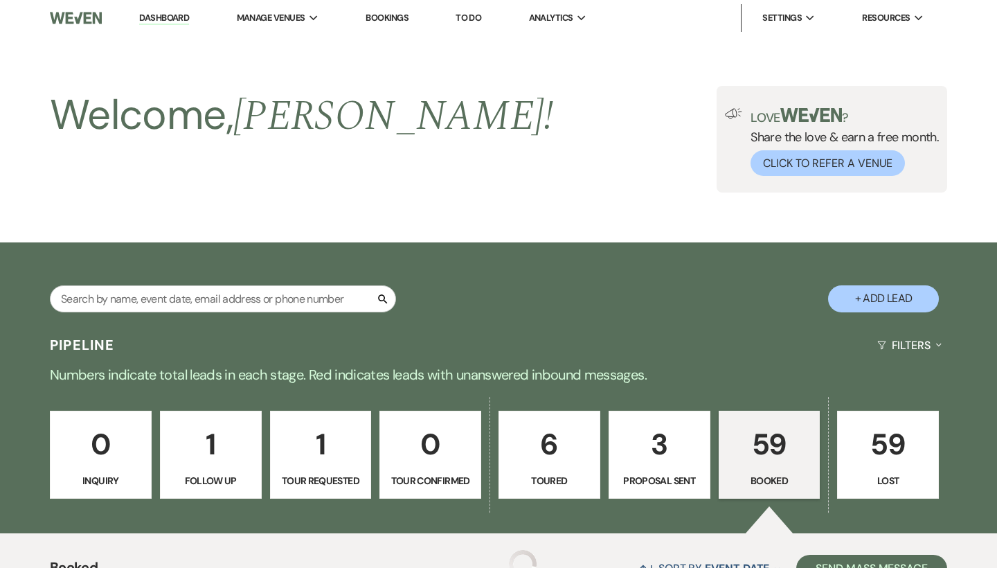
scroll to position [4360, 0]
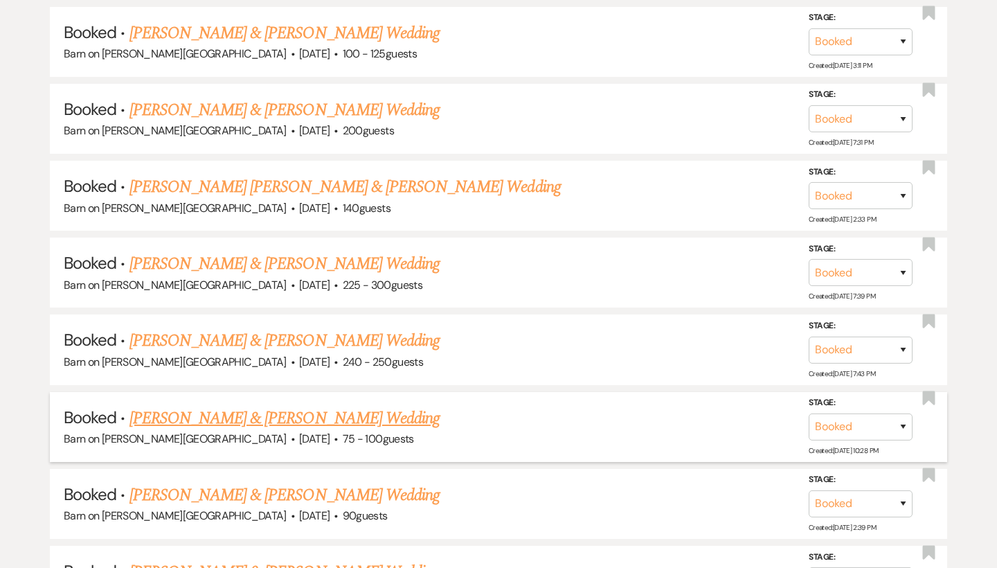
click at [228, 406] on link "[PERSON_NAME] & [PERSON_NAME] Wedding" at bounding box center [285, 418] width 310 height 25
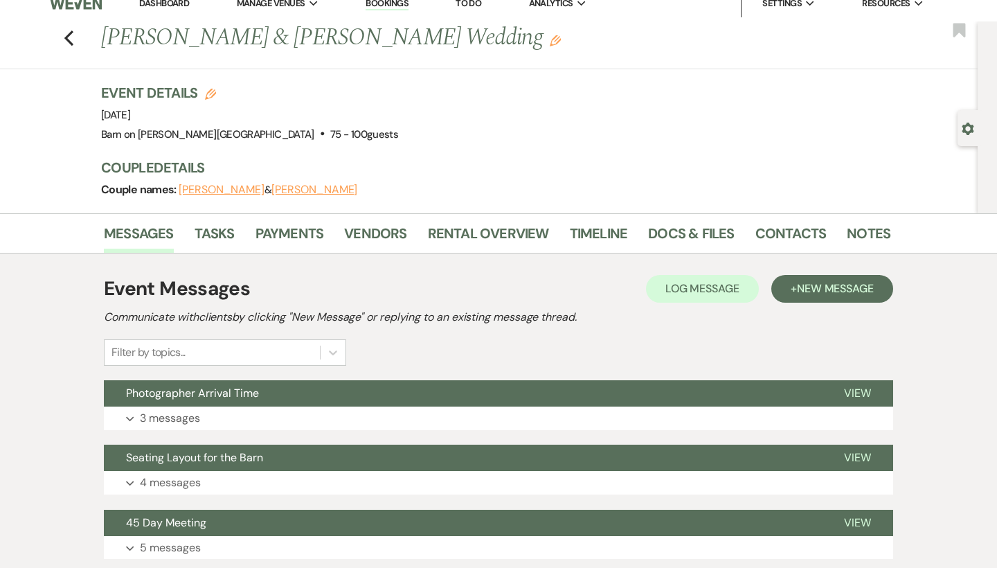
scroll to position [8, 0]
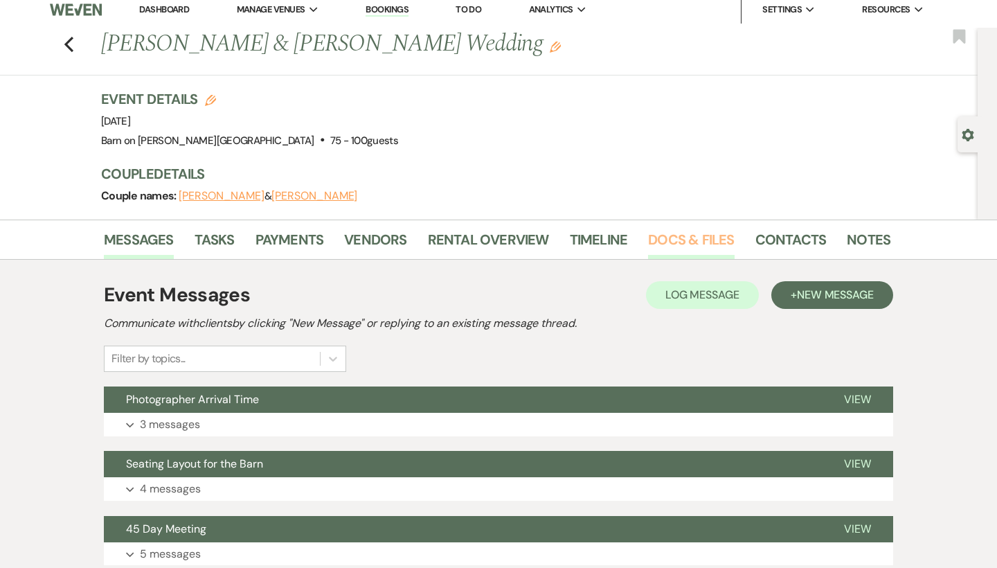
click at [685, 236] on link "Docs & Files" at bounding box center [691, 244] width 86 height 30
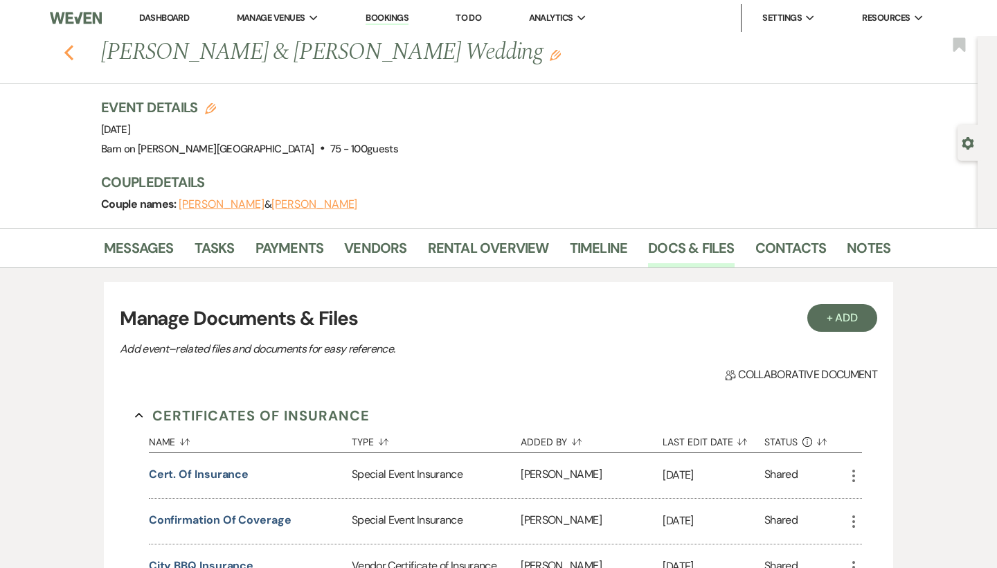
click at [71, 55] on icon "Previous" at bounding box center [69, 52] width 10 height 17
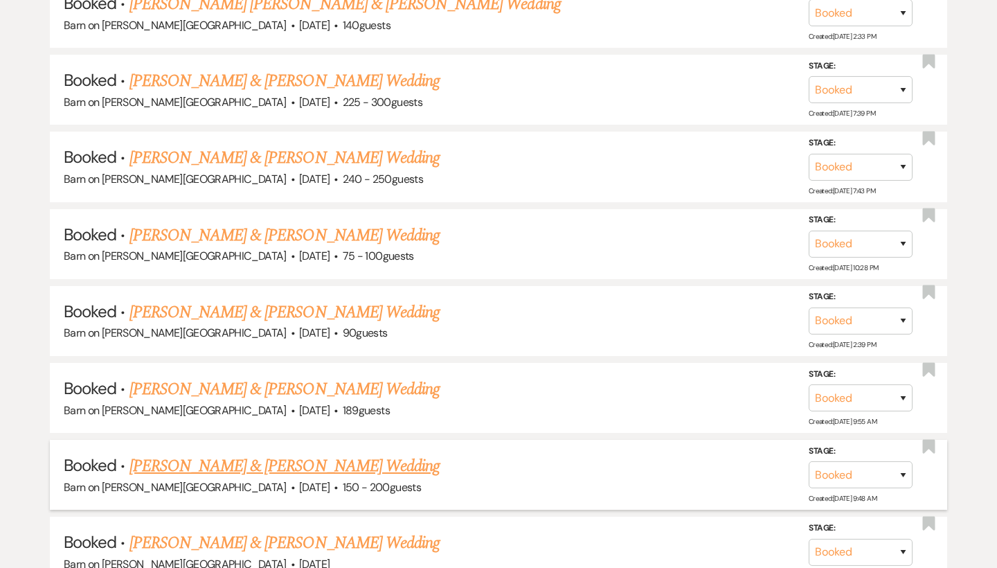
scroll to position [4549, 0]
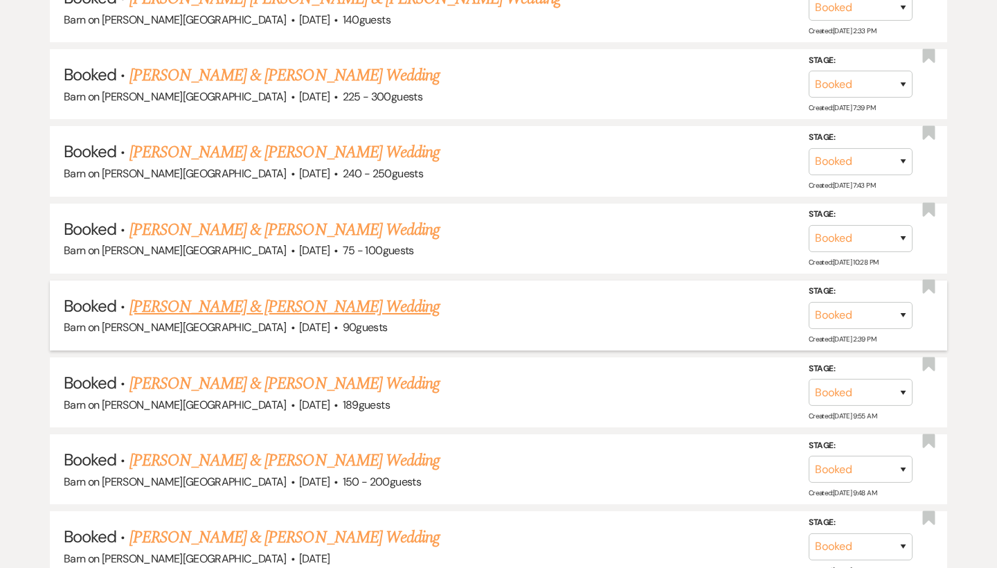
click at [278, 294] on link "[PERSON_NAME] & [PERSON_NAME] Wedding" at bounding box center [285, 306] width 310 height 25
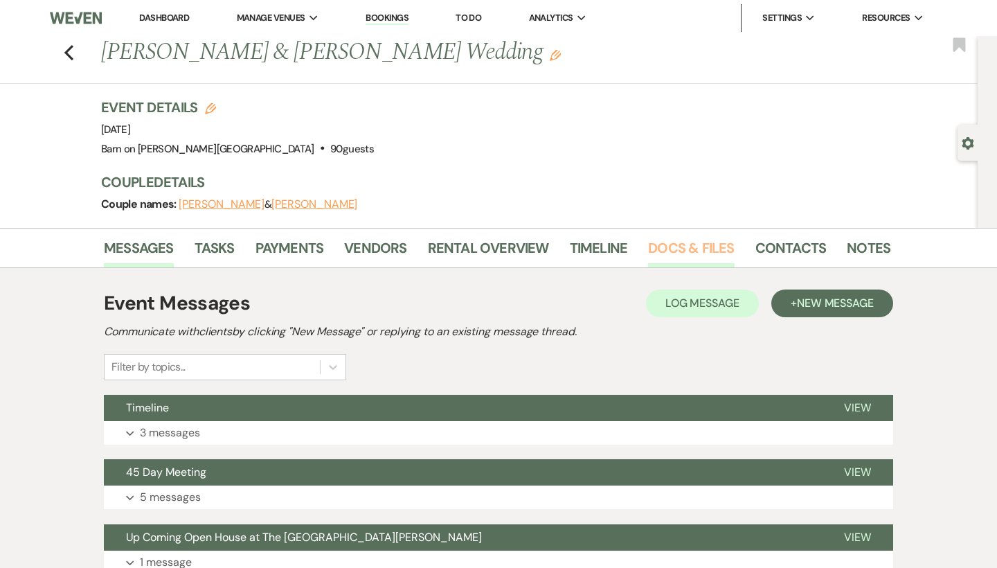
click at [710, 245] on link "Docs & Files" at bounding box center [691, 252] width 86 height 30
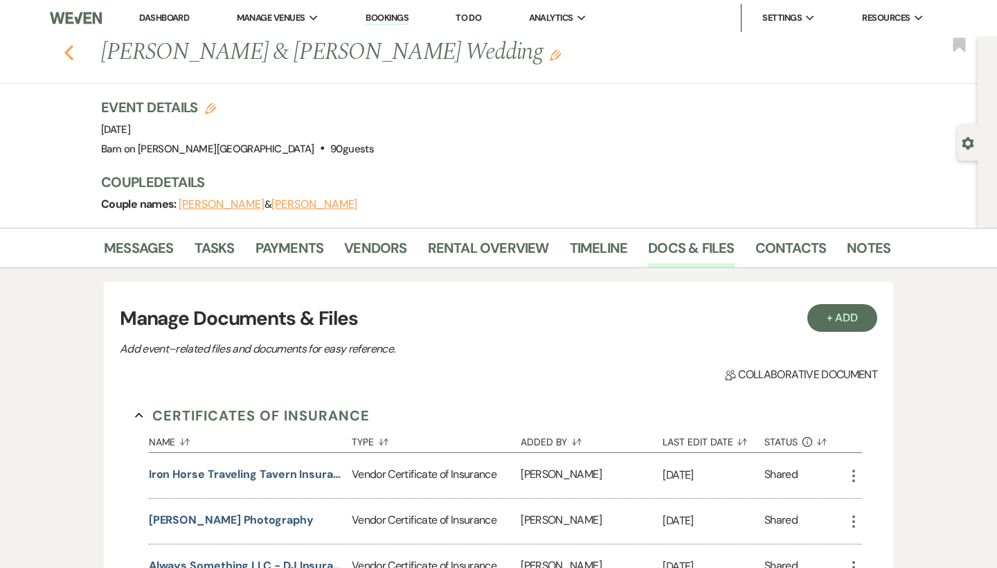
click at [69, 55] on use "button" at bounding box center [68, 52] width 9 height 15
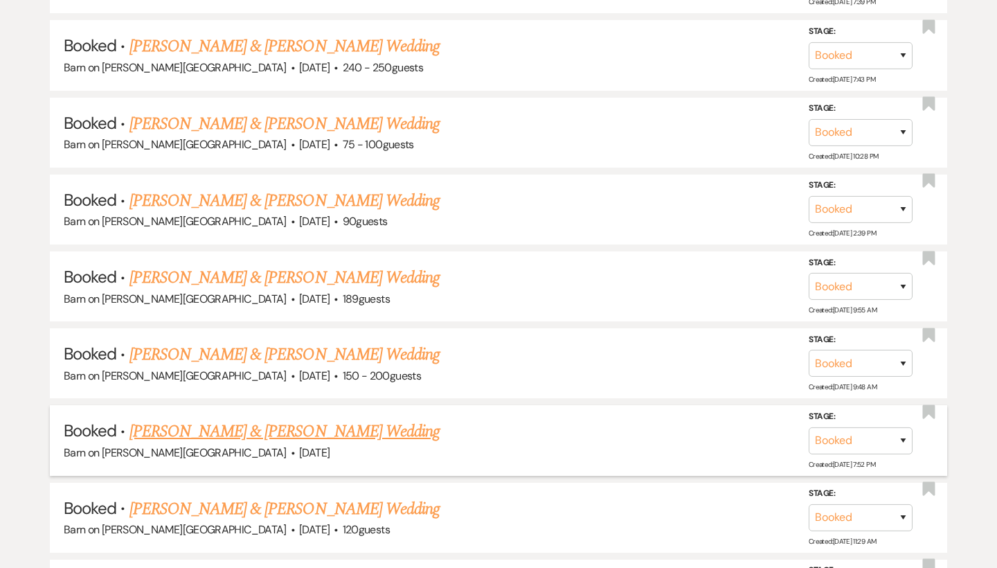
scroll to position [4651, 0]
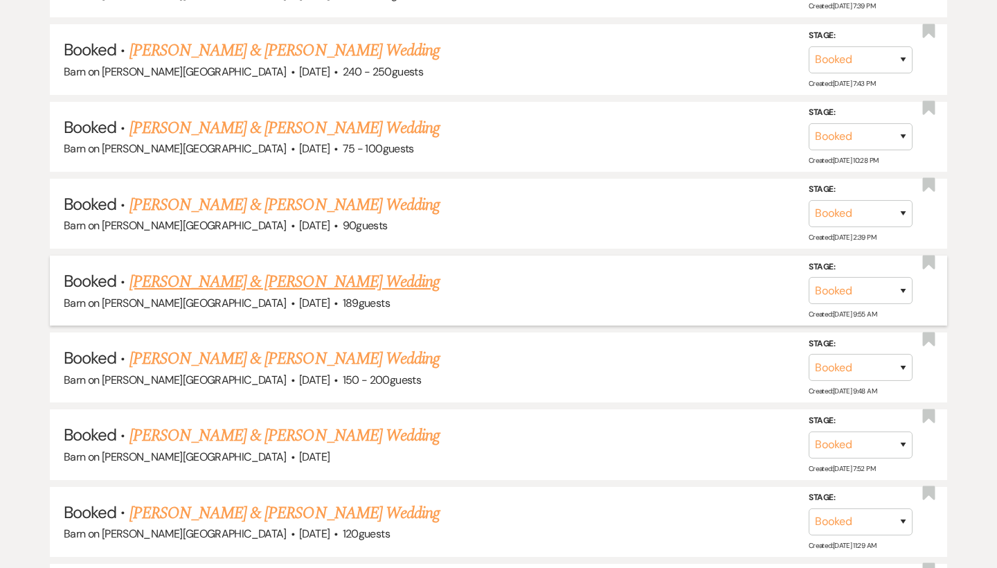
click at [205, 269] on link "[PERSON_NAME] & [PERSON_NAME] Wedding" at bounding box center [285, 281] width 310 height 25
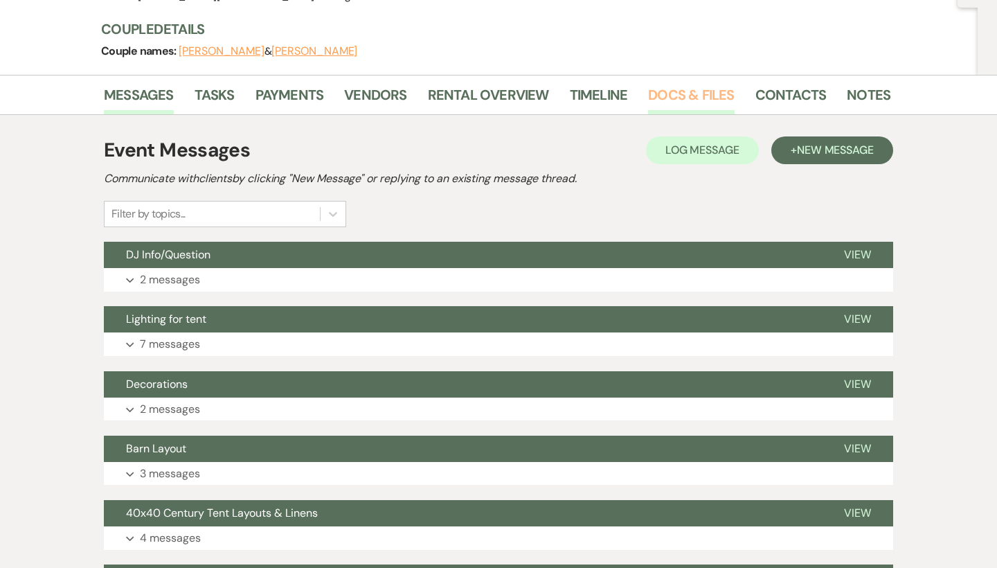
scroll to position [152, 0]
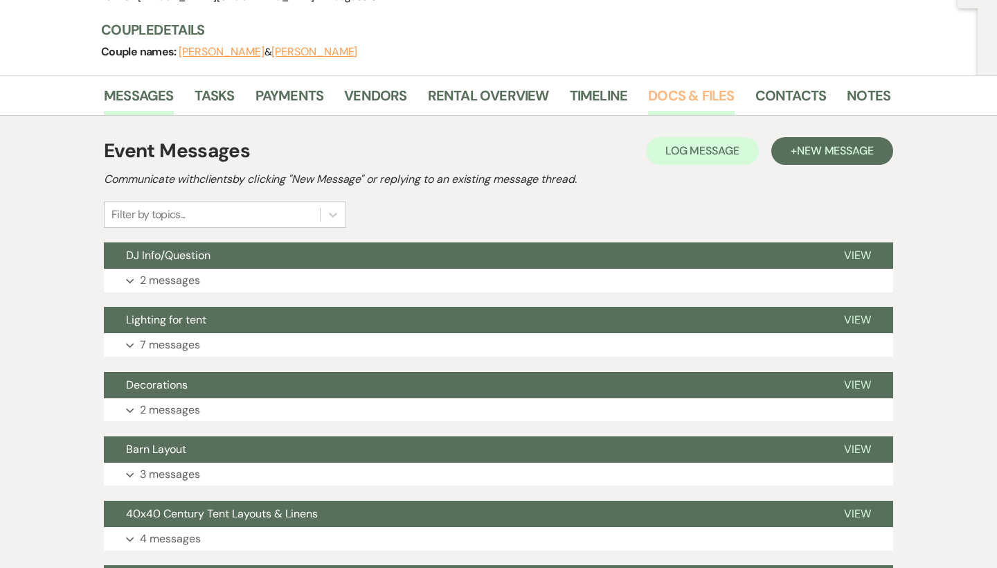
click at [670, 89] on link "Docs & Files" at bounding box center [691, 99] width 86 height 30
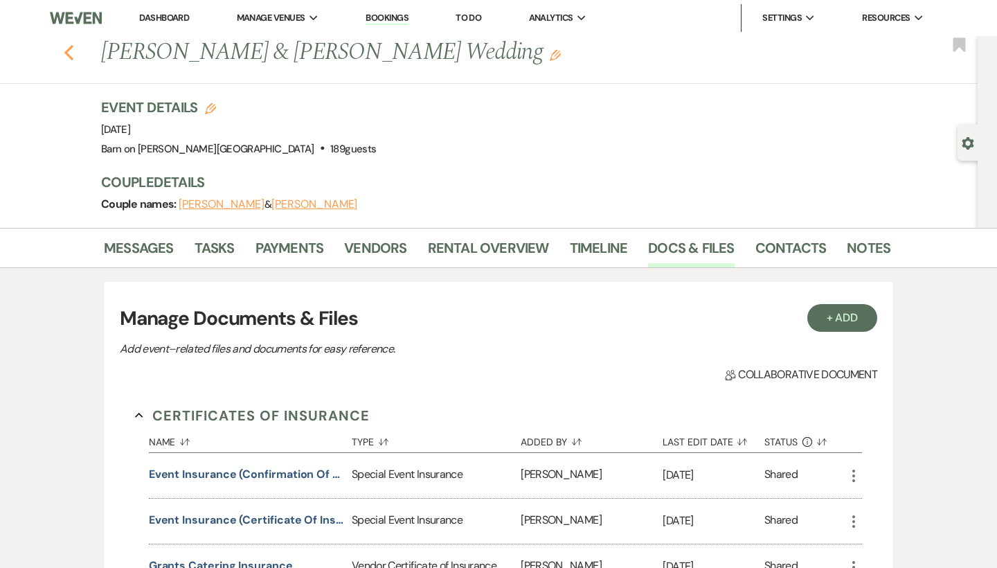
click at [69, 55] on use "button" at bounding box center [68, 52] width 9 height 15
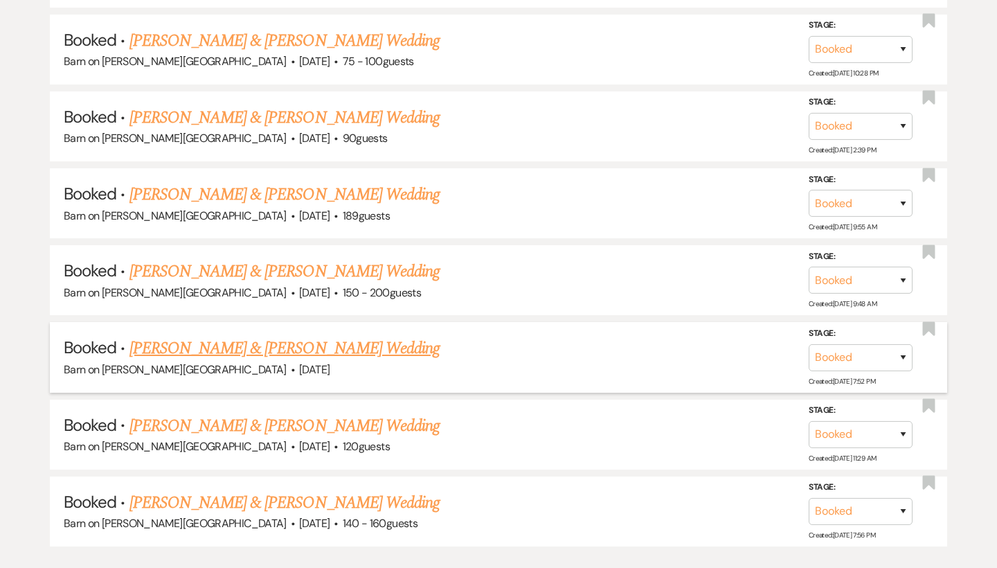
scroll to position [4737, 0]
click at [263, 285] on div "Barn on [PERSON_NAME][GEOGRAPHIC_DATA] · [DATE] · 150 - 200 guests" at bounding box center [499, 294] width 870 height 18
click at [267, 260] on link "[PERSON_NAME] & [PERSON_NAME] Wedding" at bounding box center [285, 272] width 310 height 25
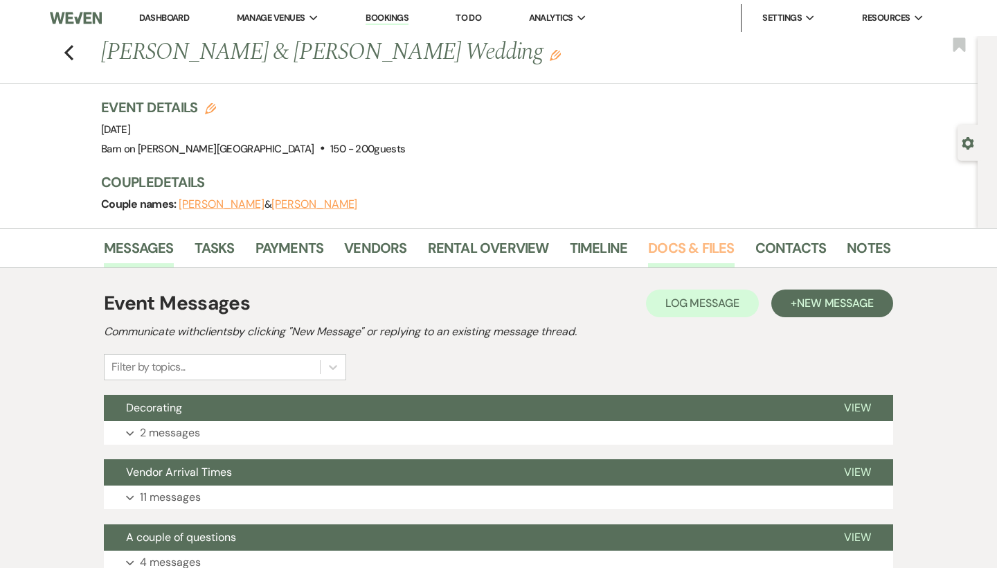
click at [684, 252] on link "Docs & Files" at bounding box center [691, 252] width 86 height 30
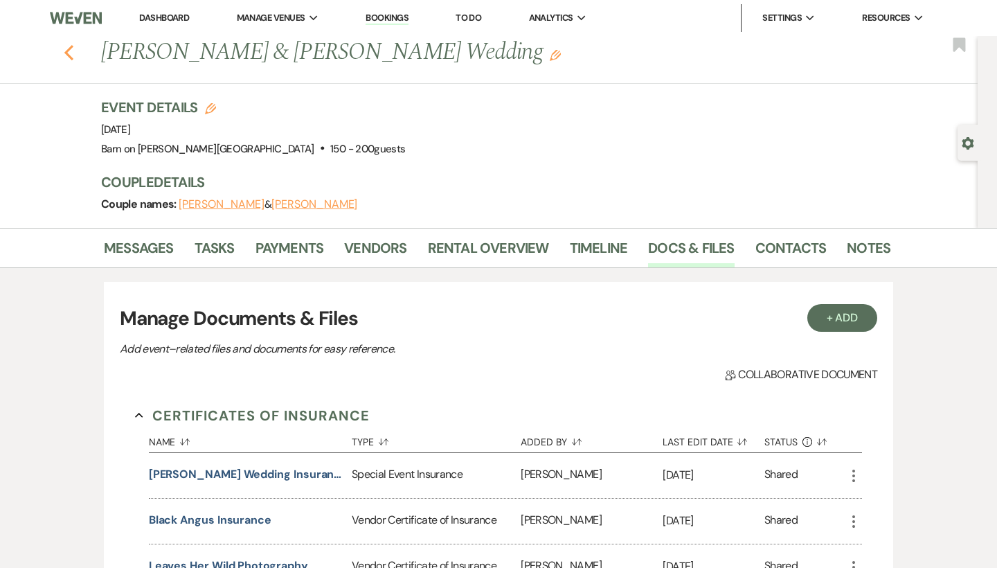
click at [70, 54] on icon "Previous" at bounding box center [69, 52] width 10 height 17
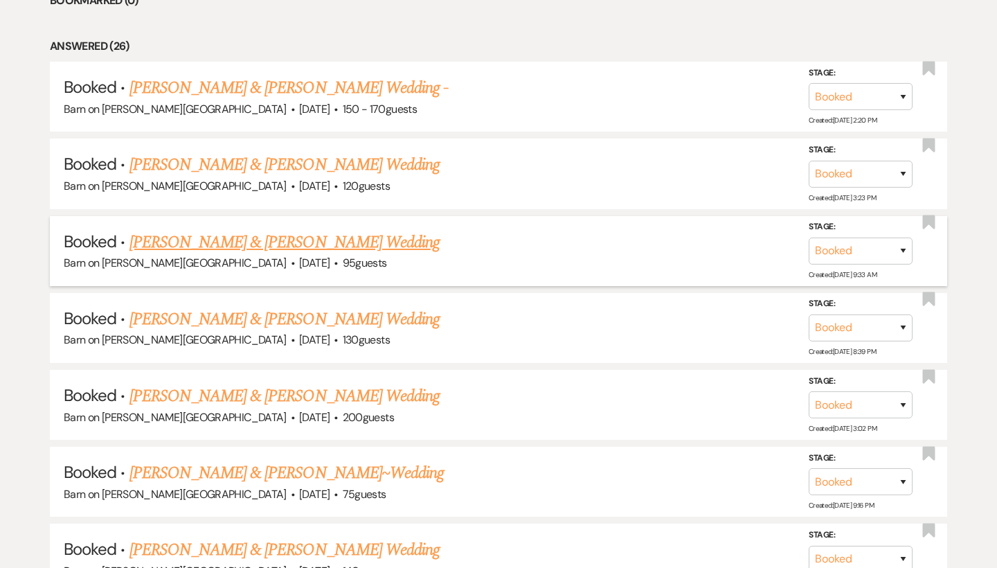
click at [352, 235] on link "[PERSON_NAME] & [PERSON_NAME] Wedding" at bounding box center [285, 242] width 310 height 25
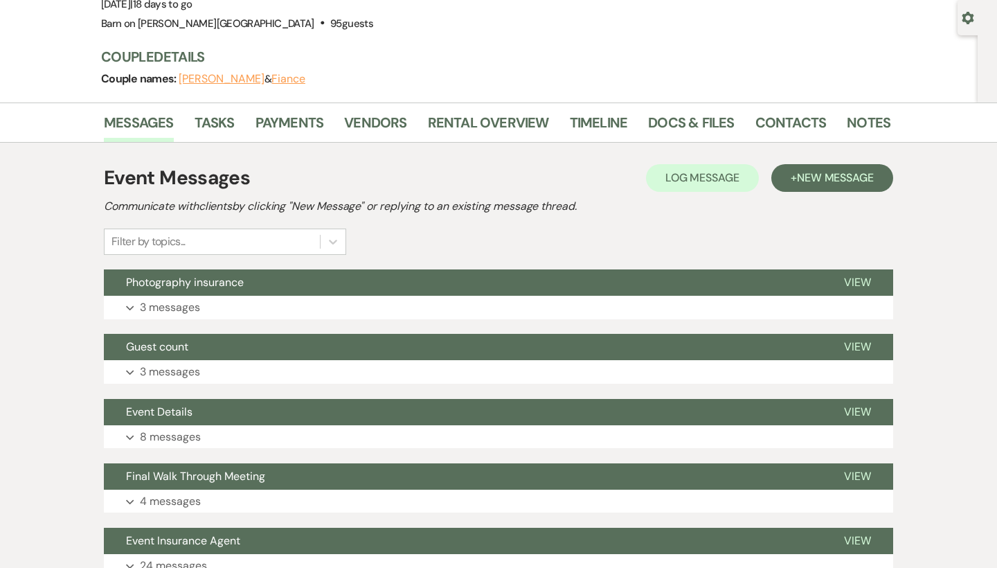
scroll to position [123, 0]
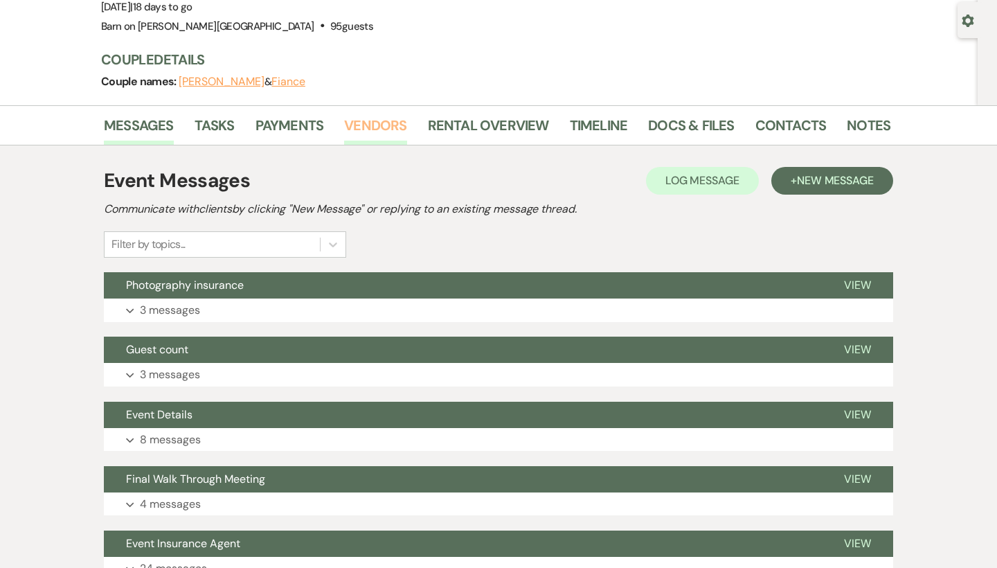
click at [384, 124] on link "Vendors" at bounding box center [375, 129] width 62 height 30
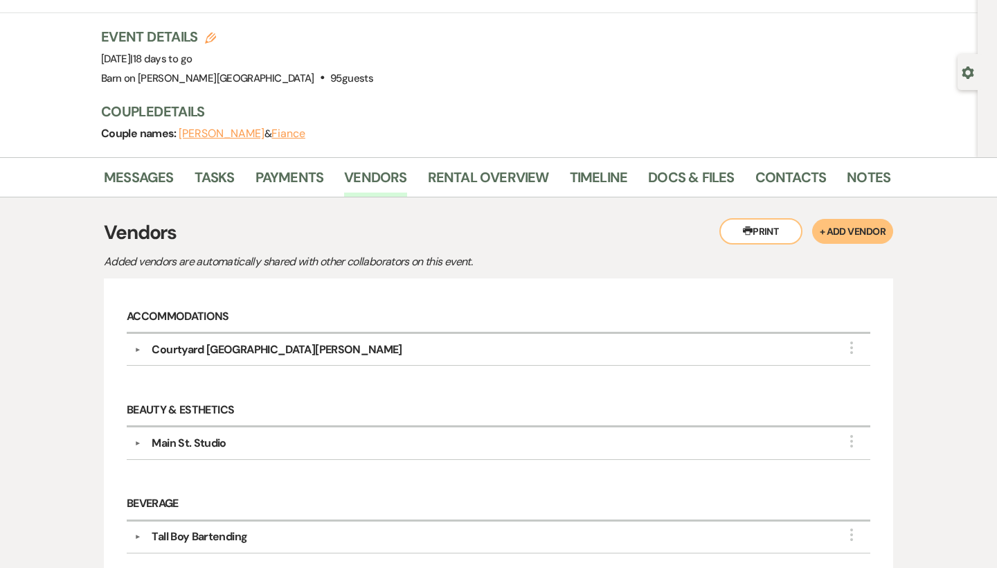
scroll to position [60, 0]
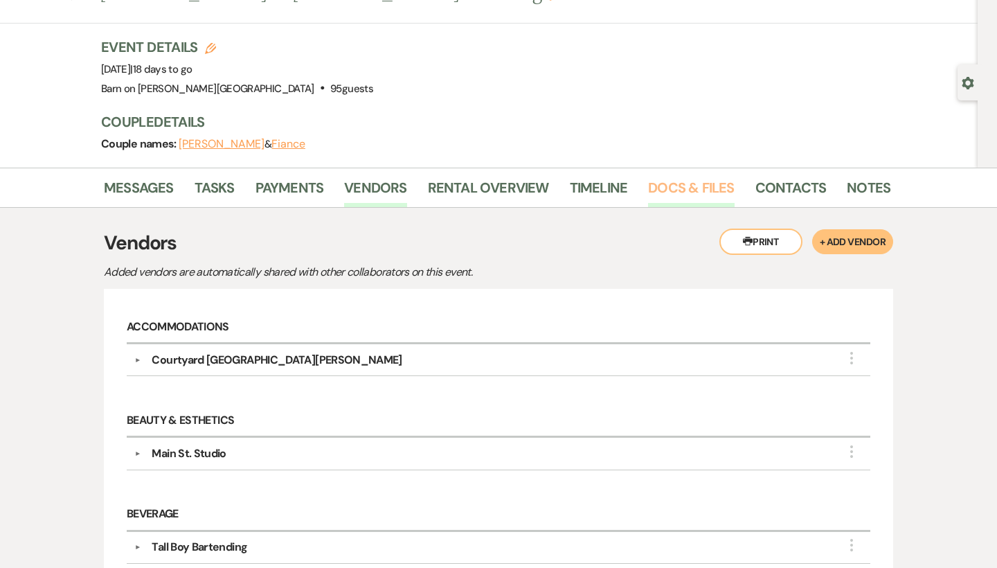
click at [695, 183] on link "Docs & Files" at bounding box center [691, 192] width 86 height 30
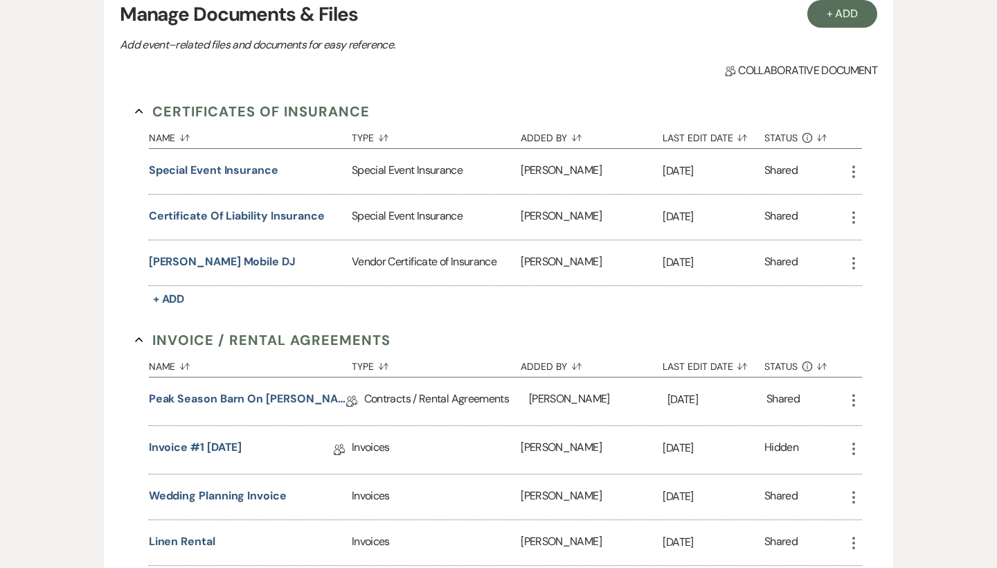
scroll to position [260, 0]
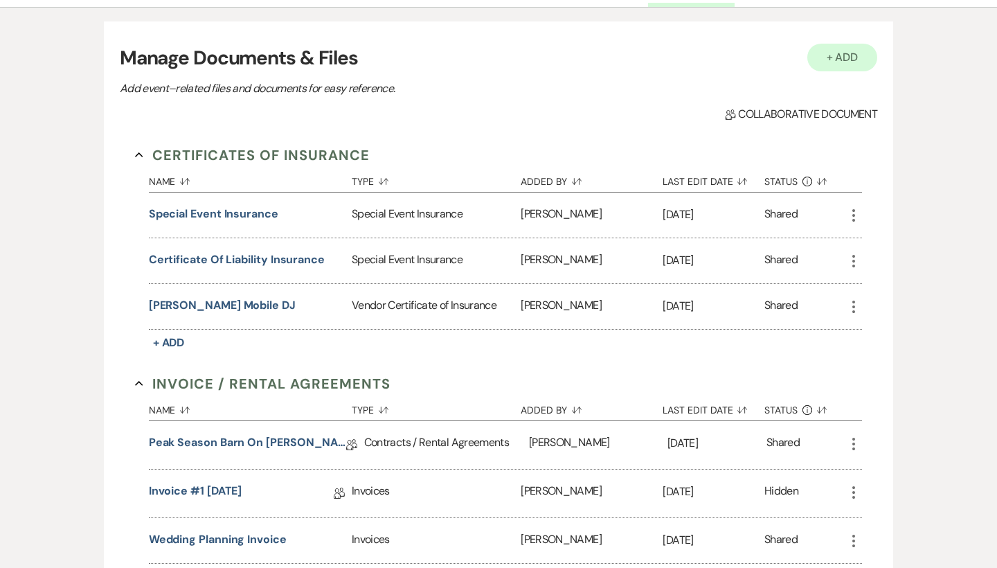
click at [855, 55] on button "+ Add" at bounding box center [843, 58] width 71 height 28
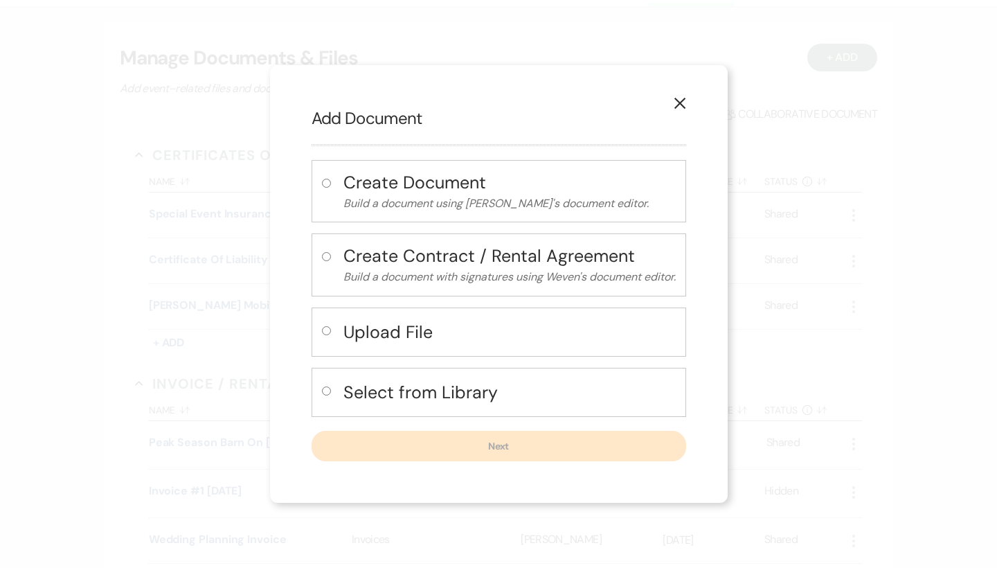
click at [322, 328] on input "radio" at bounding box center [326, 330] width 9 height 9
radio input "true"
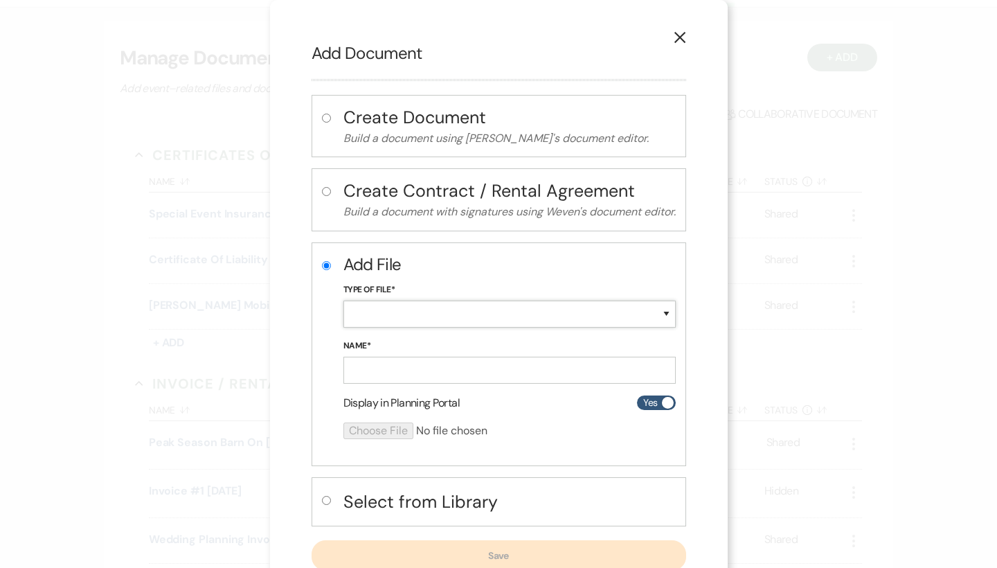
select select "18"
click at [391, 369] on input "Name*" at bounding box center [510, 370] width 332 height 27
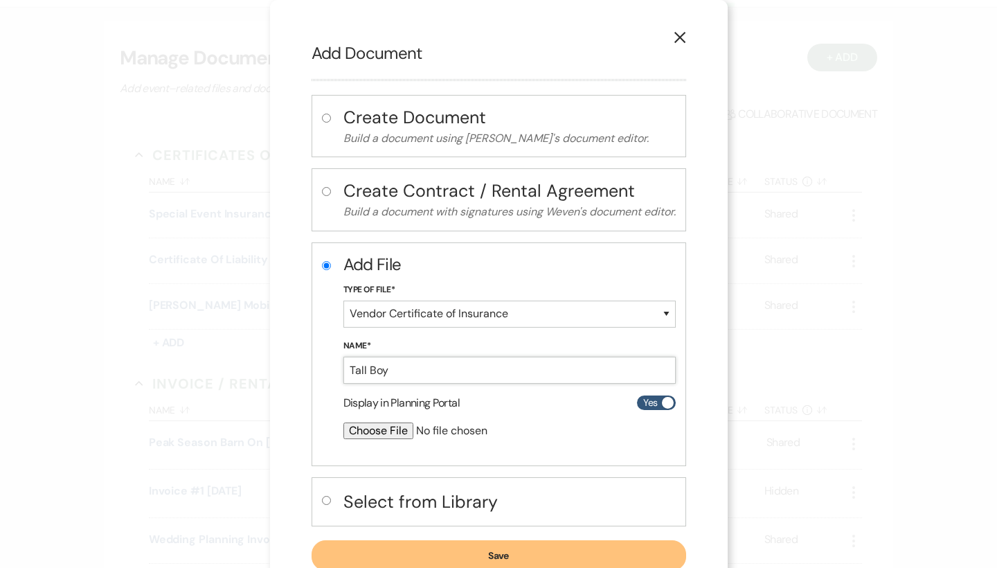
type input "Tall Boy"
click at [389, 422] on input "file" at bounding box center [473, 430] width 259 height 17
type input "C:\fakepath\Tall Boy Bartender COI - Exp. 625.pdf"
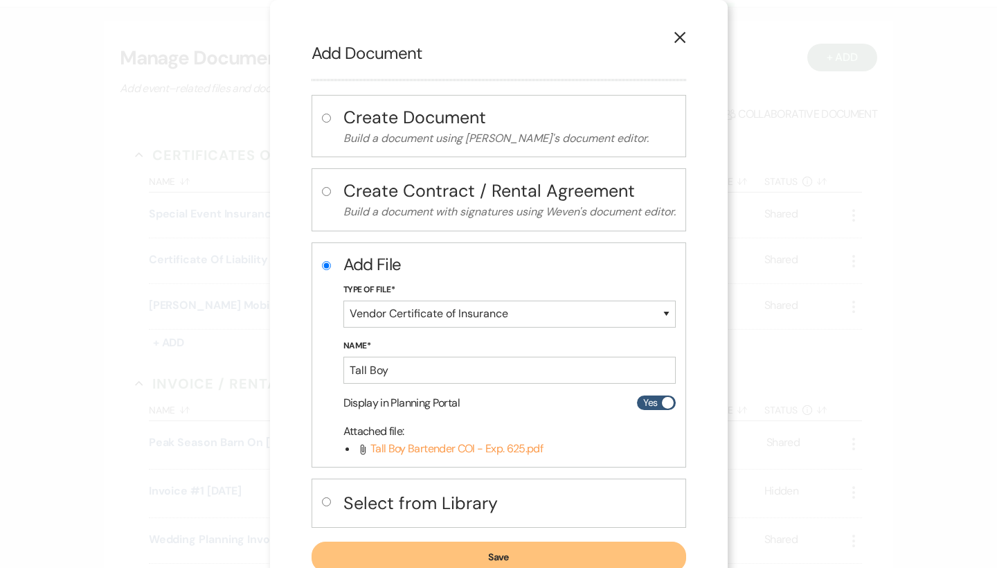
click at [614, 555] on button "Save" at bounding box center [499, 557] width 375 height 30
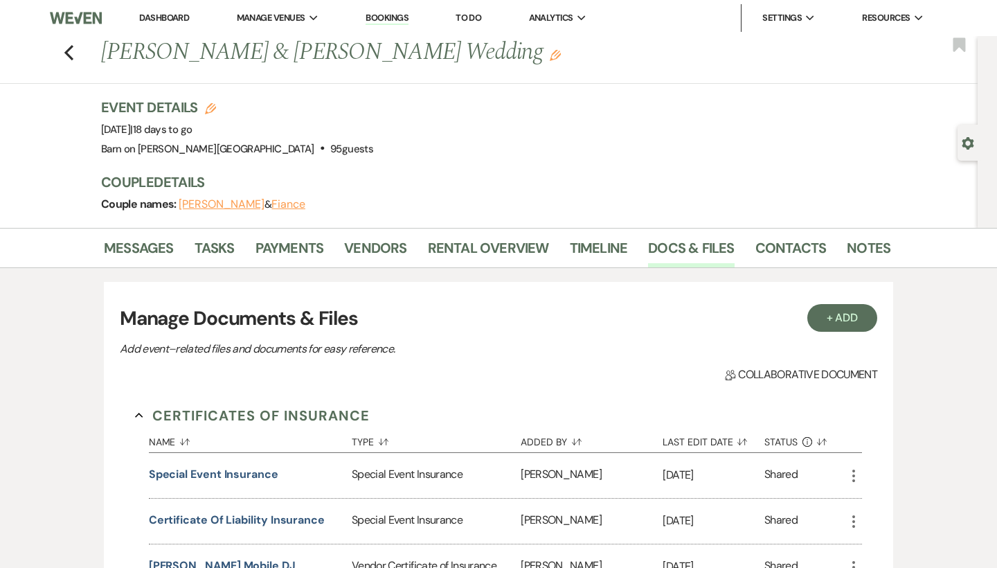
scroll to position [0, 0]
click at [68, 55] on use "button" at bounding box center [68, 52] width 9 height 15
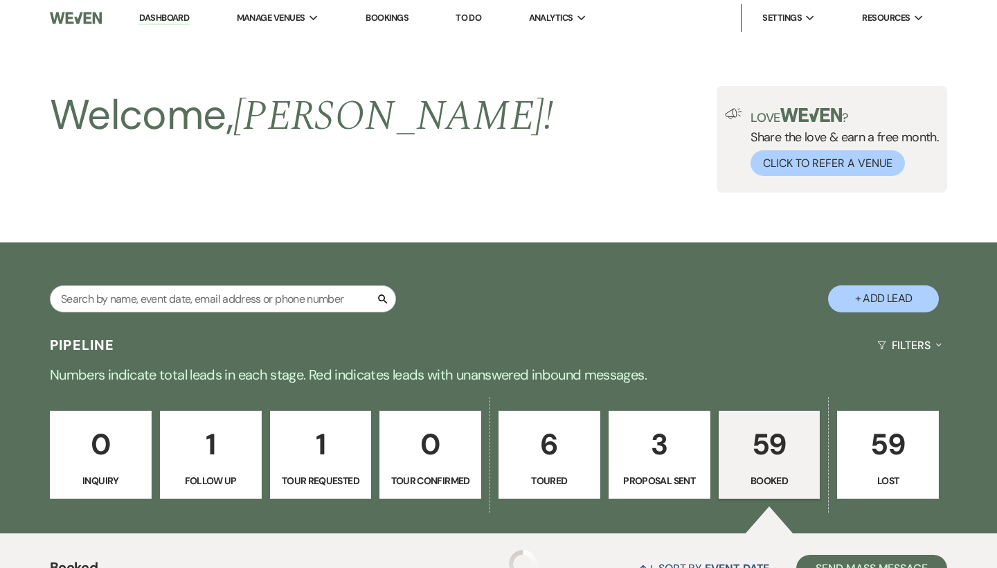
scroll to position [641, 0]
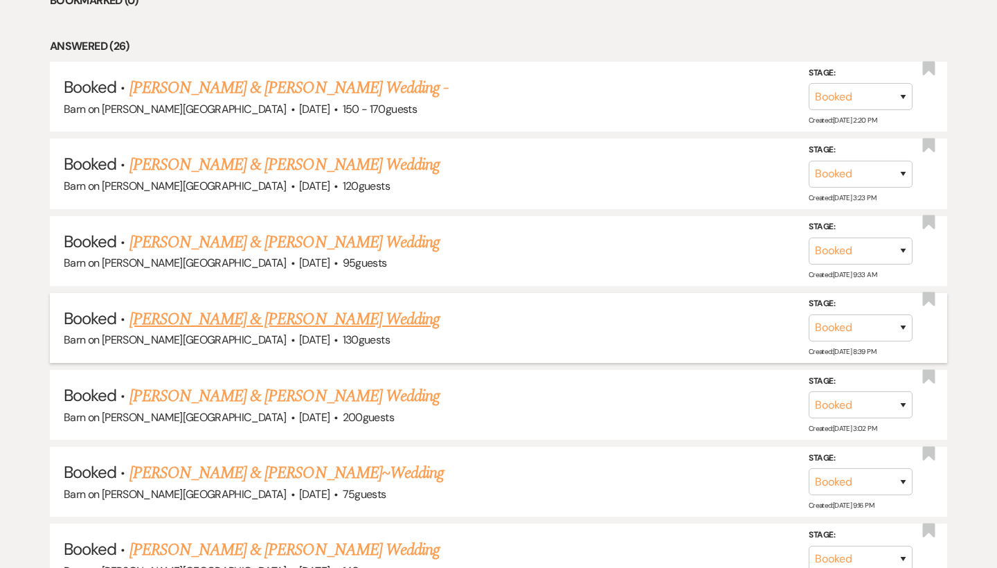
click at [201, 314] on link "[PERSON_NAME] & [PERSON_NAME] Wedding" at bounding box center [285, 319] width 310 height 25
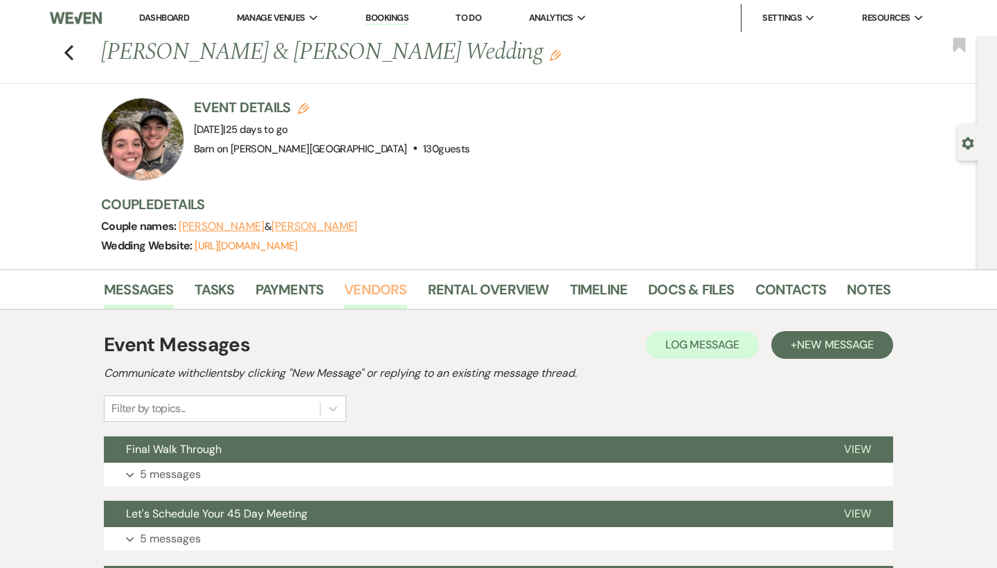
click at [388, 288] on link "Vendors" at bounding box center [375, 293] width 62 height 30
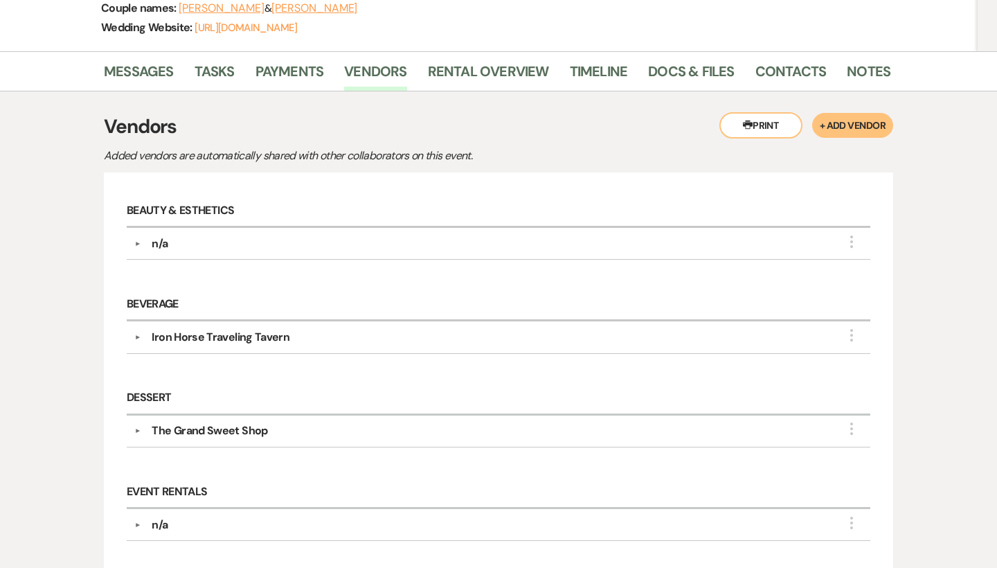
scroll to position [216, 0]
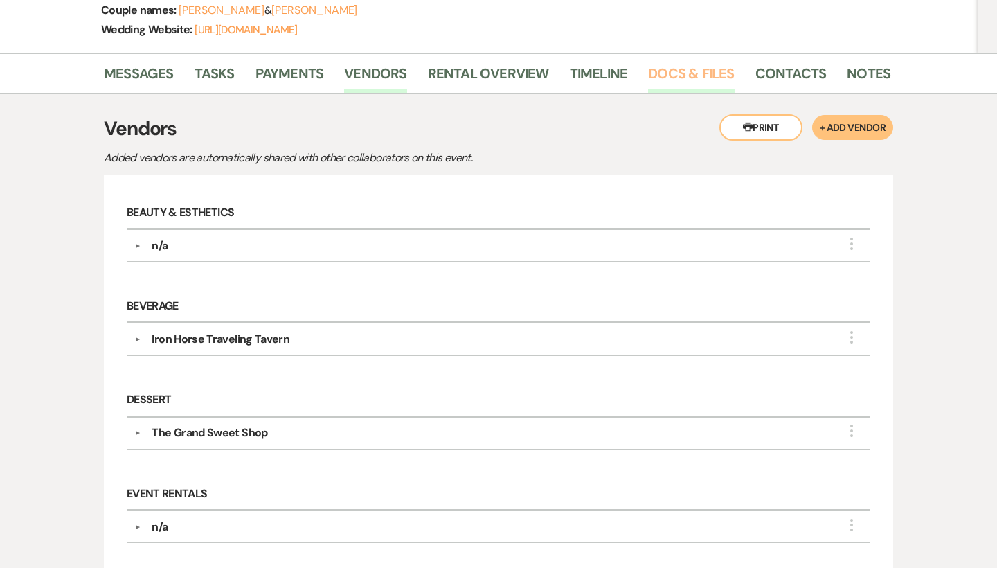
click at [692, 73] on link "Docs & Files" at bounding box center [691, 77] width 86 height 30
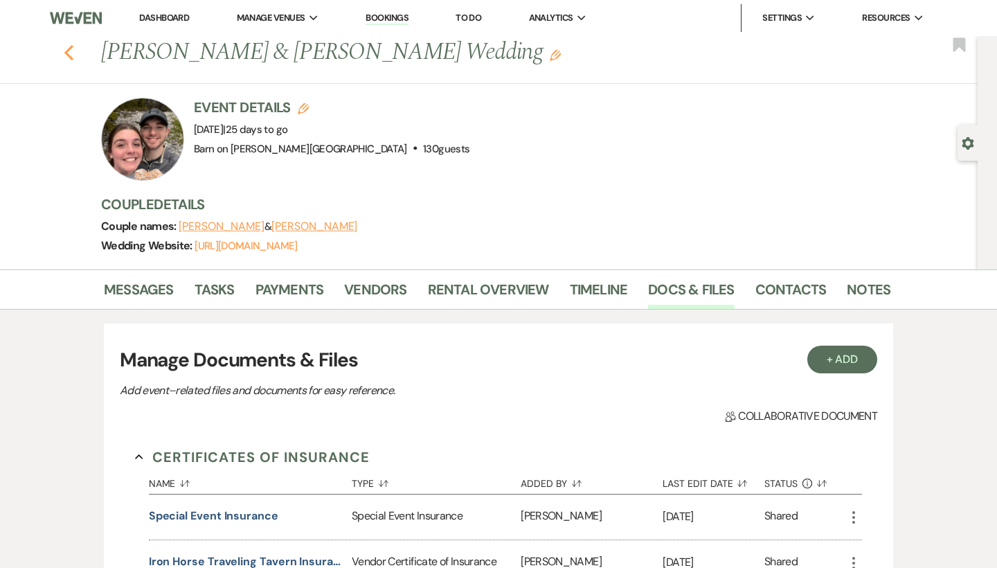
click at [71, 51] on icon "Previous" at bounding box center [69, 52] width 10 height 17
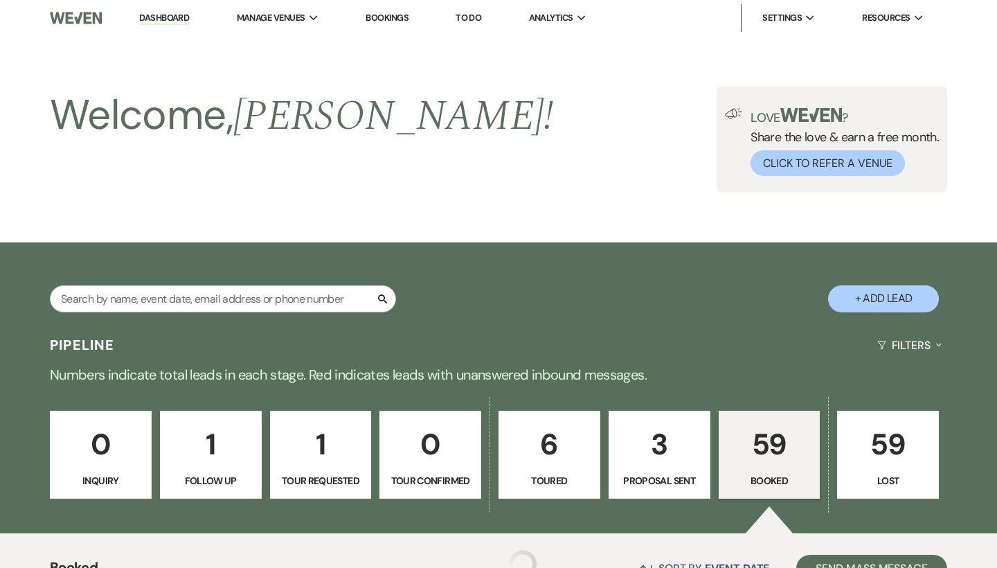
scroll to position [641, 0]
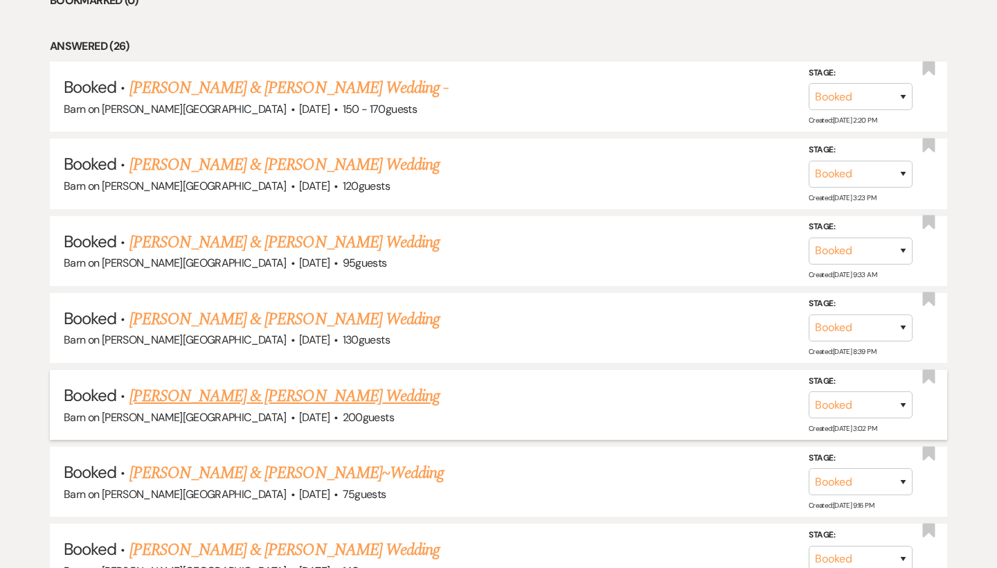
click at [271, 385] on link "[PERSON_NAME] & [PERSON_NAME] Wedding" at bounding box center [285, 396] width 310 height 25
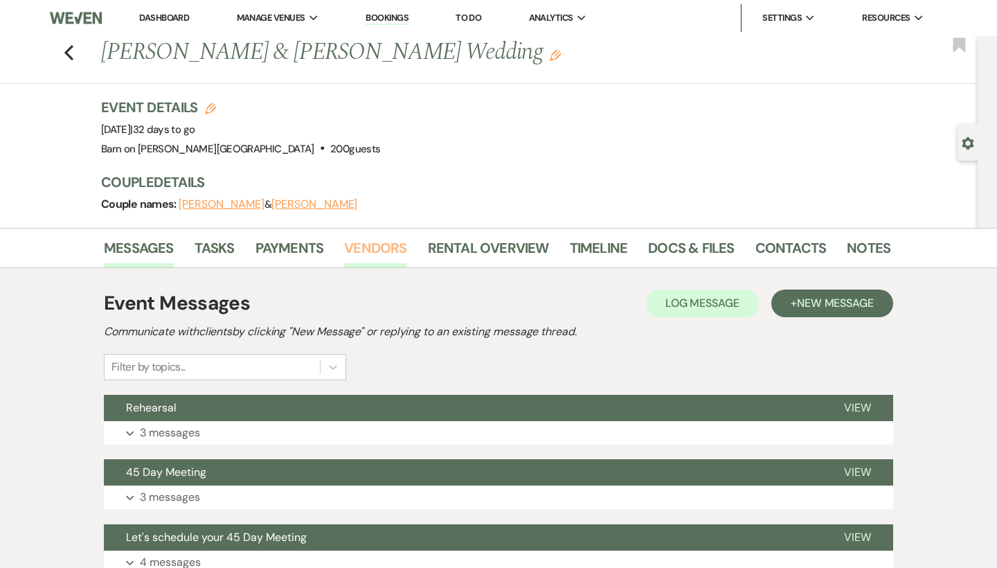
click at [390, 244] on link "Vendors" at bounding box center [375, 252] width 62 height 30
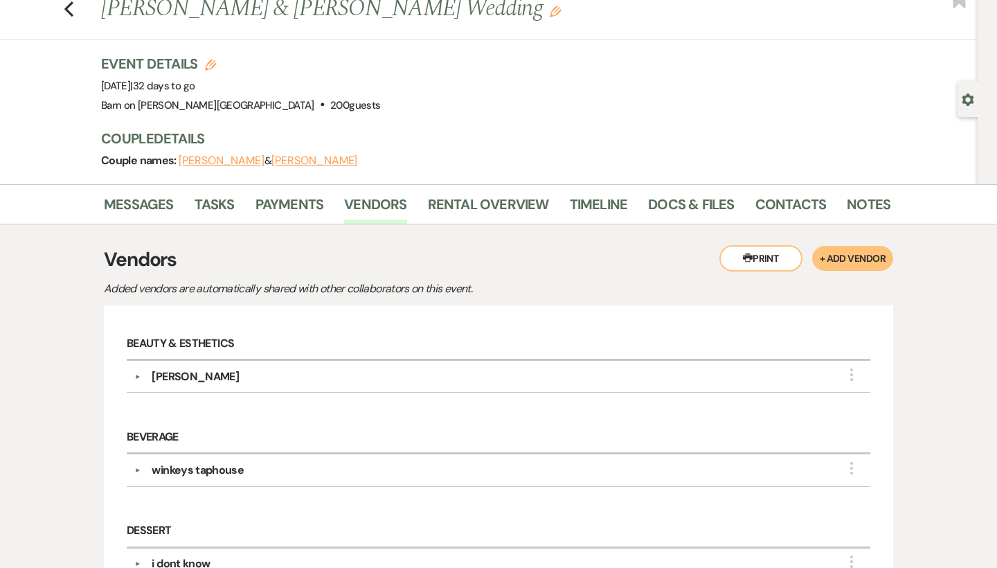
scroll to position [15, 0]
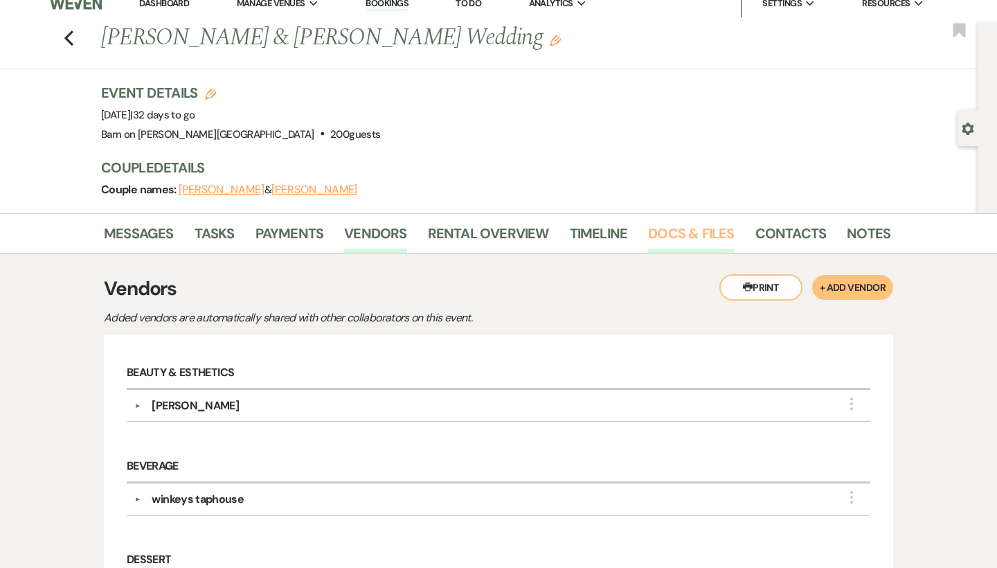
click at [679, 235] on link "Docs & Files" at bounding box center [691, 237] width 86 height 30
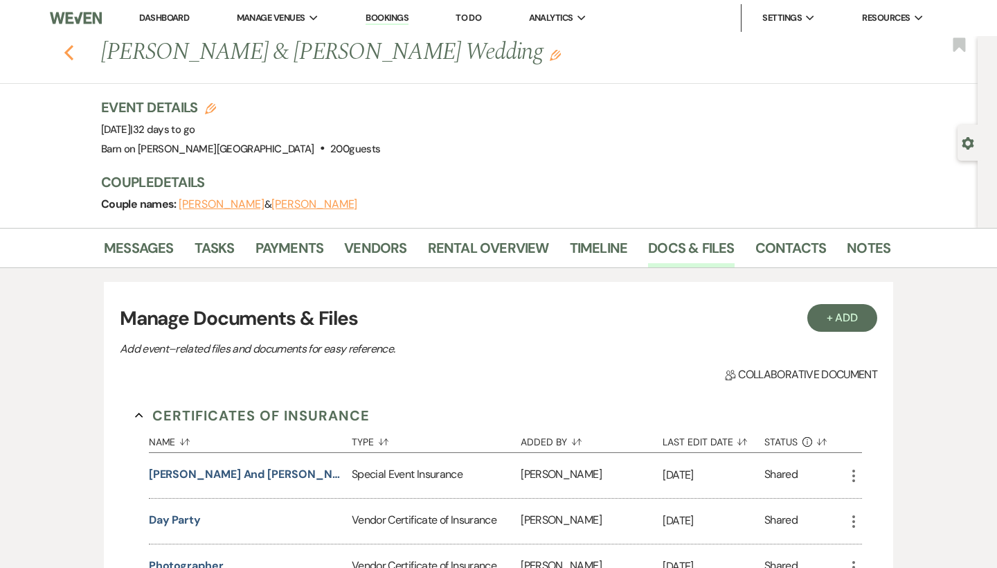
click at [67, 46] on icon "Previous" at bounding box center [69, 52] width 10 height 17
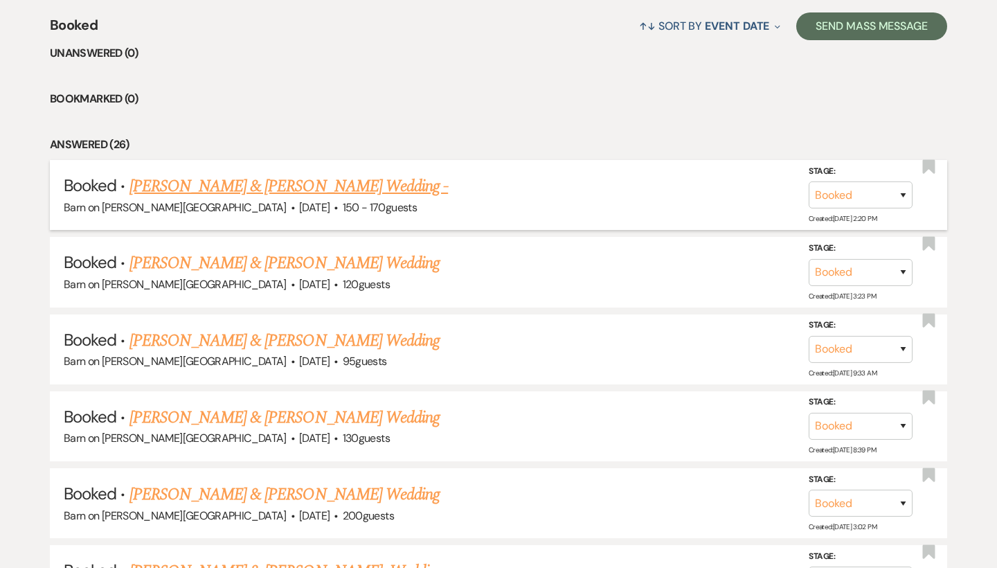
scroll to position [538, 0]
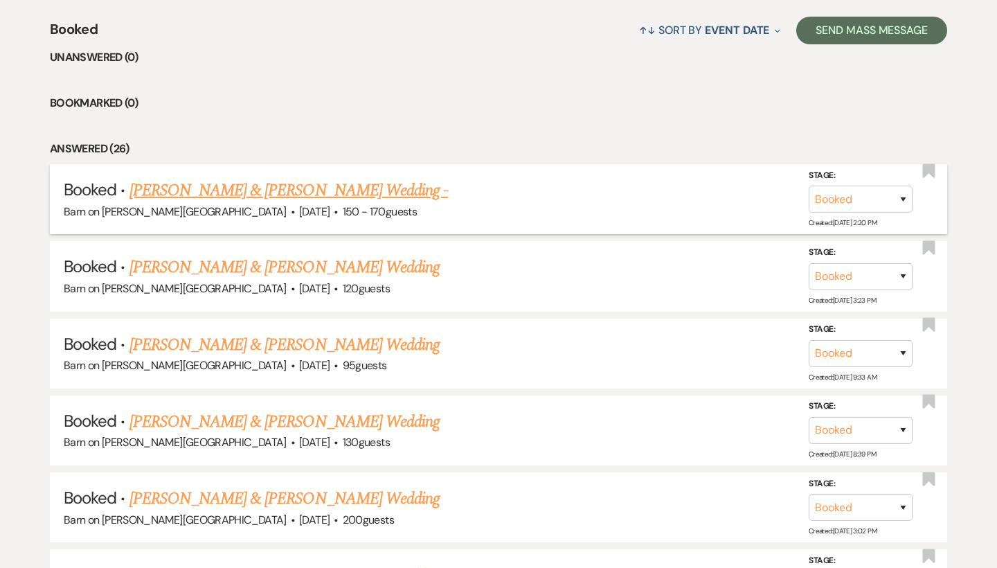
click at [181, 190] on link "[PERSON_NAME] & [PERSON_NAME] Wedding -" at bounding box center [289, 190] width 319 height 25
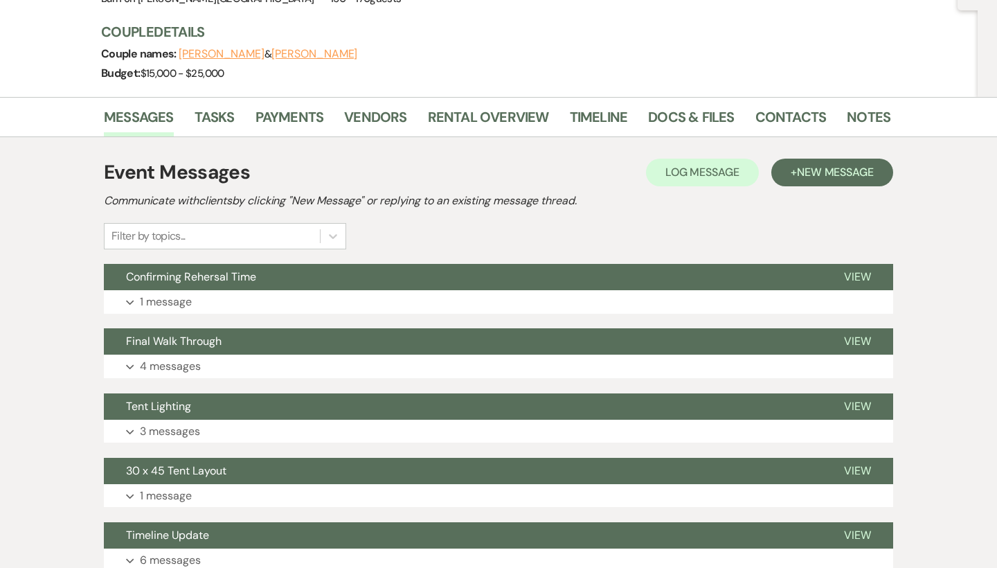
scroll to position [149, 0]
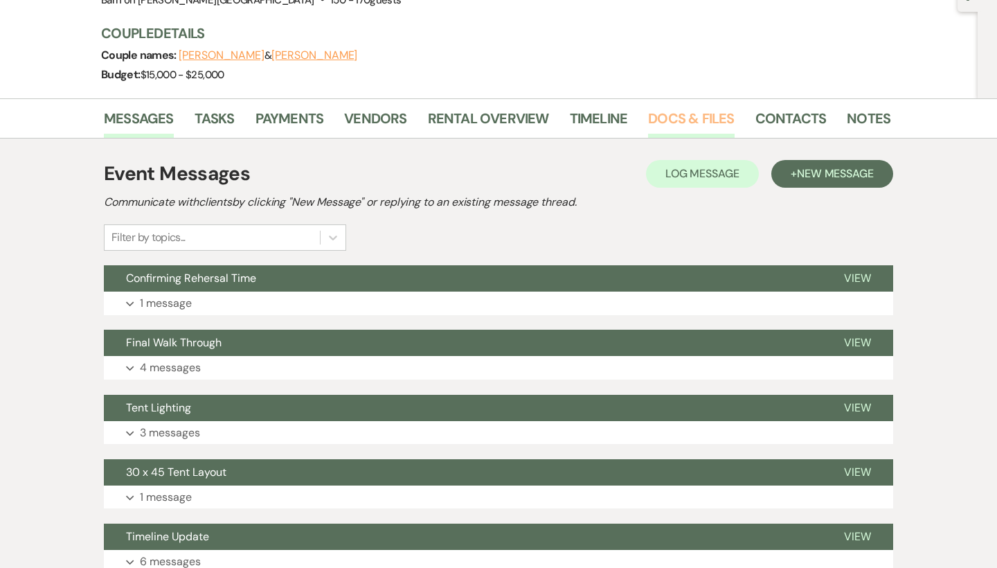
click at [657, 119] on link "Docs & Files" at bounding box center [691, 122] width 86 height 30
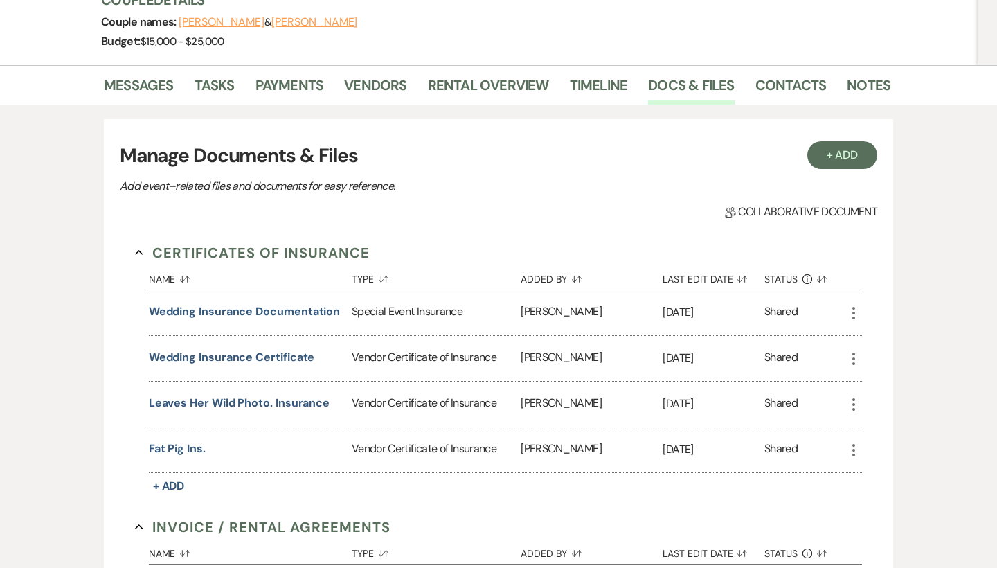
scroll to position [159, 0]
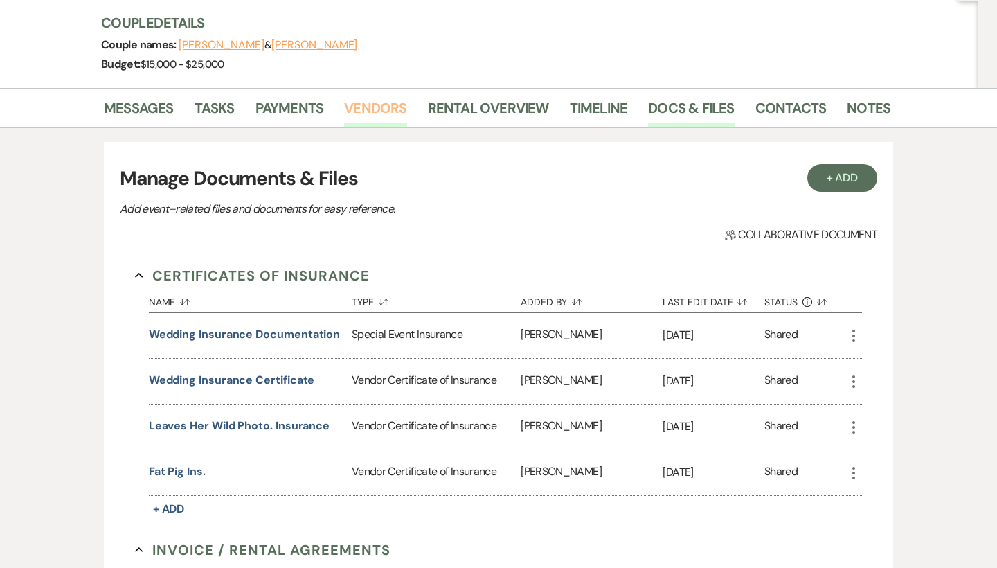
click at [400, 103] on link "Vendors" at bounding box center [375, 112] width 62 height 30
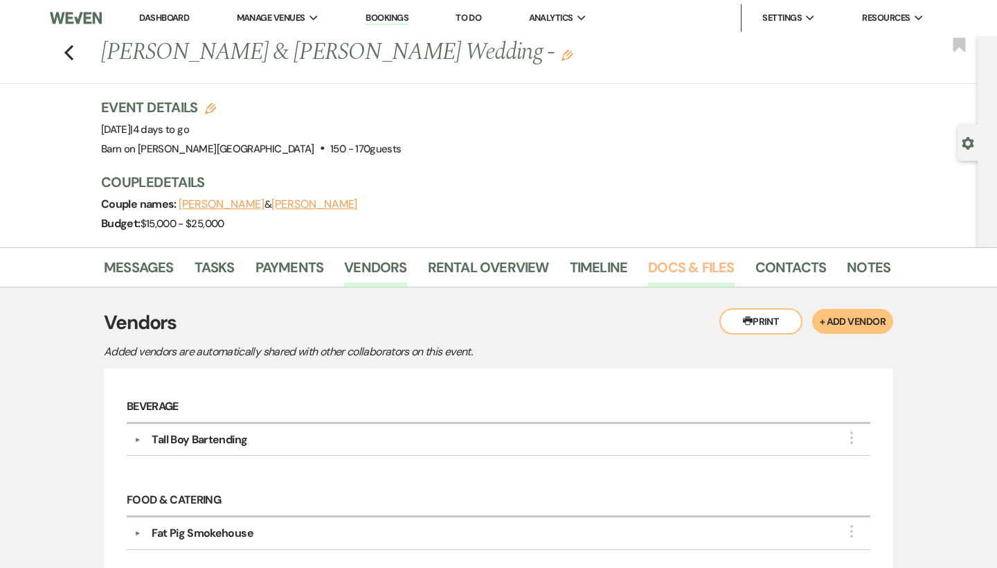
click at [700, 265] on link "Docs & Files" at bounding box center [691, 271] width 86 height 30
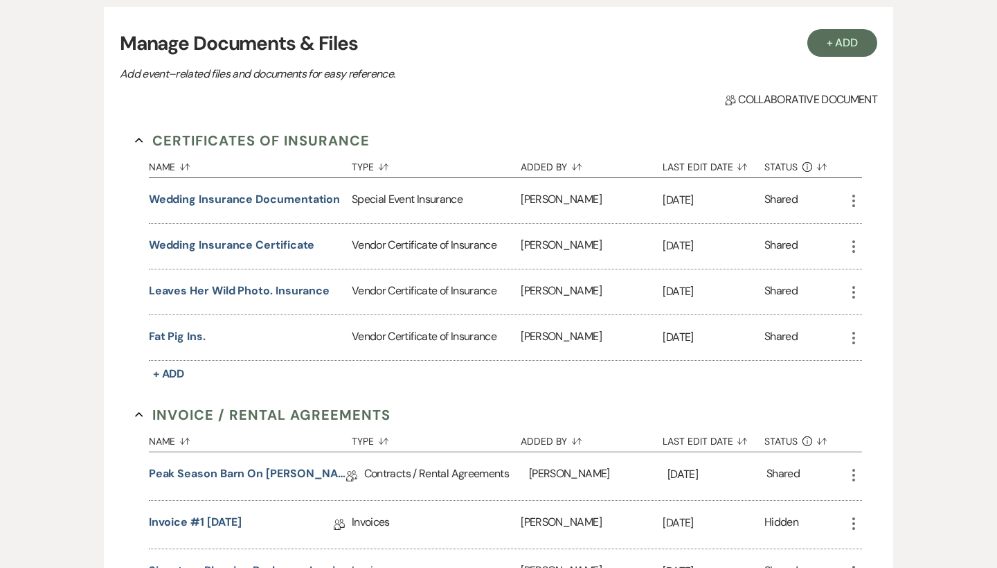
scroll to position [288, 0]
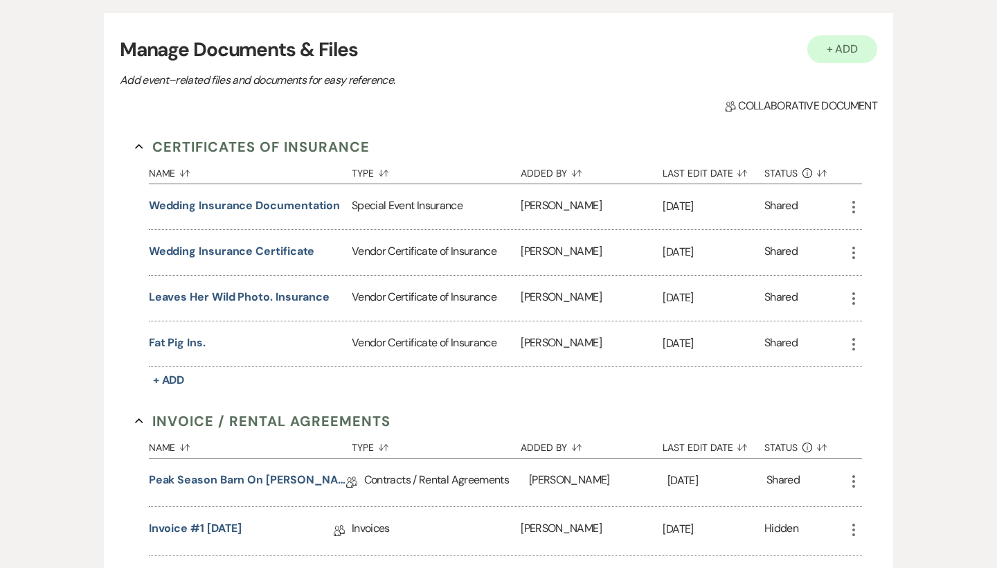
click at [848, 55] on button "+ Add" at bounding box center [843, 49] width 71 height 28
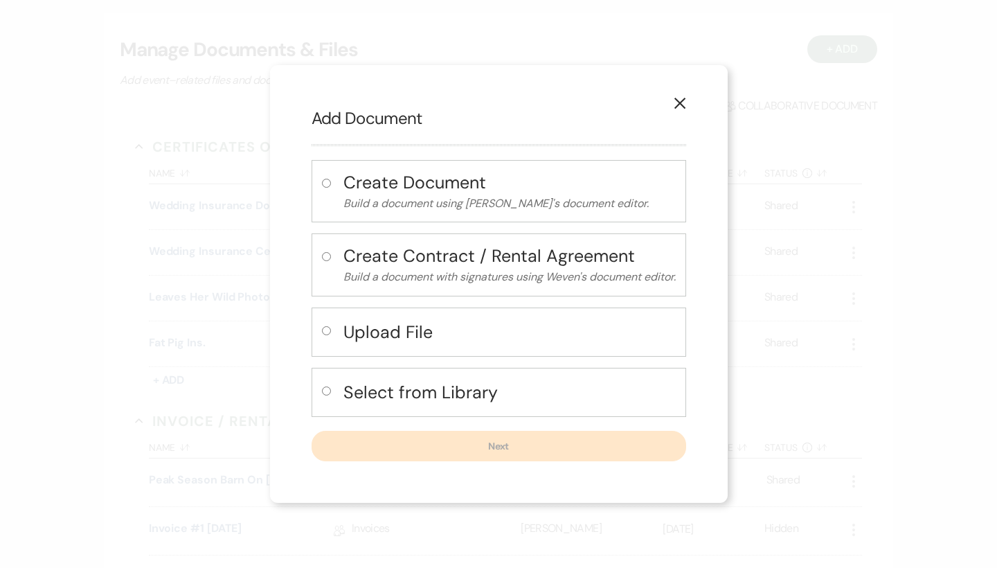
click at [322, 325] on label at bounding box center [329, 334] width 15 height 23
click at [322, 326] on input "radio" at bounding box center [326, 330] width 9 height 9
radio input "true"
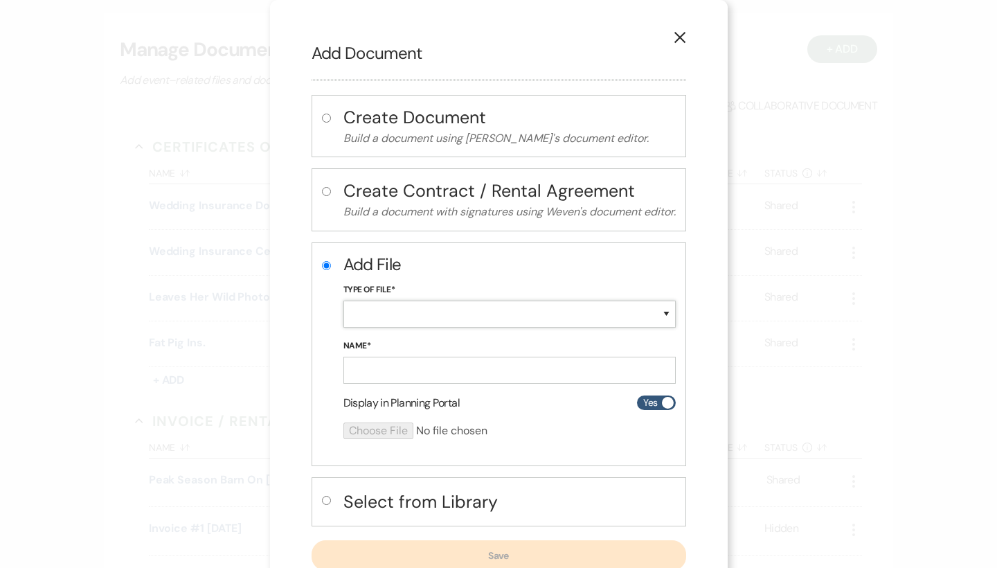
select select "18"
click at [413, 368] on input "Name*" at bounding box center [510, 370] width 332 height 27
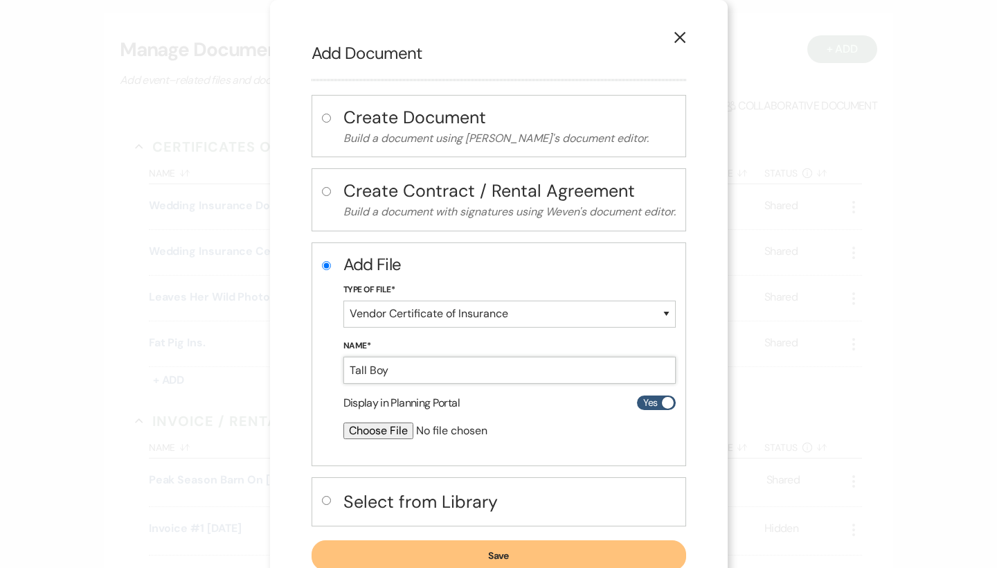
type input "Tall Boy"
click at [384, 431] on input "file" at bounding box center [473, 430] width 259 height 17
type input "C:\fakepath\Tall Boy Bartender COI - Exp. 625.pdf"
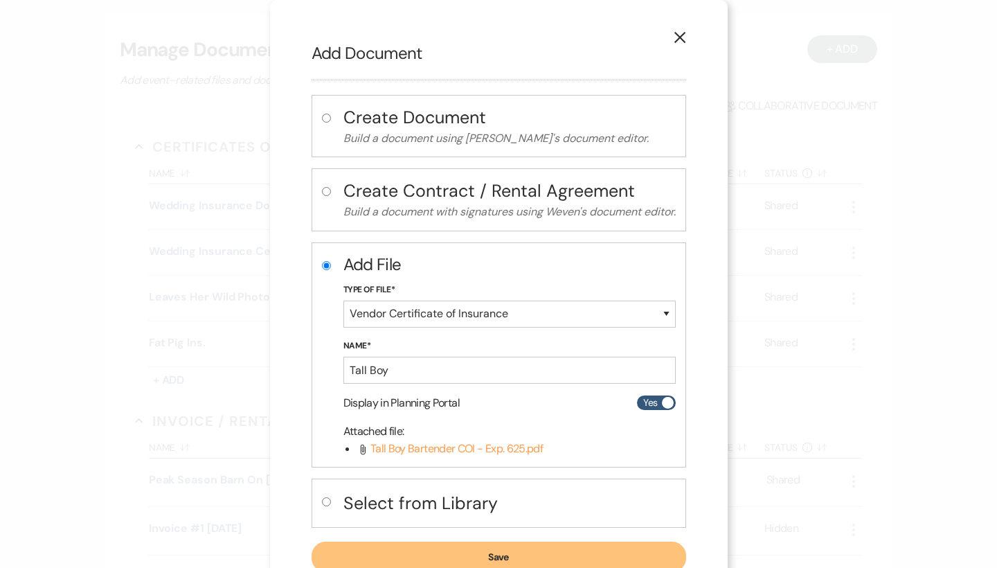
click at [588, 558] on button "Save" at bounding box center [499, 557] width 375 height 30
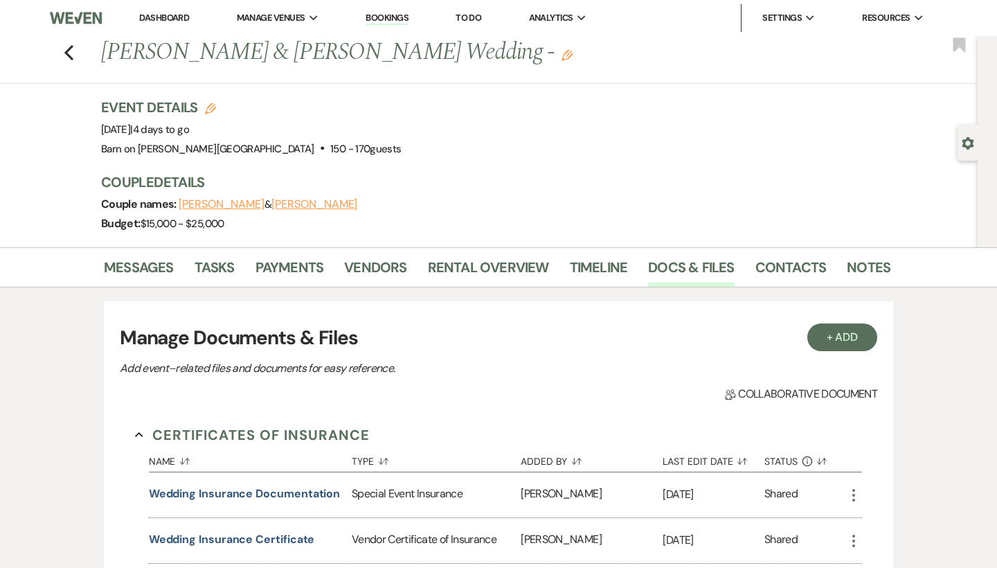
scroll to position [0, 0]
click at [69, 54] on use "button" at bounding box center [68, 52] width 9 height 15
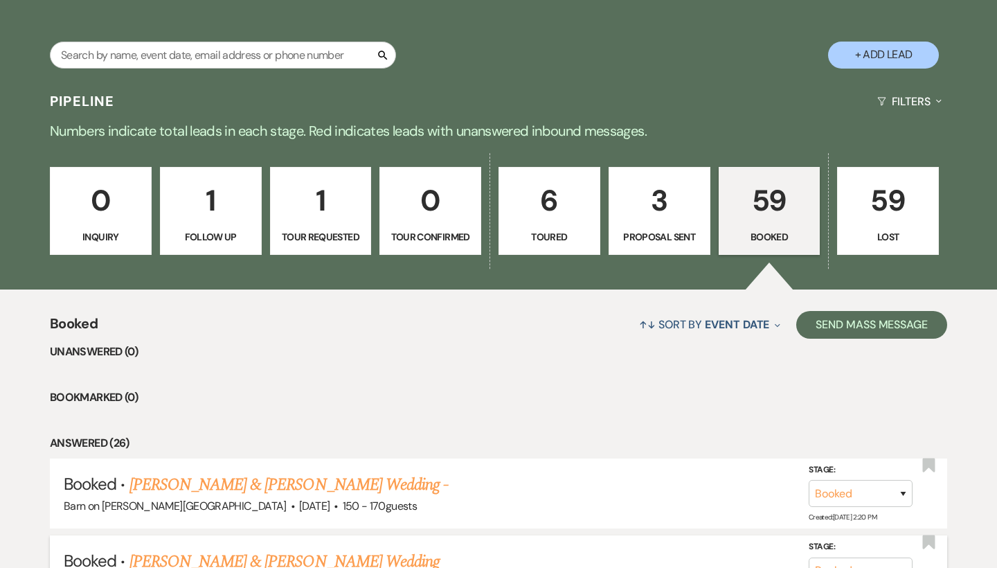
scroll to position [243, 0]
